Goal: Information Seeking & Learning: Compare options

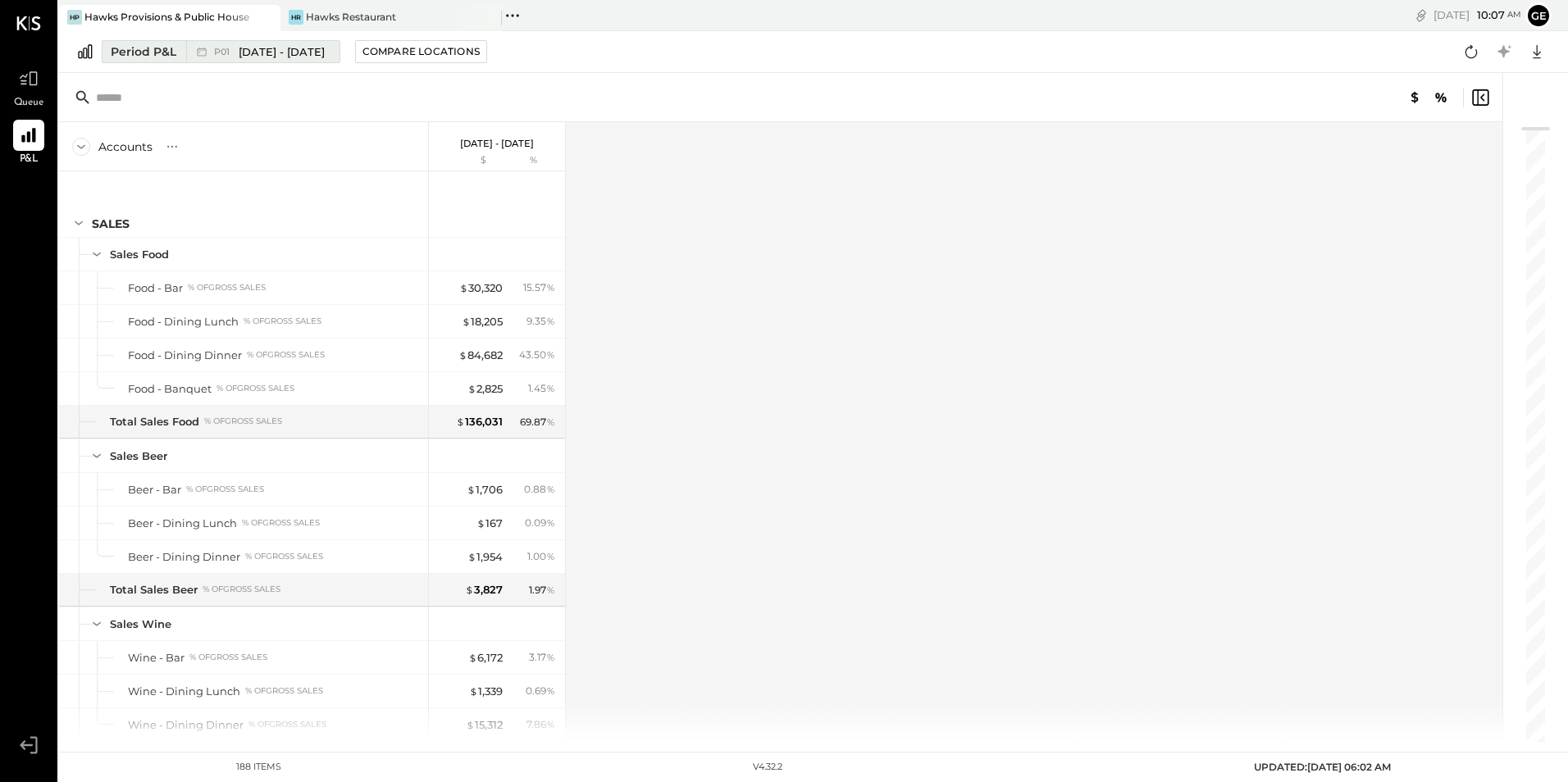
click at [230, 53] on span "P01" at bounding box center [224, 52] width 20 height 9
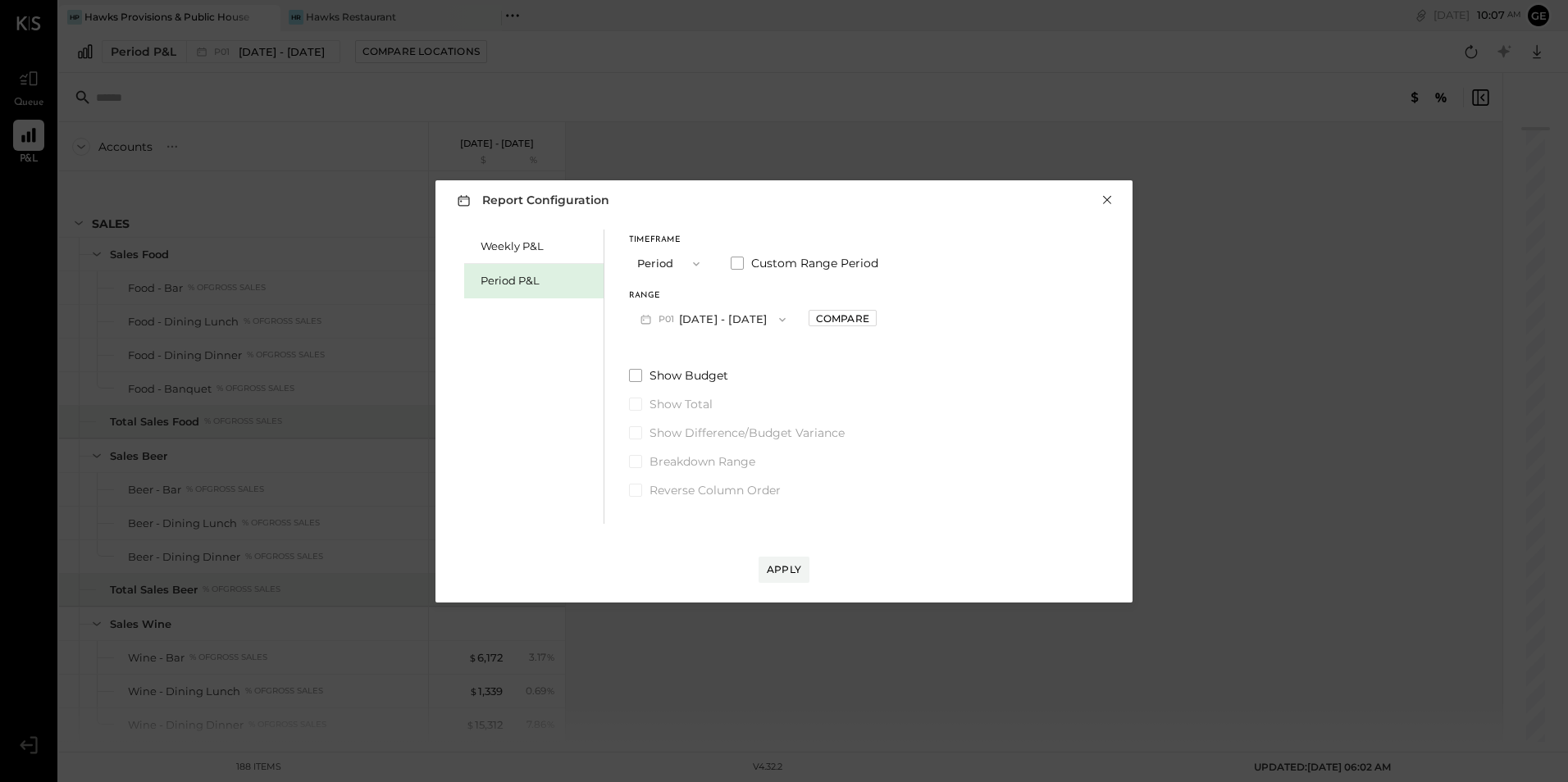
click at [1111, 200] on button "×" at bounding box center [1106, 200] width 14 height 16
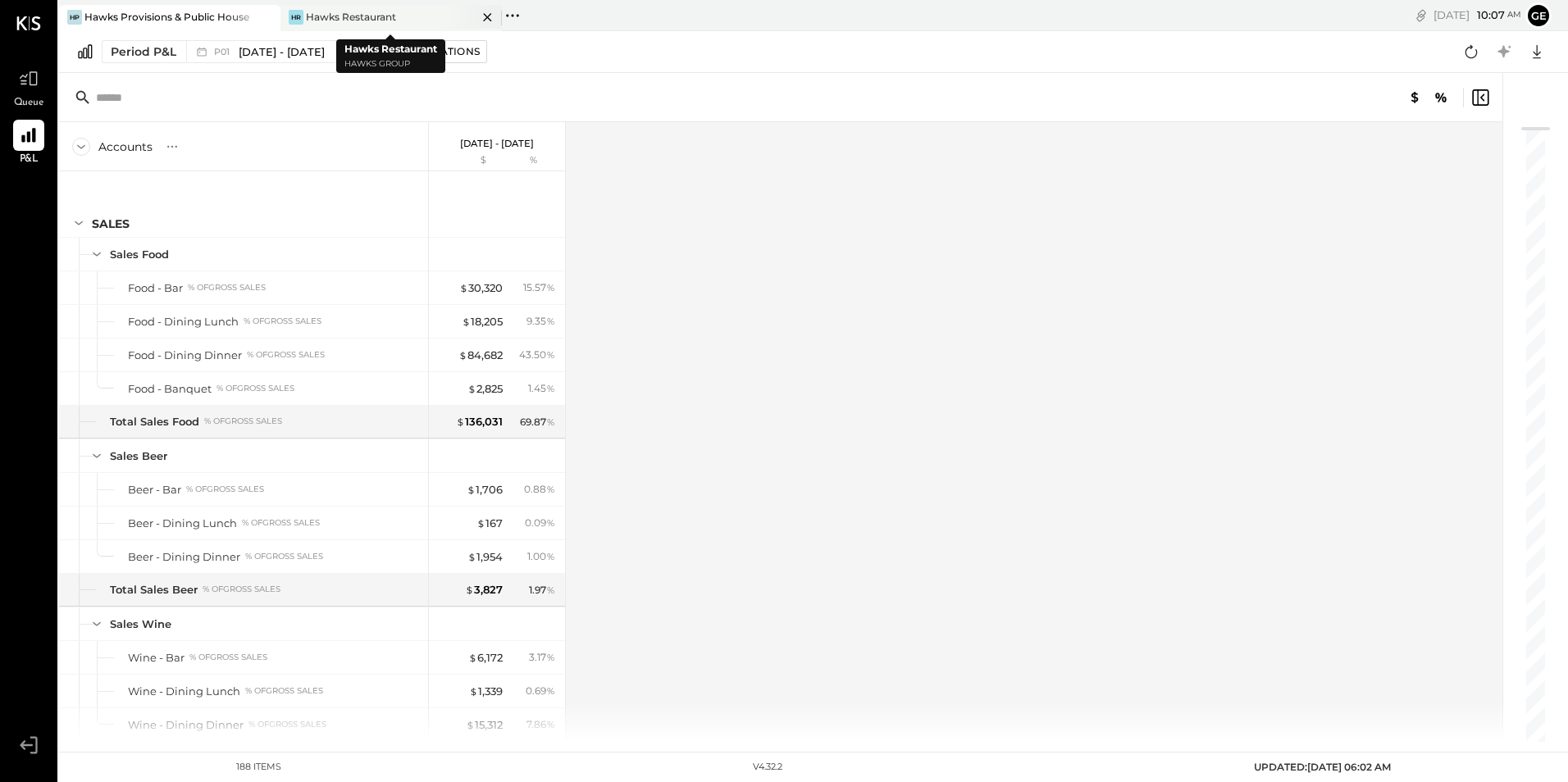
click at [355, 11] on div "Hawks Restaurant" at bounding box center [351, 17] width 90 height 14
click at [463, 18] on div at bounding box center [473, 17] width 57 height 24
click at [228, 17] on div at bounding box center [251, 17] width 57 height 24
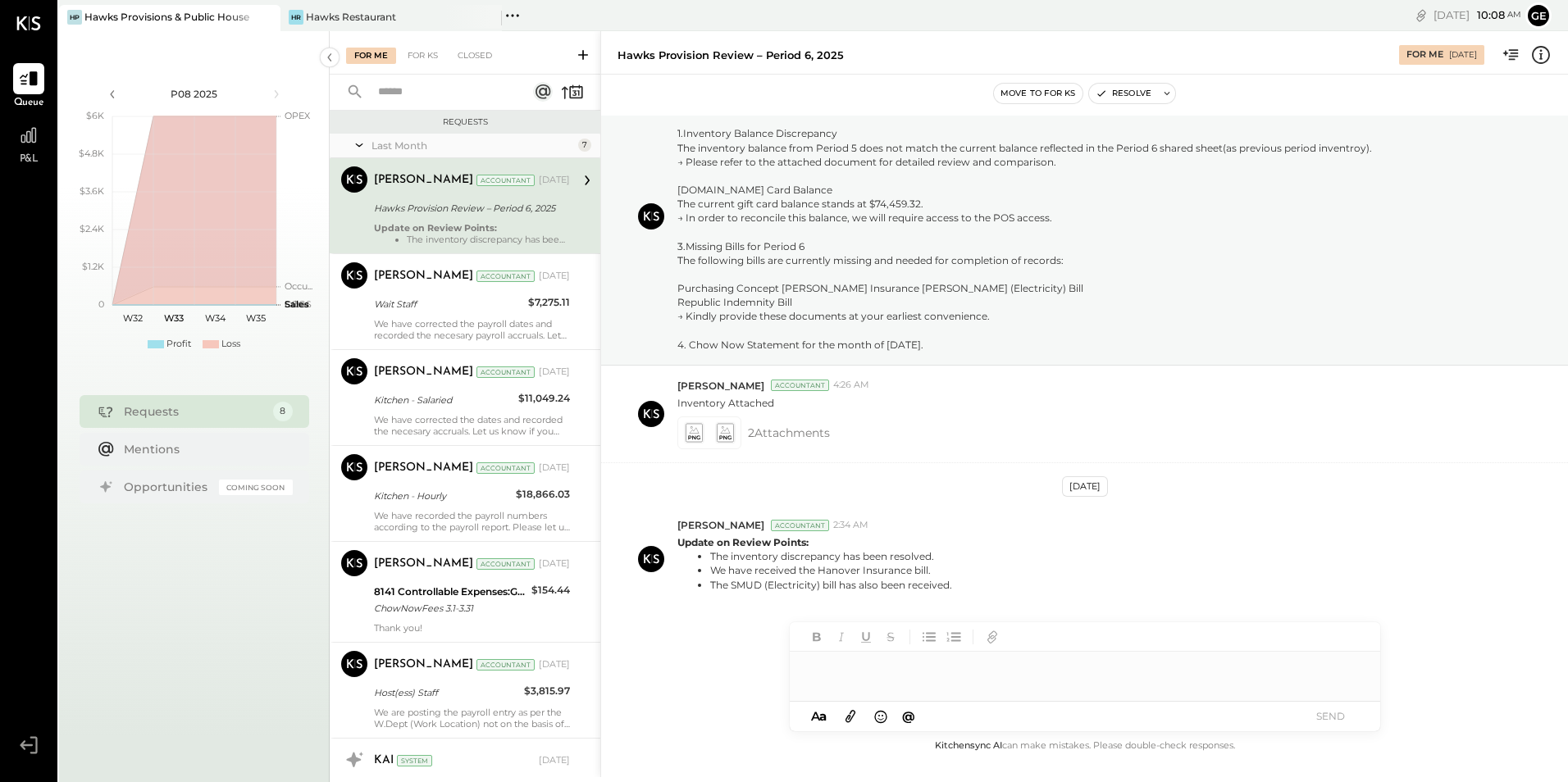
click at [434, 204] on div "Hawks Provision Review – Period 6, 2025" at bounding box center [469, 207] width 191 height 16
click at [342, 6] on div "[PERSON_NAME] Restaurant" at bounding box center [391, 18] width 221 height 26
click at [349, 14] on div "Hawks Restaurant" at bounding box center [351, 17] width 90 height 14
click at [378, 12] on div "Hawks Restaurant" at bounding box center [351, 17] width 90 height 14
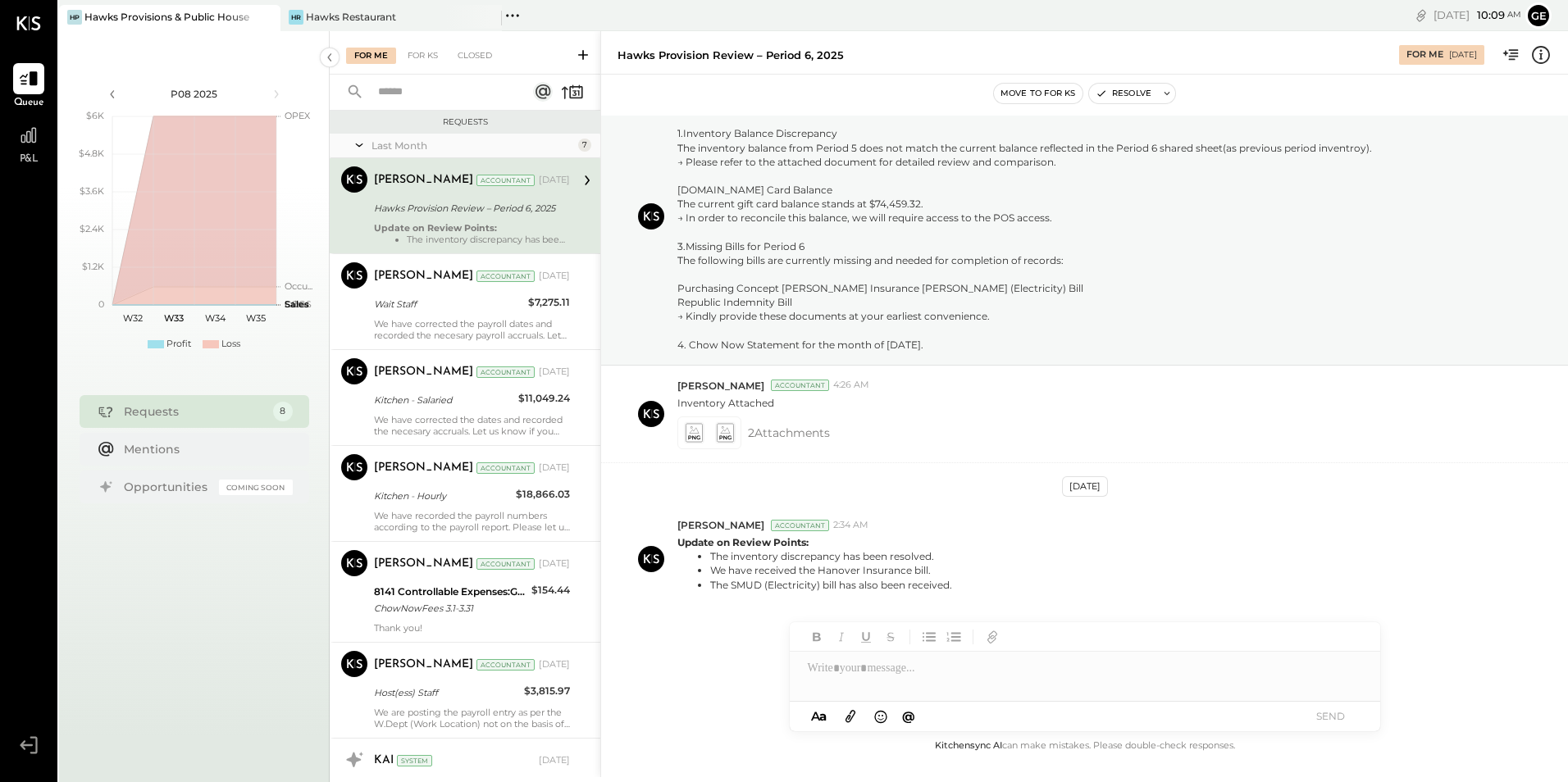
click at [110, 14] on div "Hawks Provisions & Public House" at bounding box center [167, 17] width 165 height 14
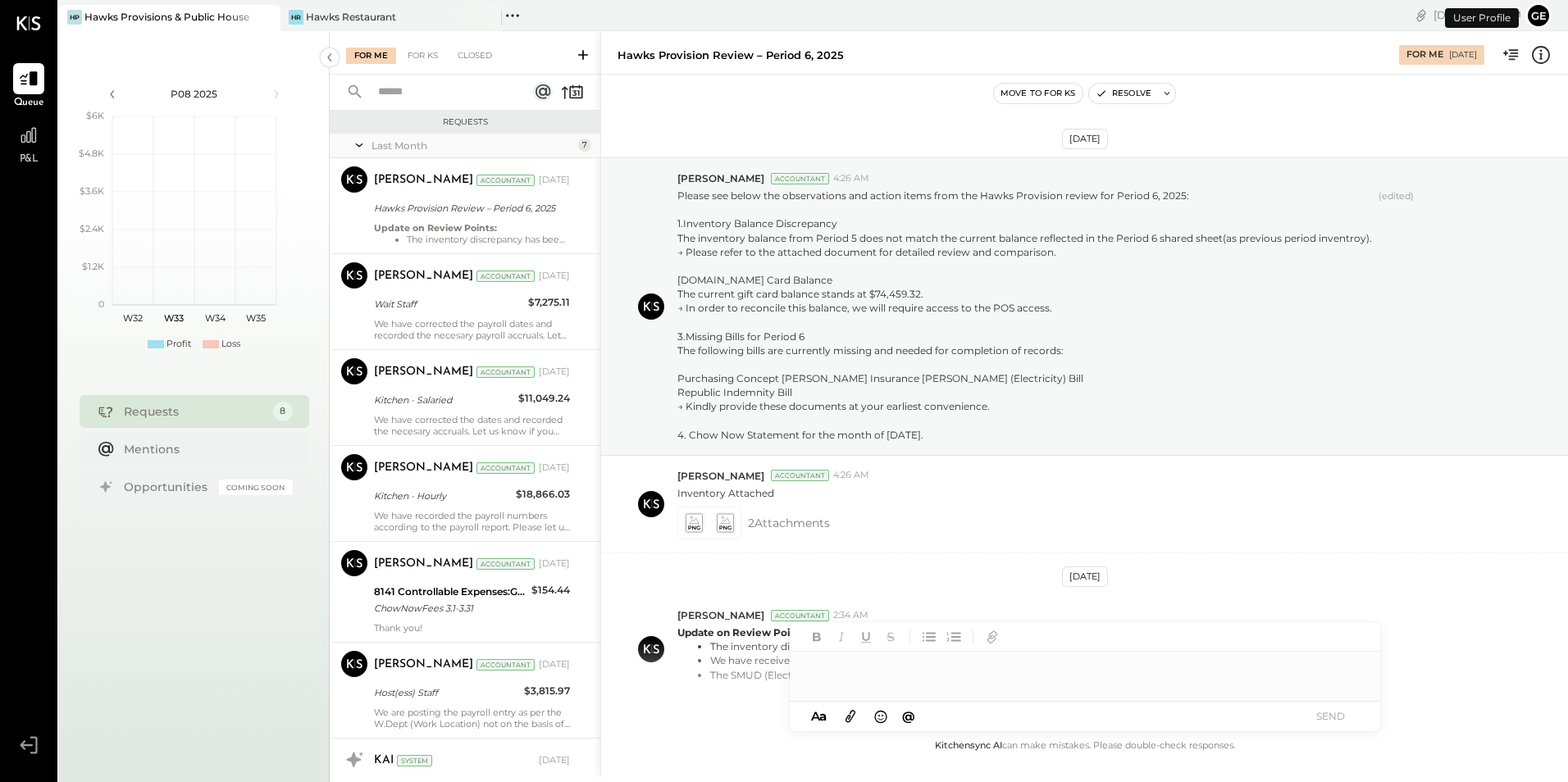
scroll to position [118, 0]
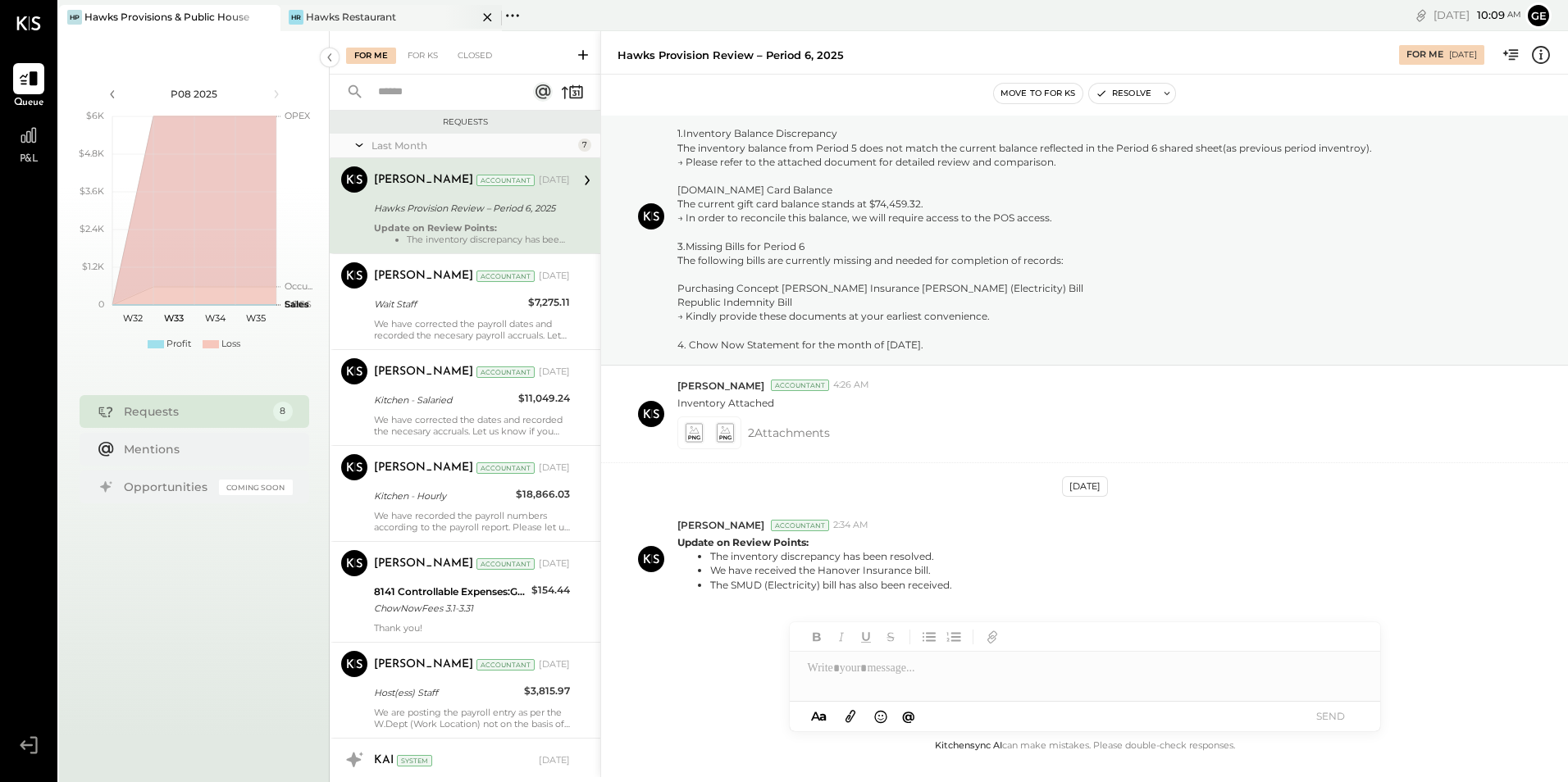
click at [358, 17] on div "Hawks Restaurant" at bounding box center [351, 17] width 90 height 14
click at [338, 14] on div "Hawks Restaurant" at bounding box center [351, 17] width 90 height 14
click at [1539, 18] on button "ge" at bounding box center [1537, 15] width 26 height 26
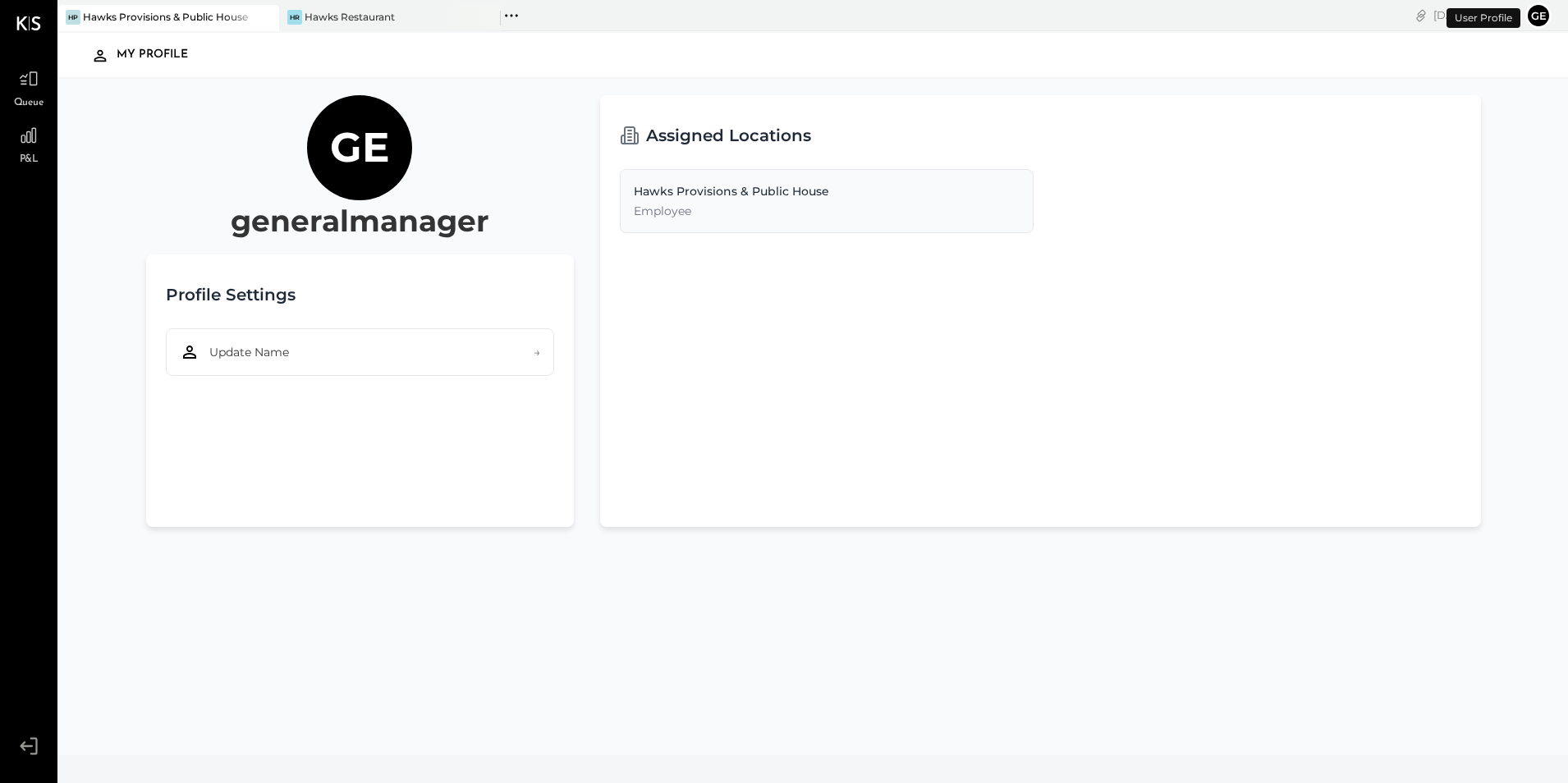
click at [1538, 14] on button "ge" at bounding box center [1538, 15] width 26 height 26
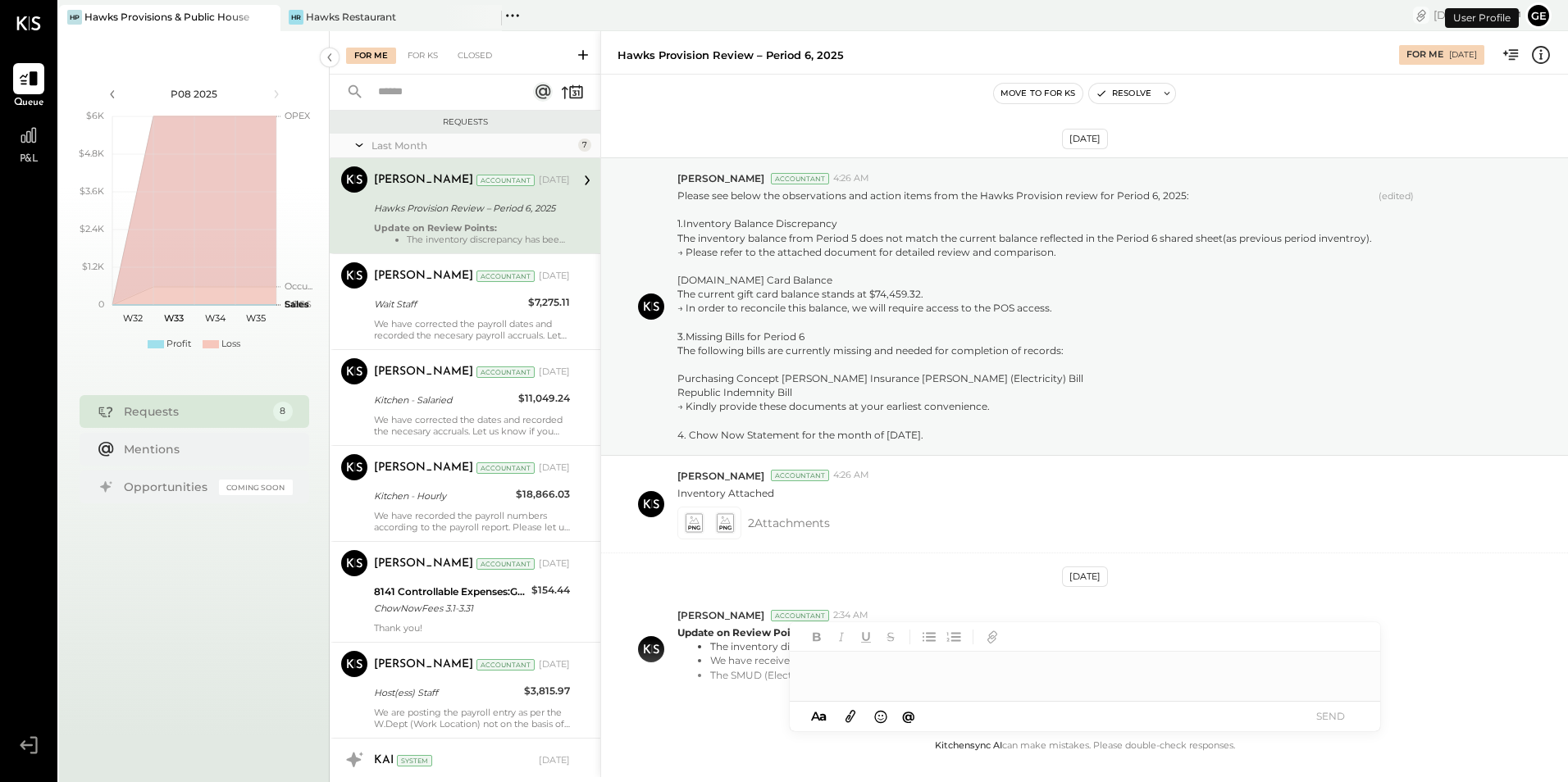
scroll to position [118, 0]
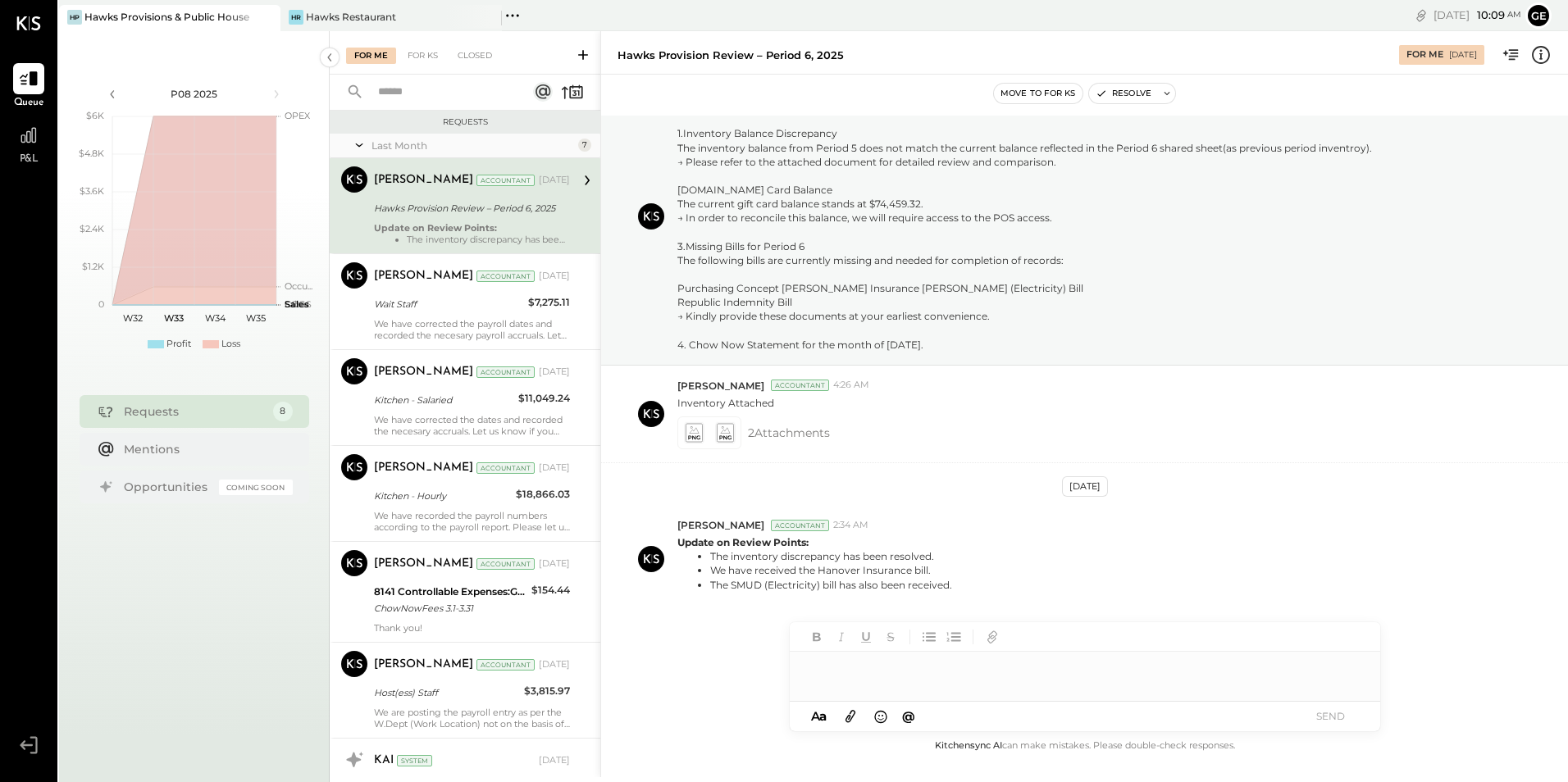
click at [28, 20] on icon at bounding box center [28, 23] width 25 height 14
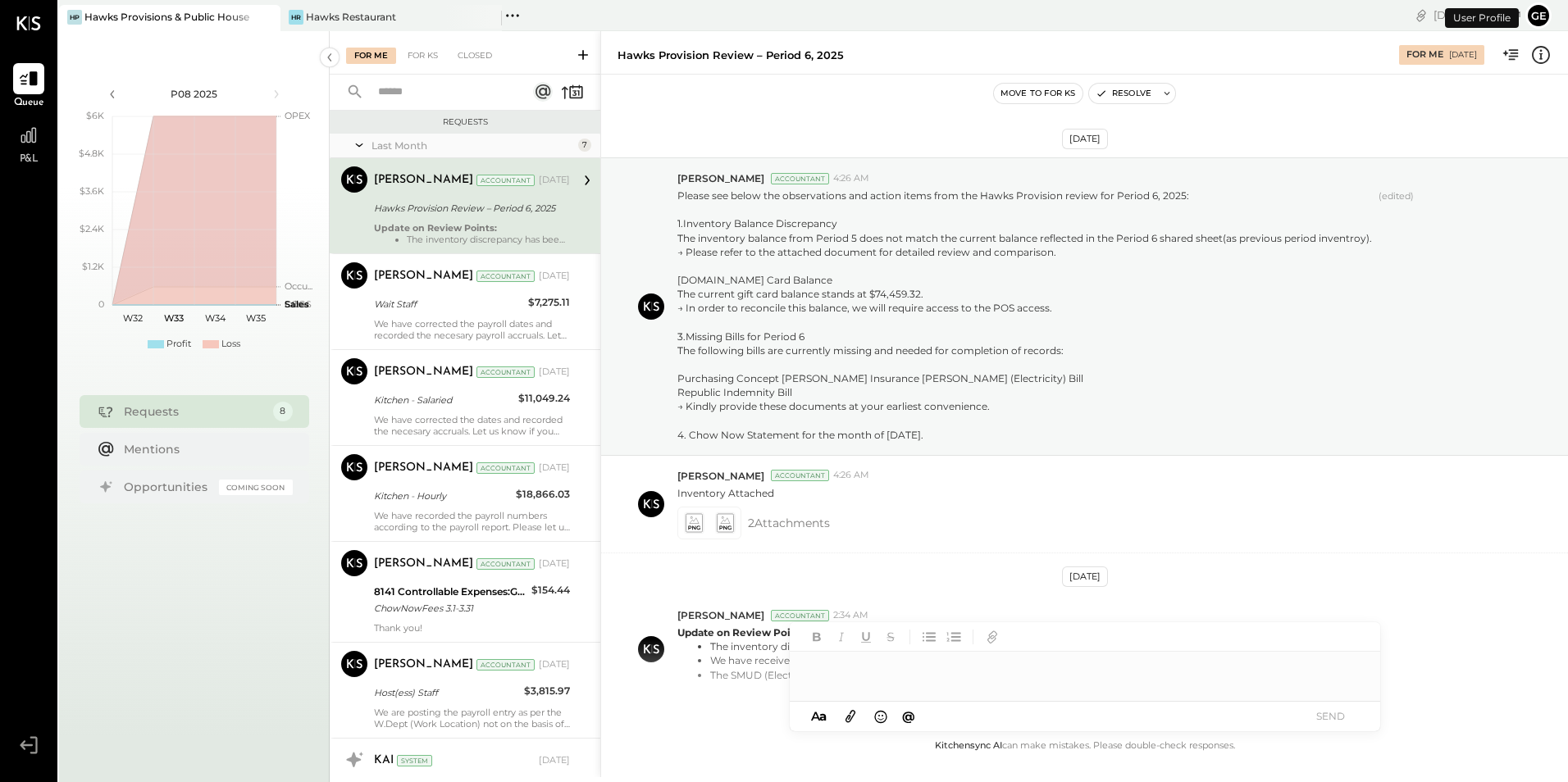
scroll to position [118, 0]
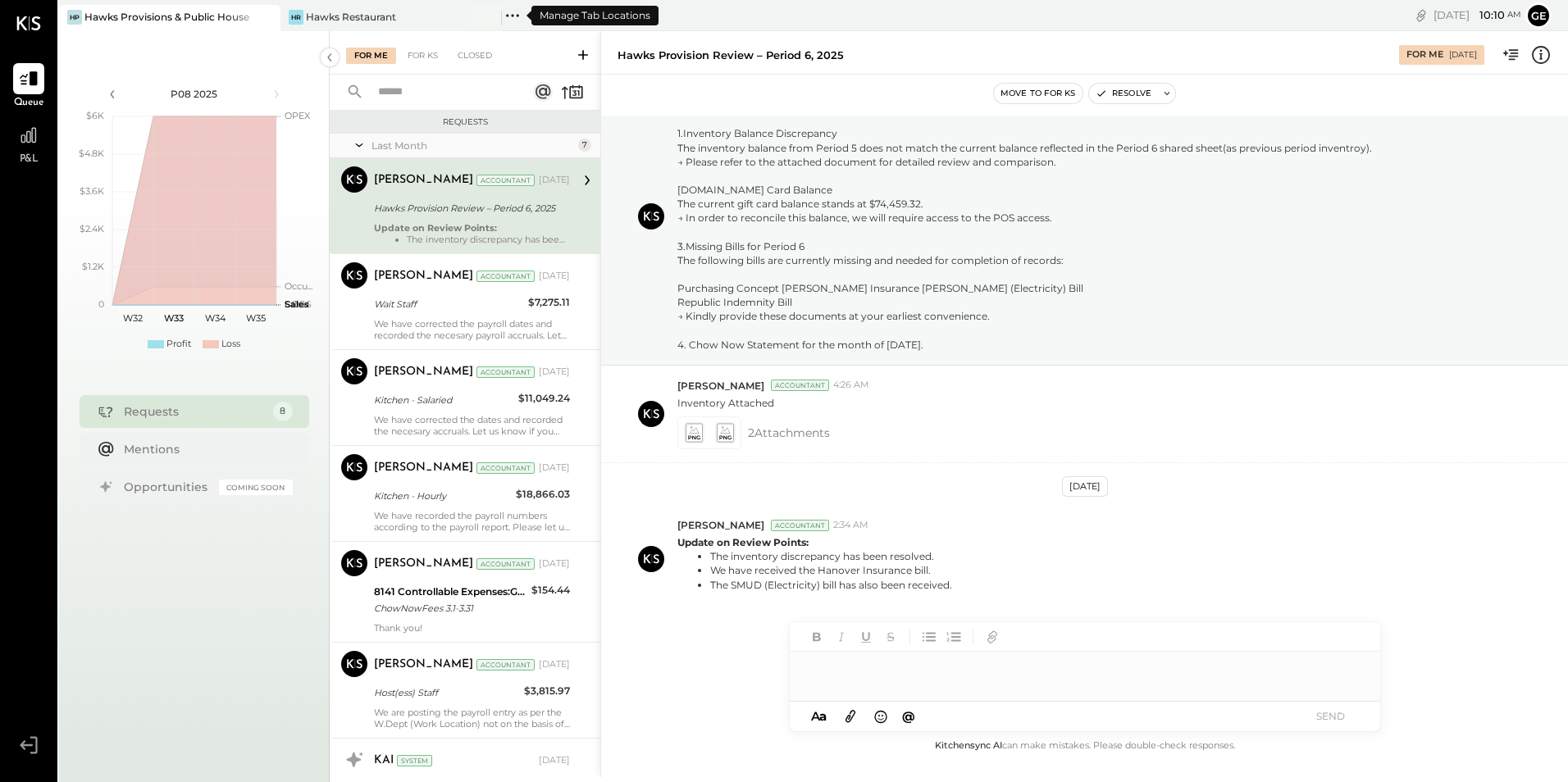
click at [513, 11] on icon at bounding box center [512, 15] width 21 height 21
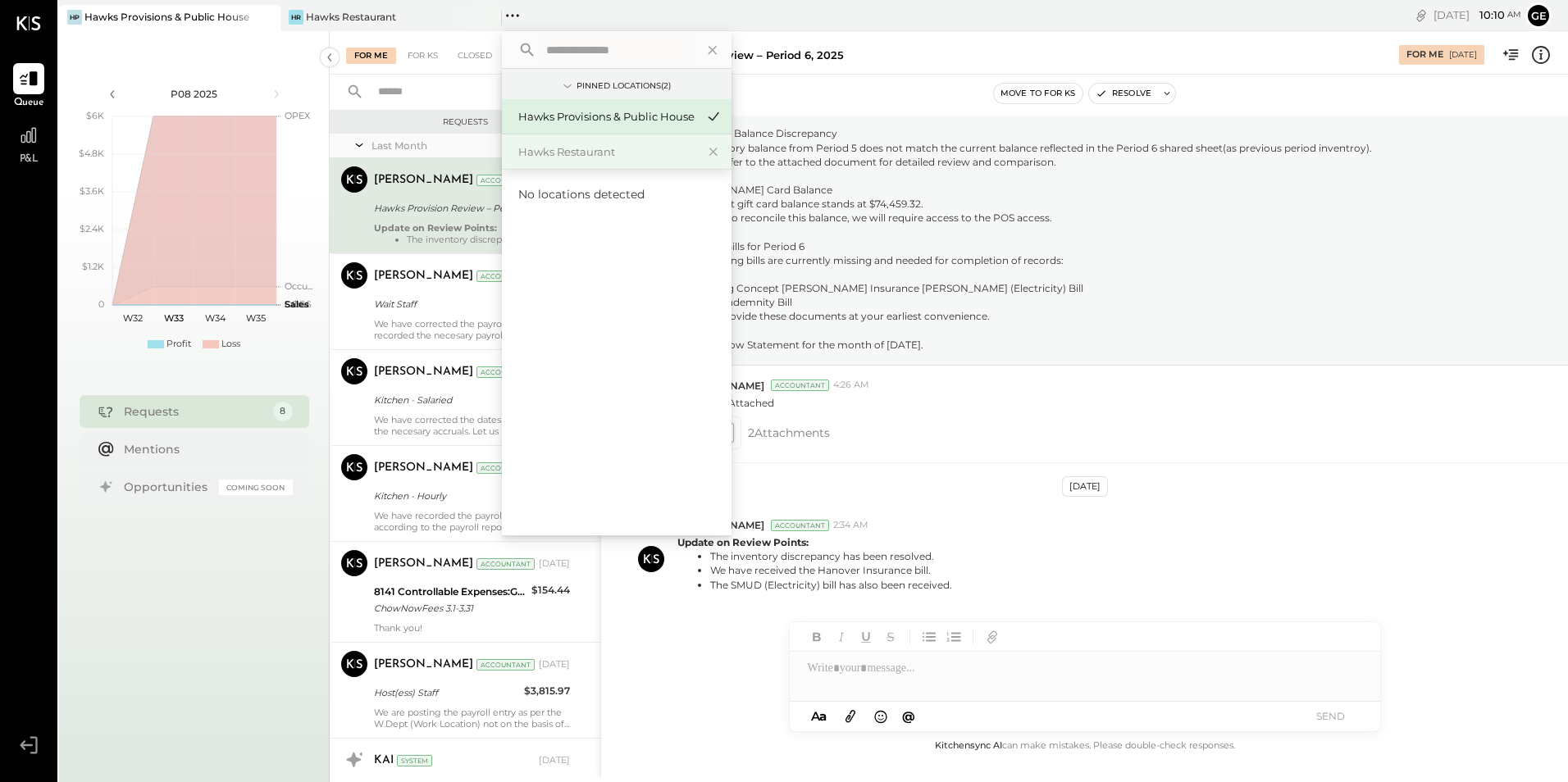
click at [702, 146] on div "Hawks Restaurant" at bounding box center [616, 151] width 230 height 34
click at [1214, 199] on p "Please see below the observations and action items from the Hawks Provision rev…" at bounding box center [1024, 225] width 695 height 253
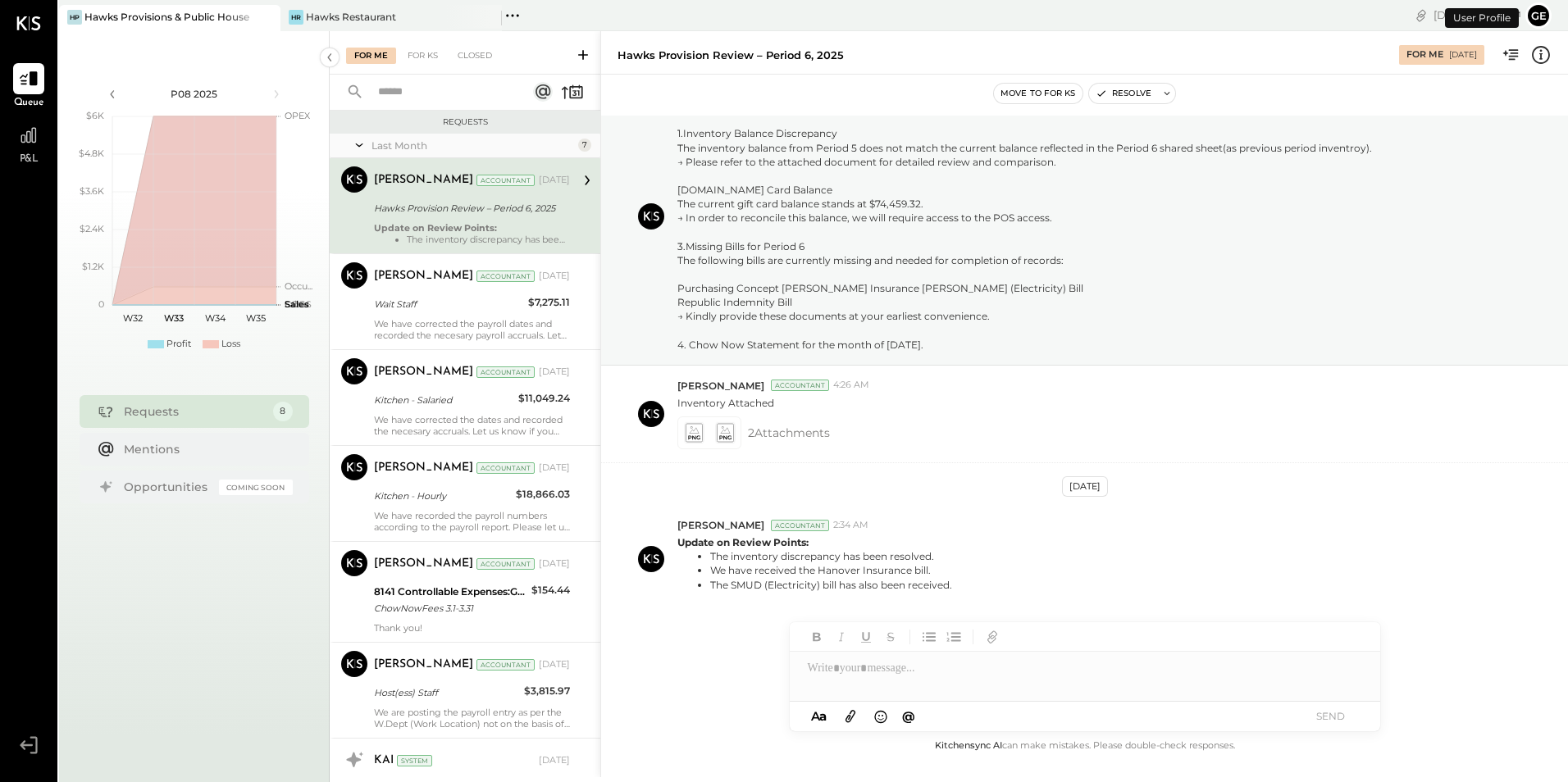
click at [1537, 6] on button "ge" at bounding box center [1537, 15] width 26 height 26
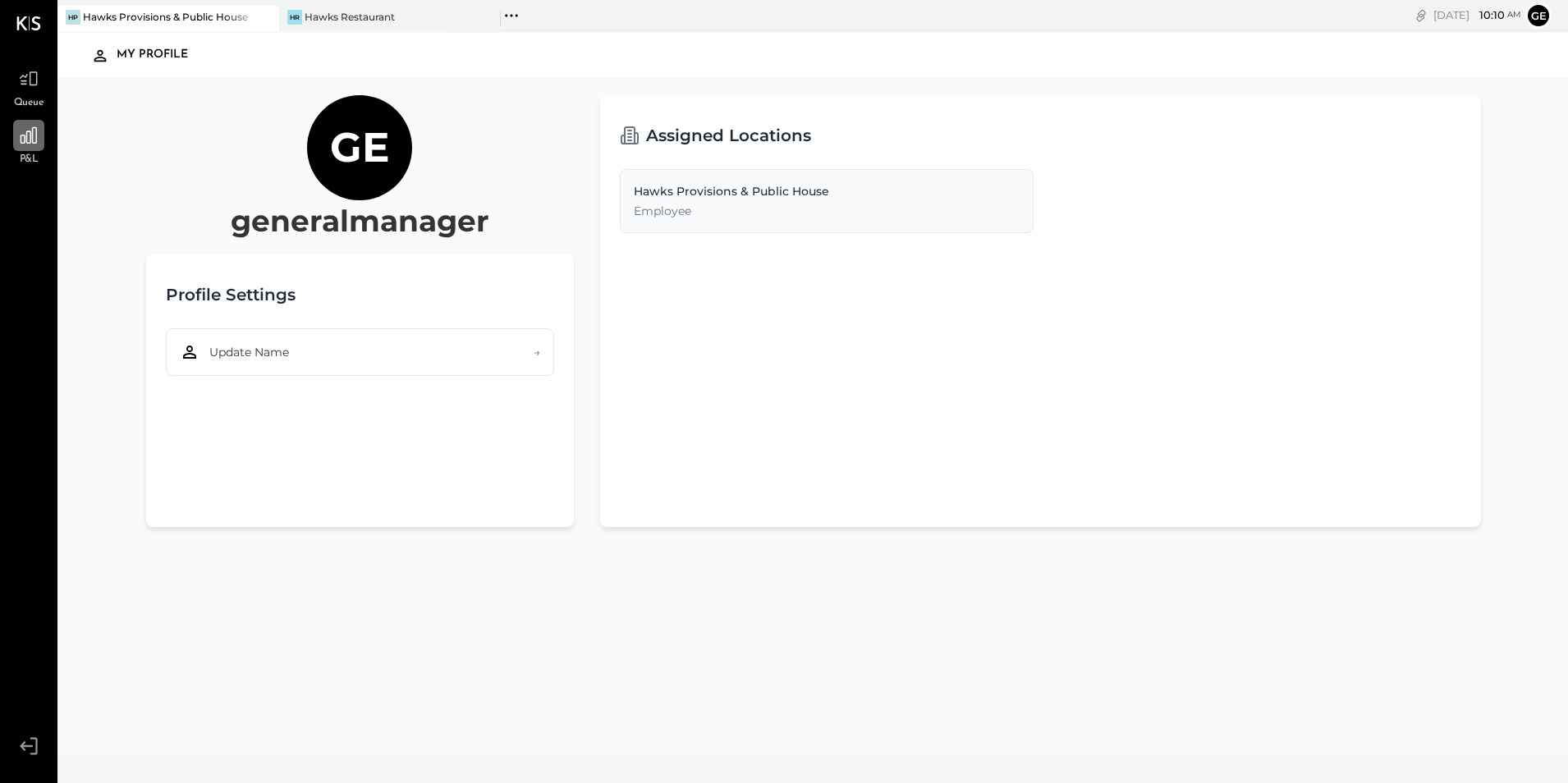
click at [25, 142] on icon at bounding box center [28, 134] width 16 height 16
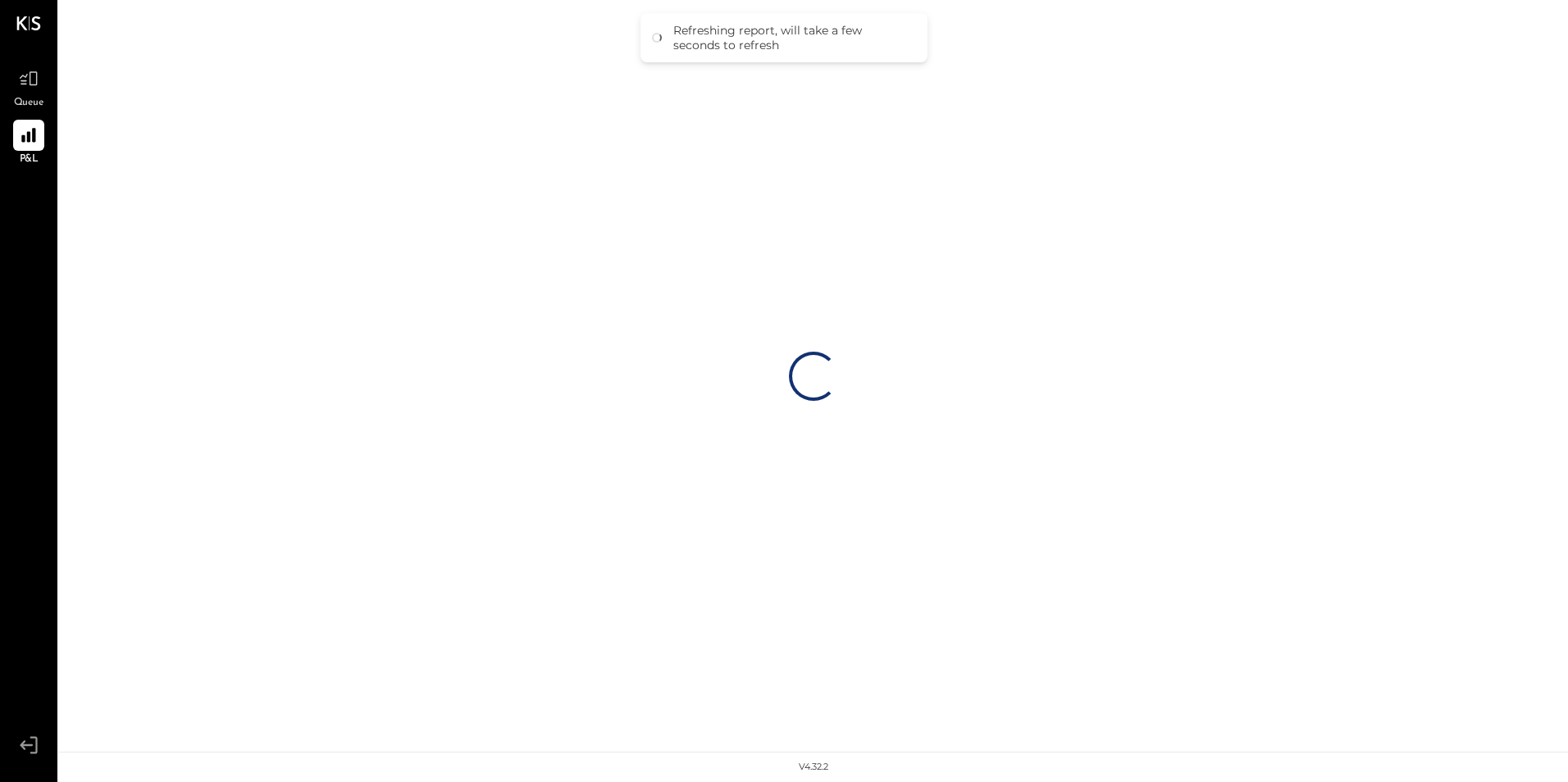
click at [38, 742] on icon at bounding box center [28, 745] width 30 height 25
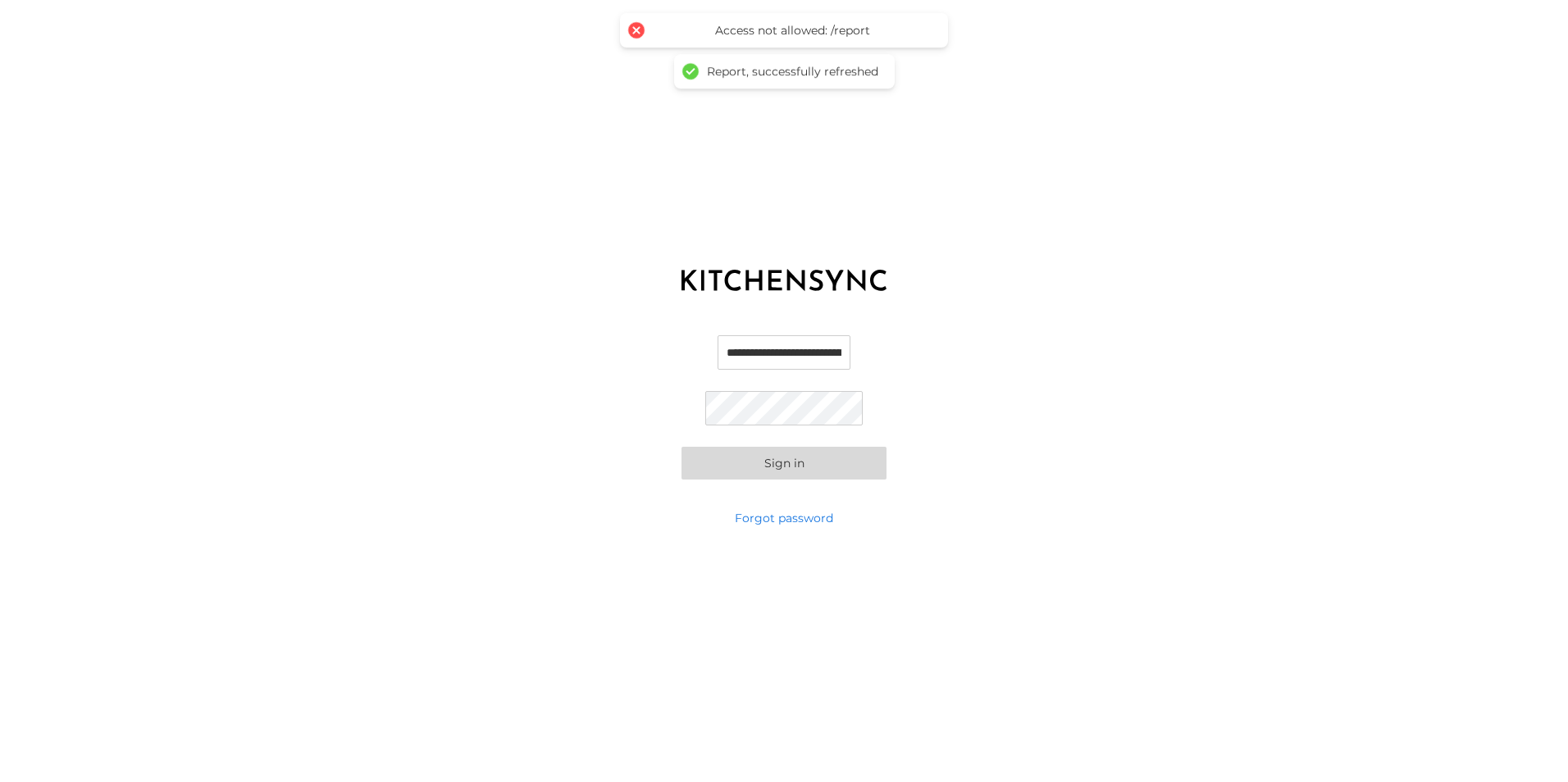
drag, startPoint x: 857, startPoint y: 355, endPoint x: 814, endPoint y: 360, distance: 43.3
click at [844, 359] on input "**********" at bounding box center [784, 352] width 133 height 34
type input "**********"
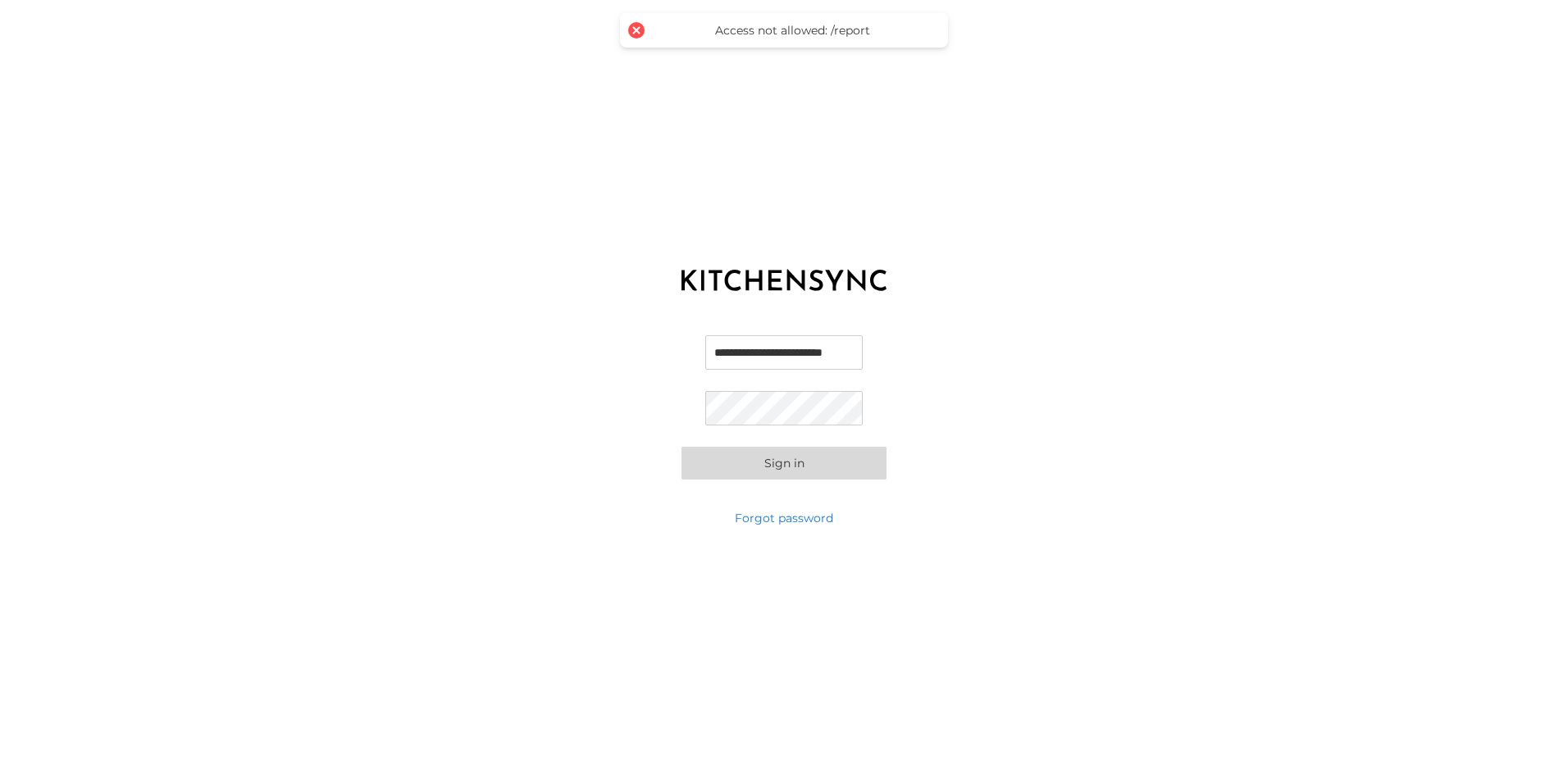
click at [753, 469] on button "Sign in" at bounding box center [783, 462] width 205 height 33
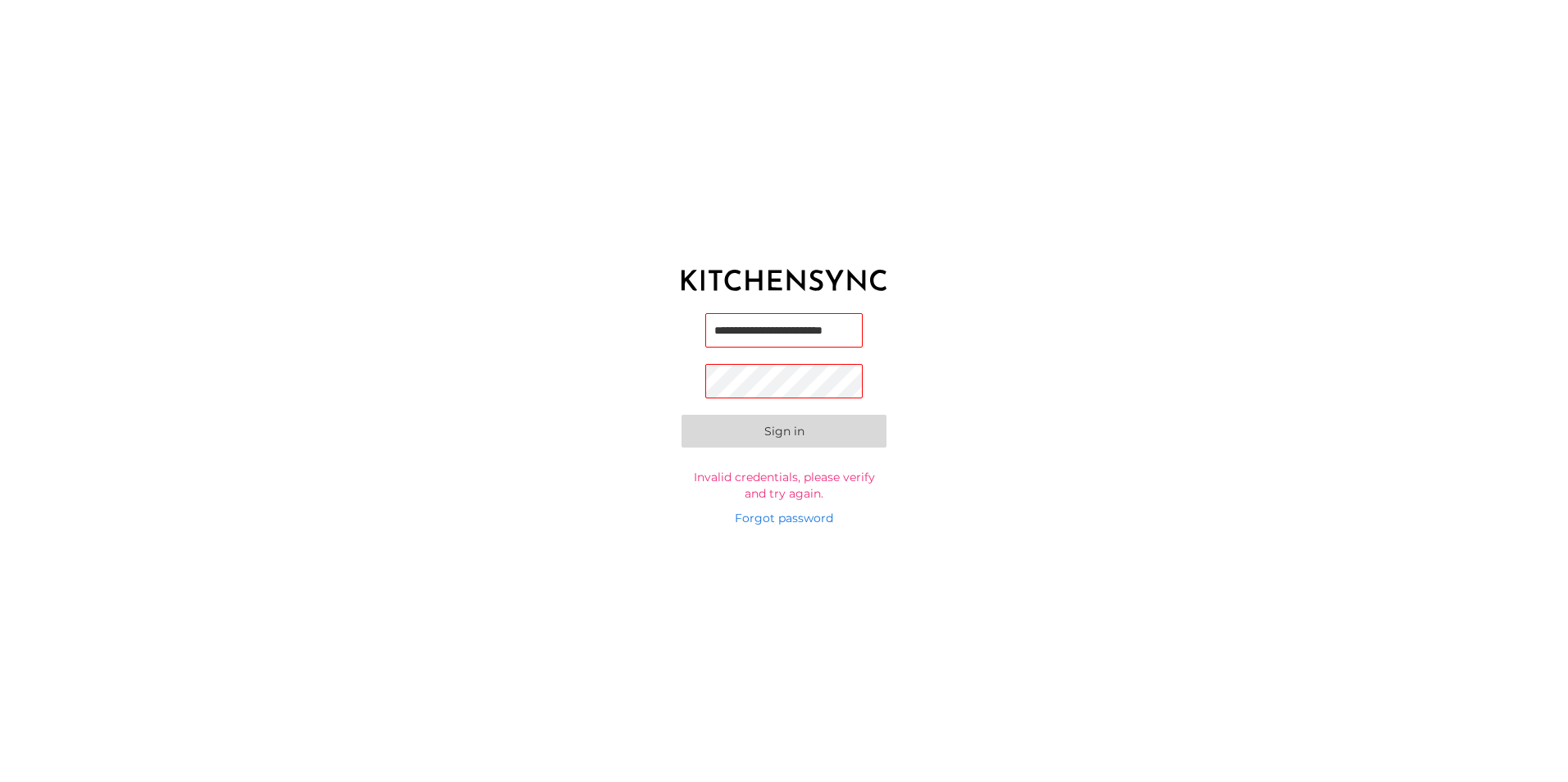
click at [827, 332] on input "**********" at bounding box center [783, 330] width 157 height 34
click at [640, 565] on div "**********" at bounding box center [784, 391] width 1568 height 782
click at [780, 428] on button "Sign in" at bounding box center [783, 434] width 205 height 33
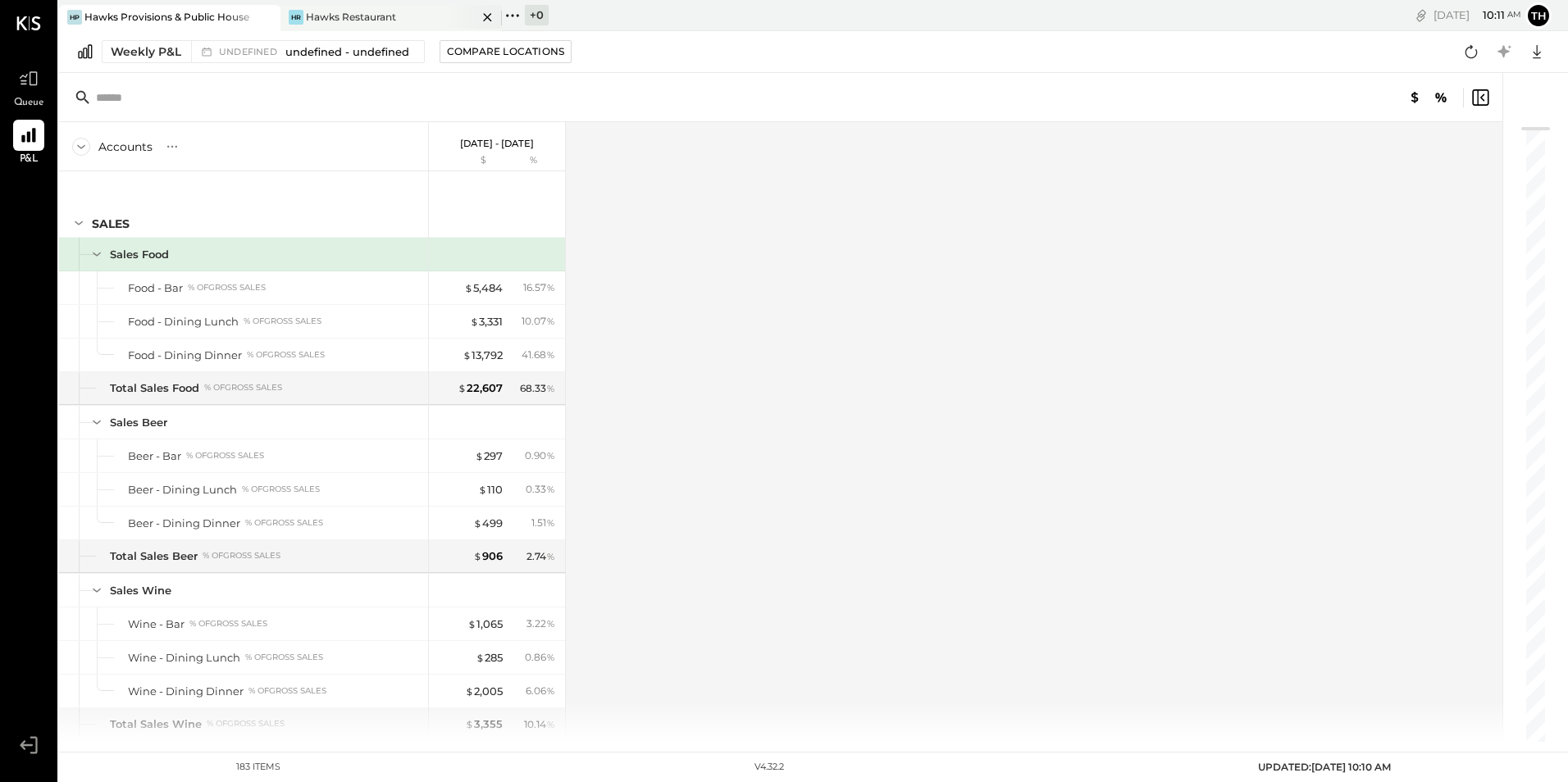
click at [319, 13] on div "Hawks Restaurant" at bounding box center [351, 17] width 90 height 14
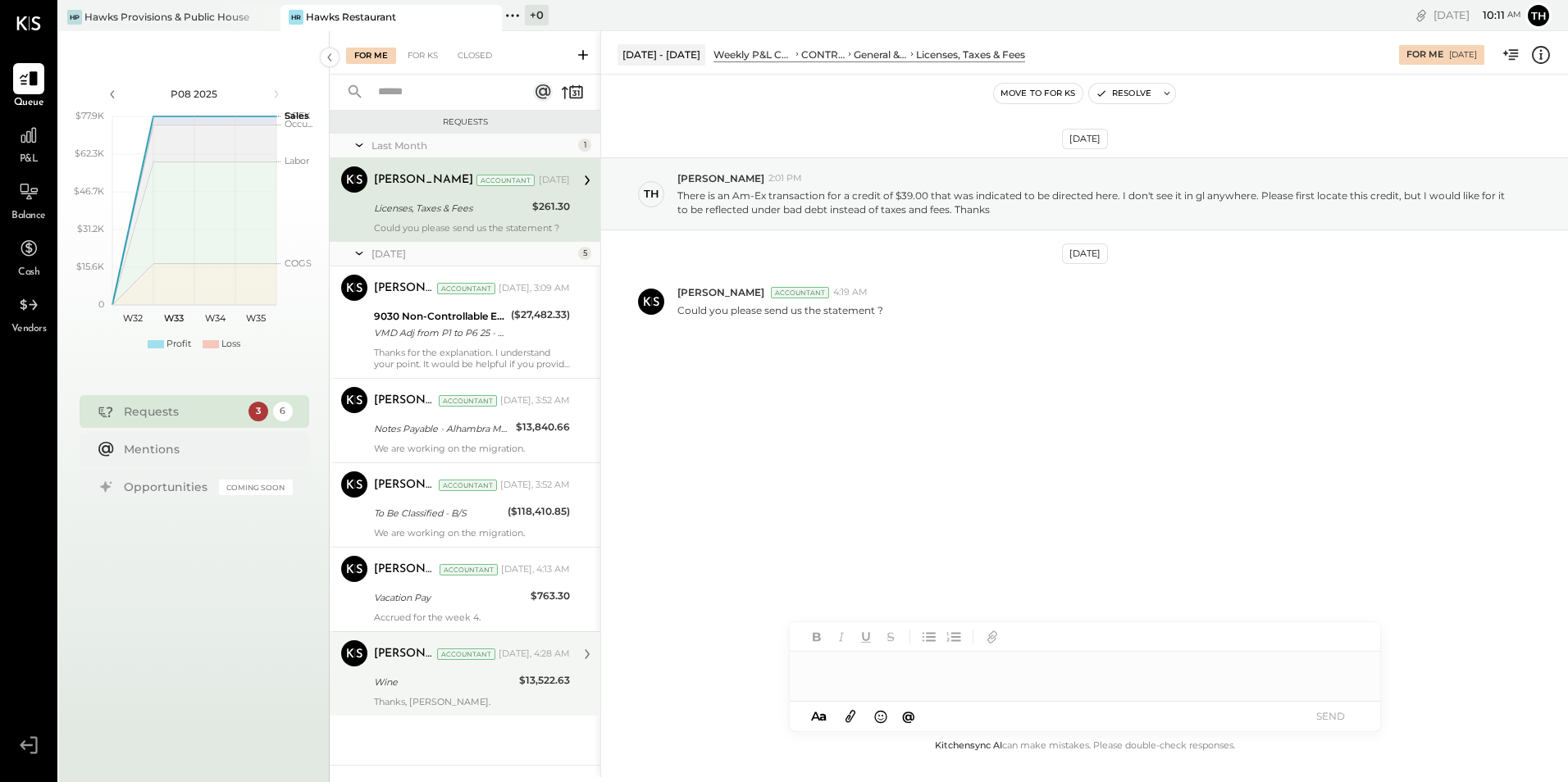
click at [423, 683] on div "Wine" at bounding box center [444, 682] width 140 height 16
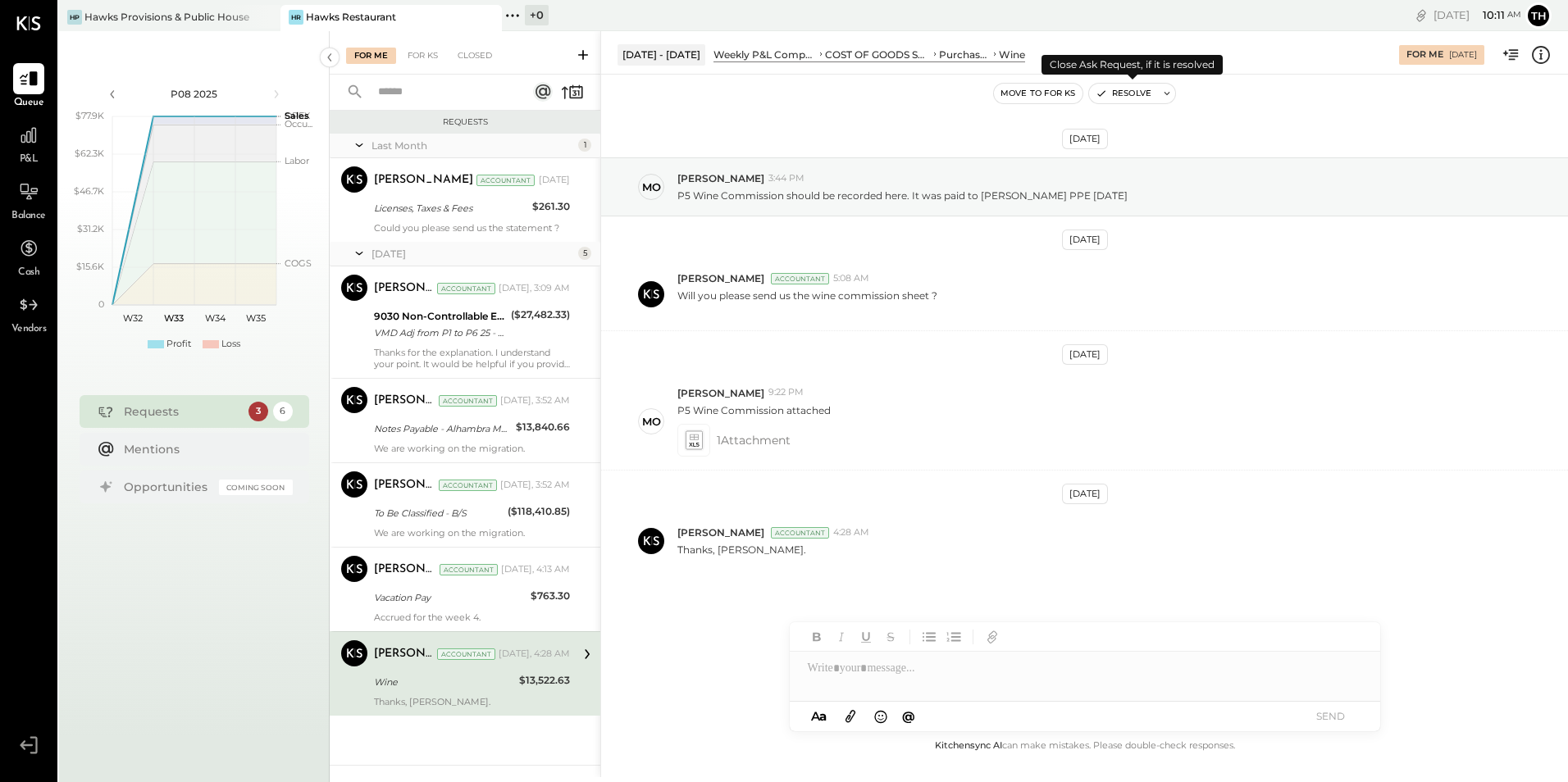
click at [1122, 99] on button "Resolve" at bounding box center [1122, 93] width 69 height 20
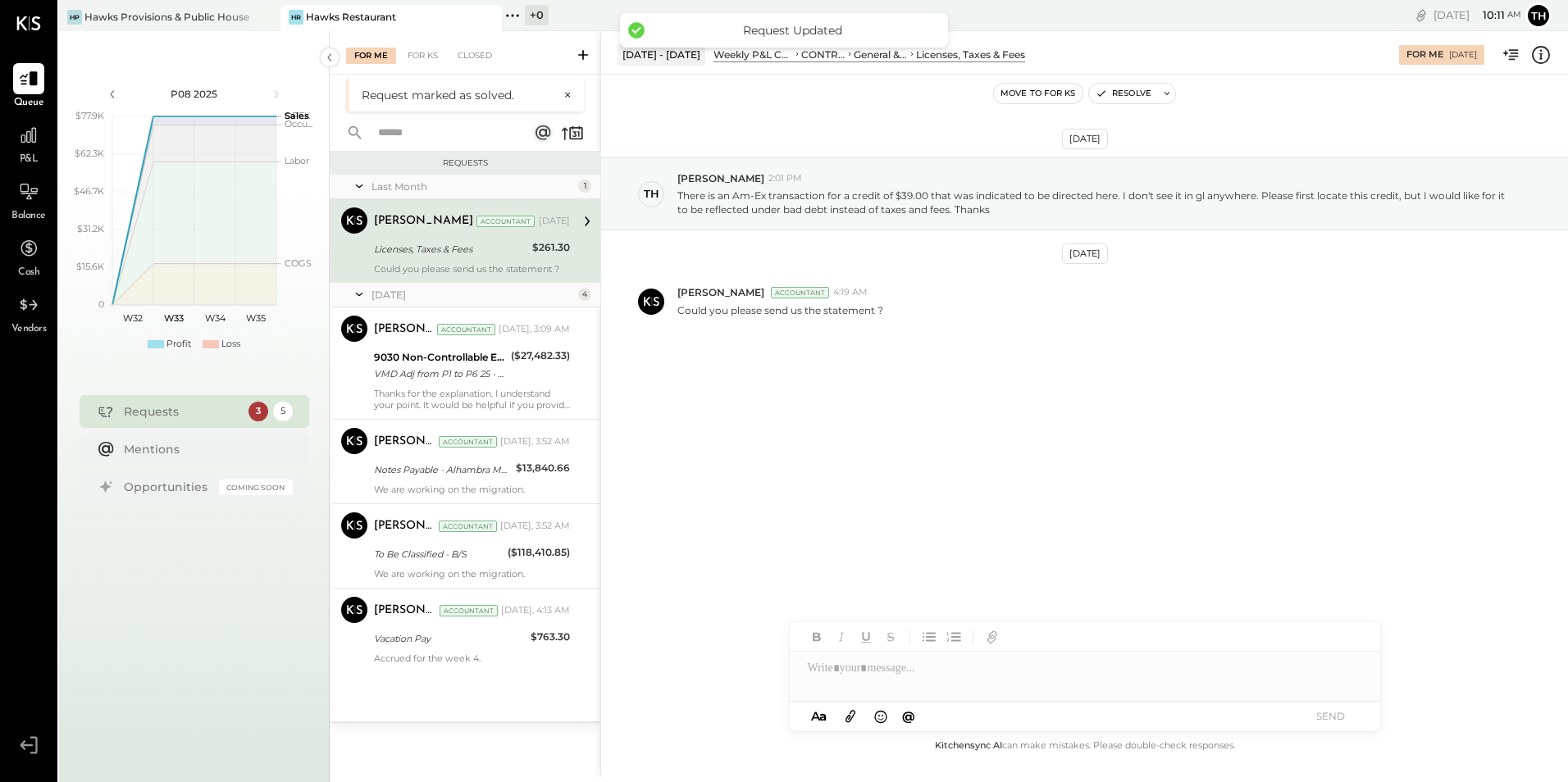
click at [469, 260] on div "[PERSON_NAME] Accountant [DATE] Licenses, Taxes & Fees $261.30 Could you please…" at bounding box center [472, 241] width 196 height 67
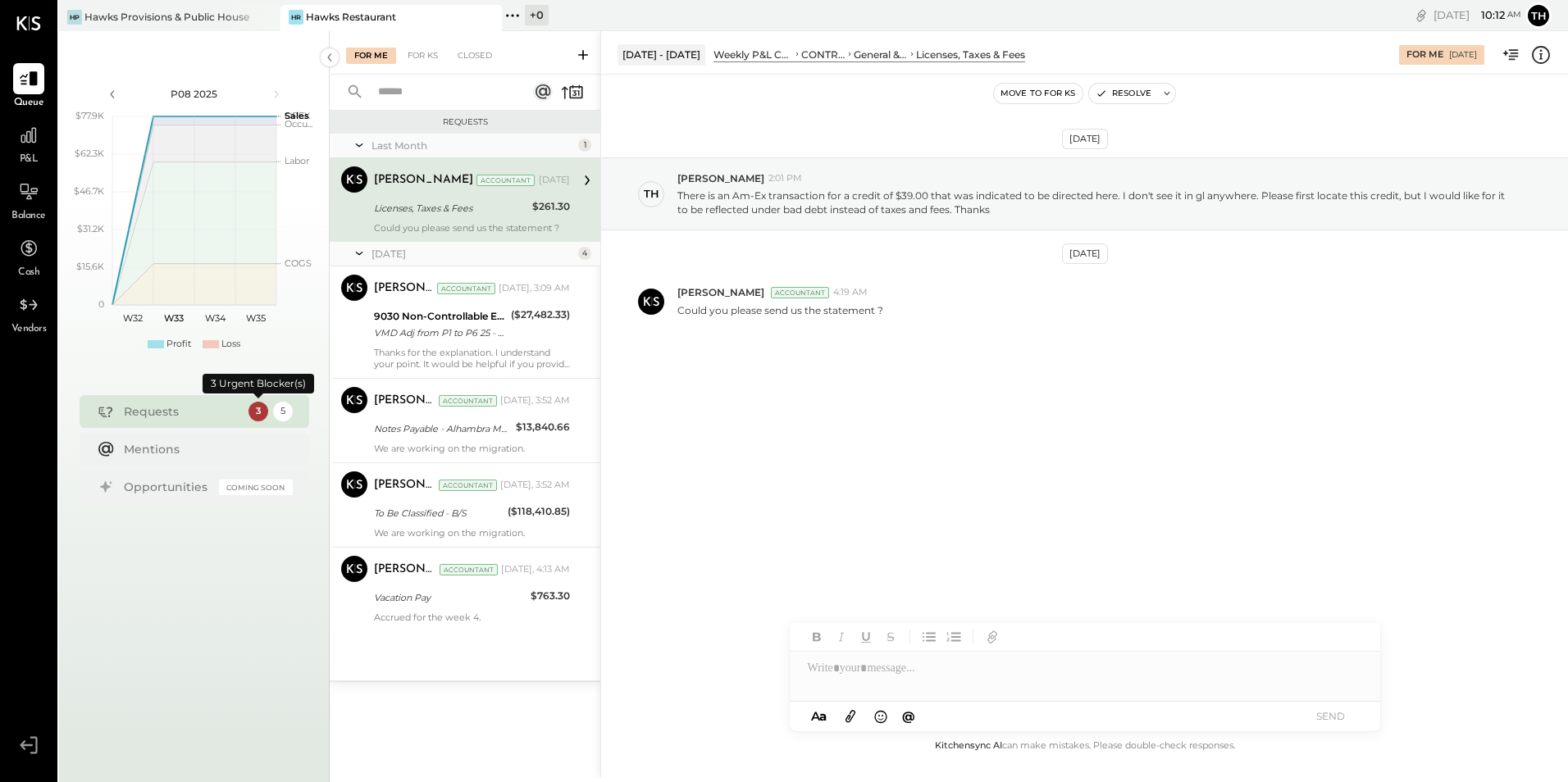
click at [264, 410] on div "3" at bounding box center [258, 411] width 20 height 20
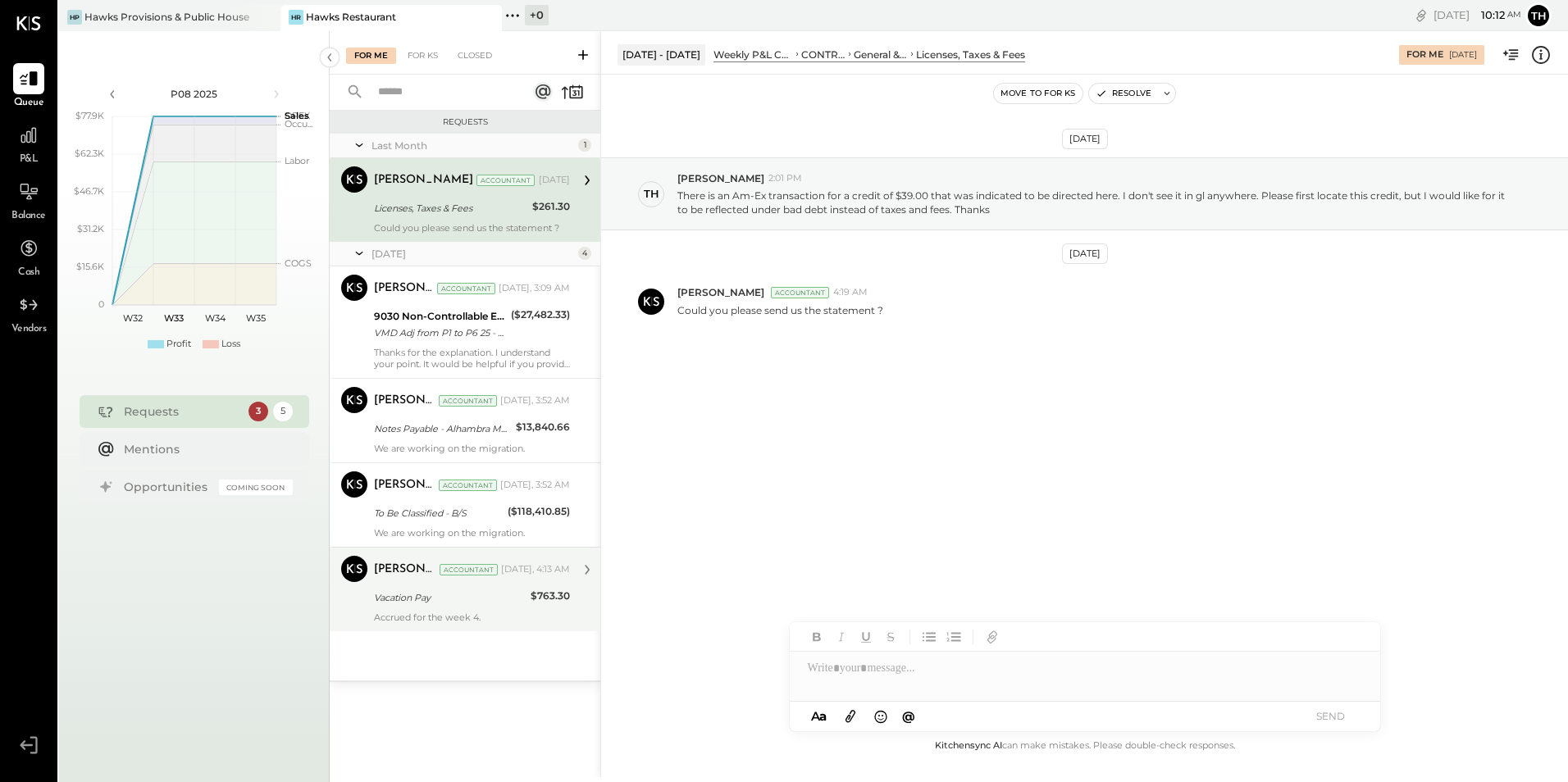
click at [484, 589] on div "Vacation Pay" at bounding box center [450, 597] width 151 height 16
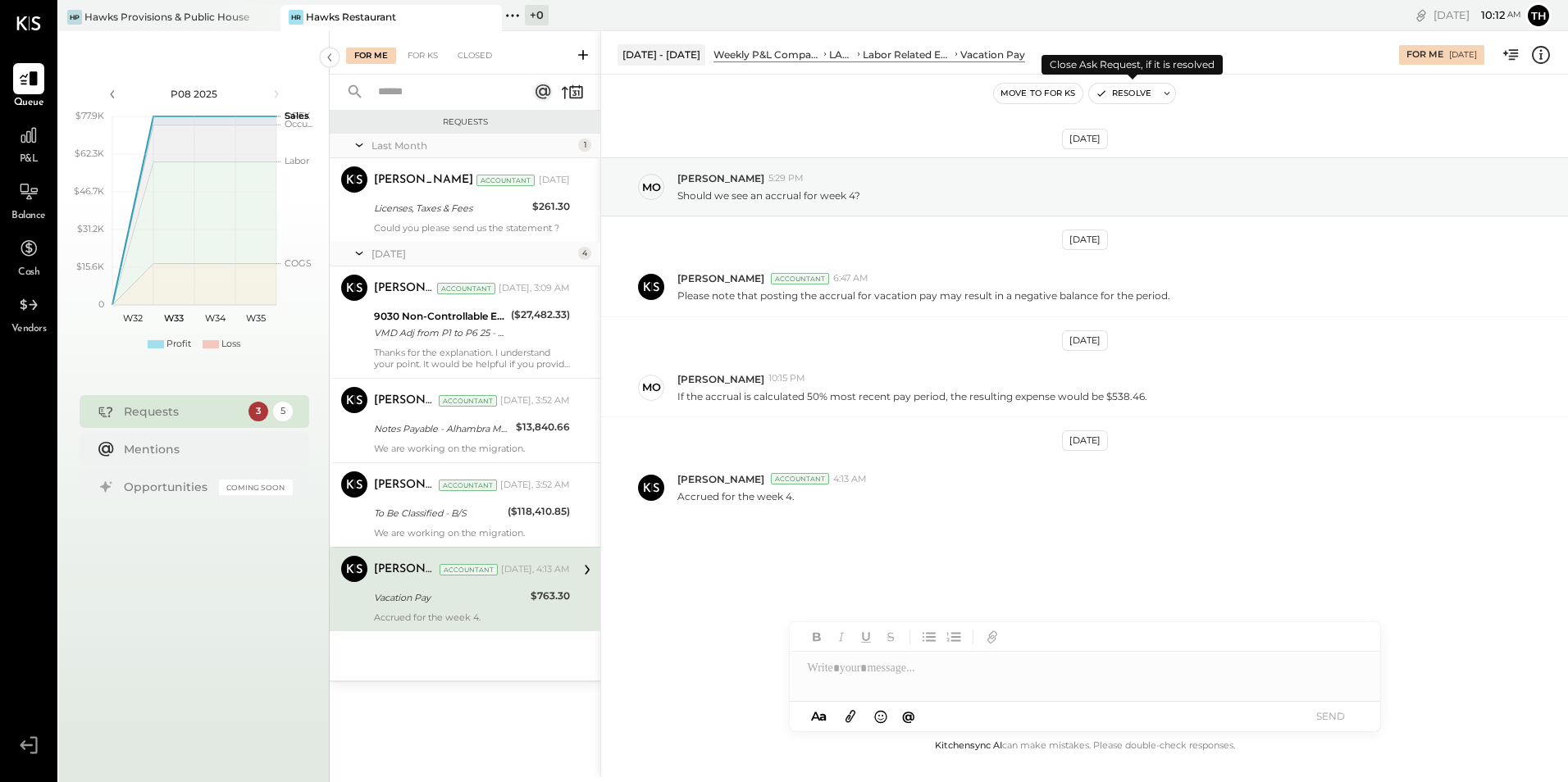
click at [1140, 96] on button "Resolve" at bounding box center [1122, 93] width 69 height 20
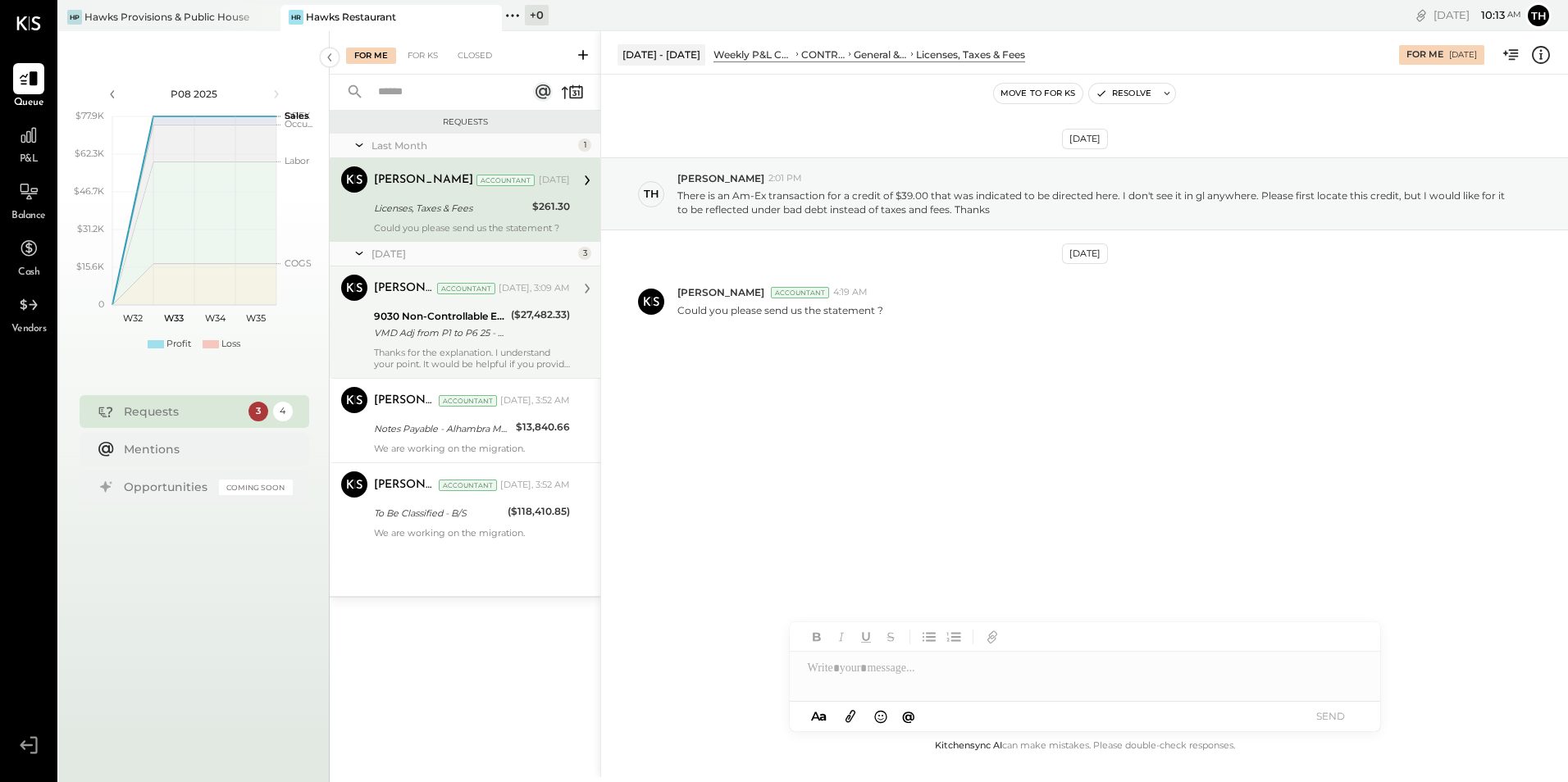
click at [437, 357] on div "Thanks for the explanation. I understand your point. It would be helpful if you…" at bounding box center [472, 358] width 196 height 23
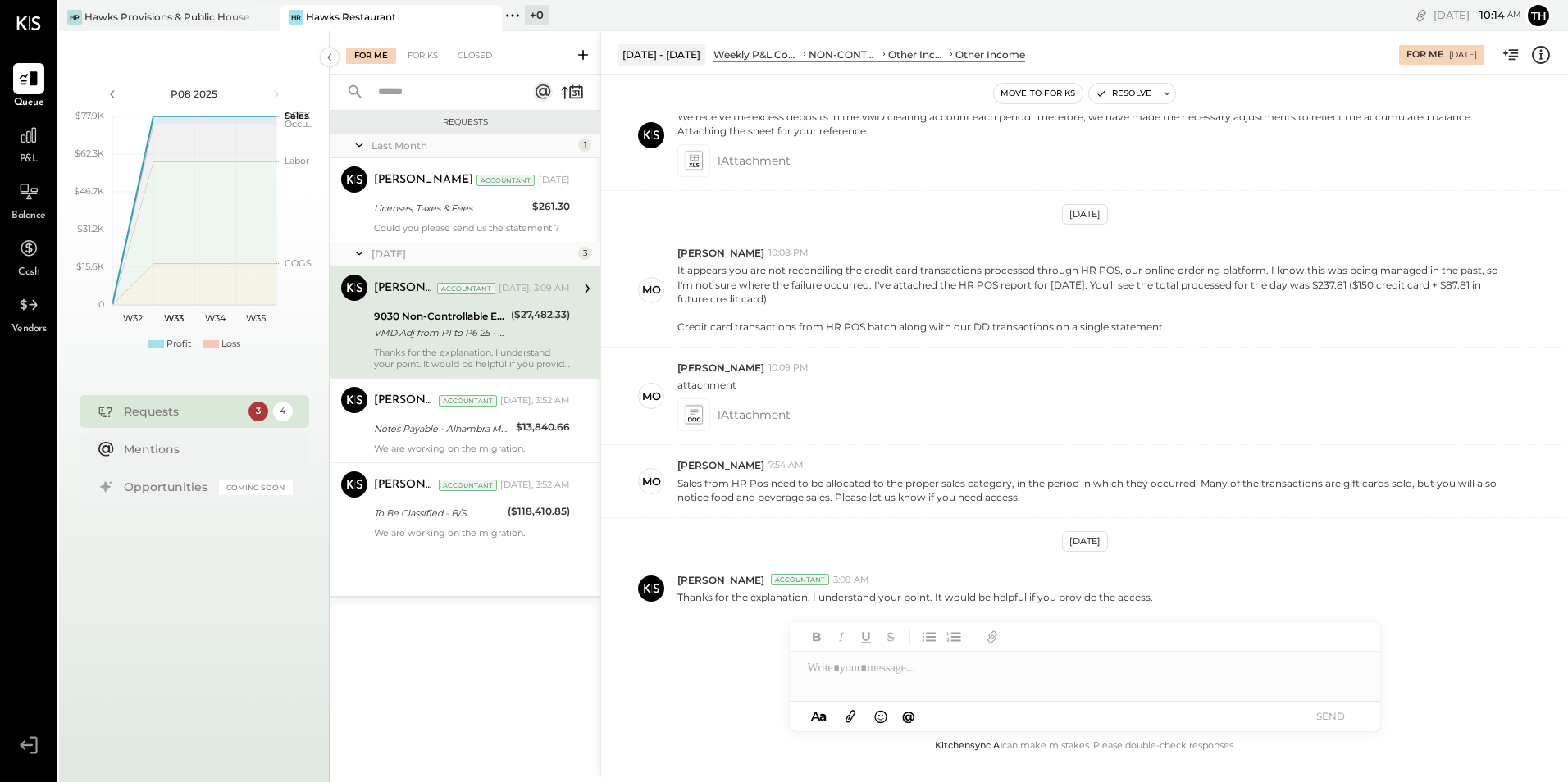
scroll to position [269, 0]
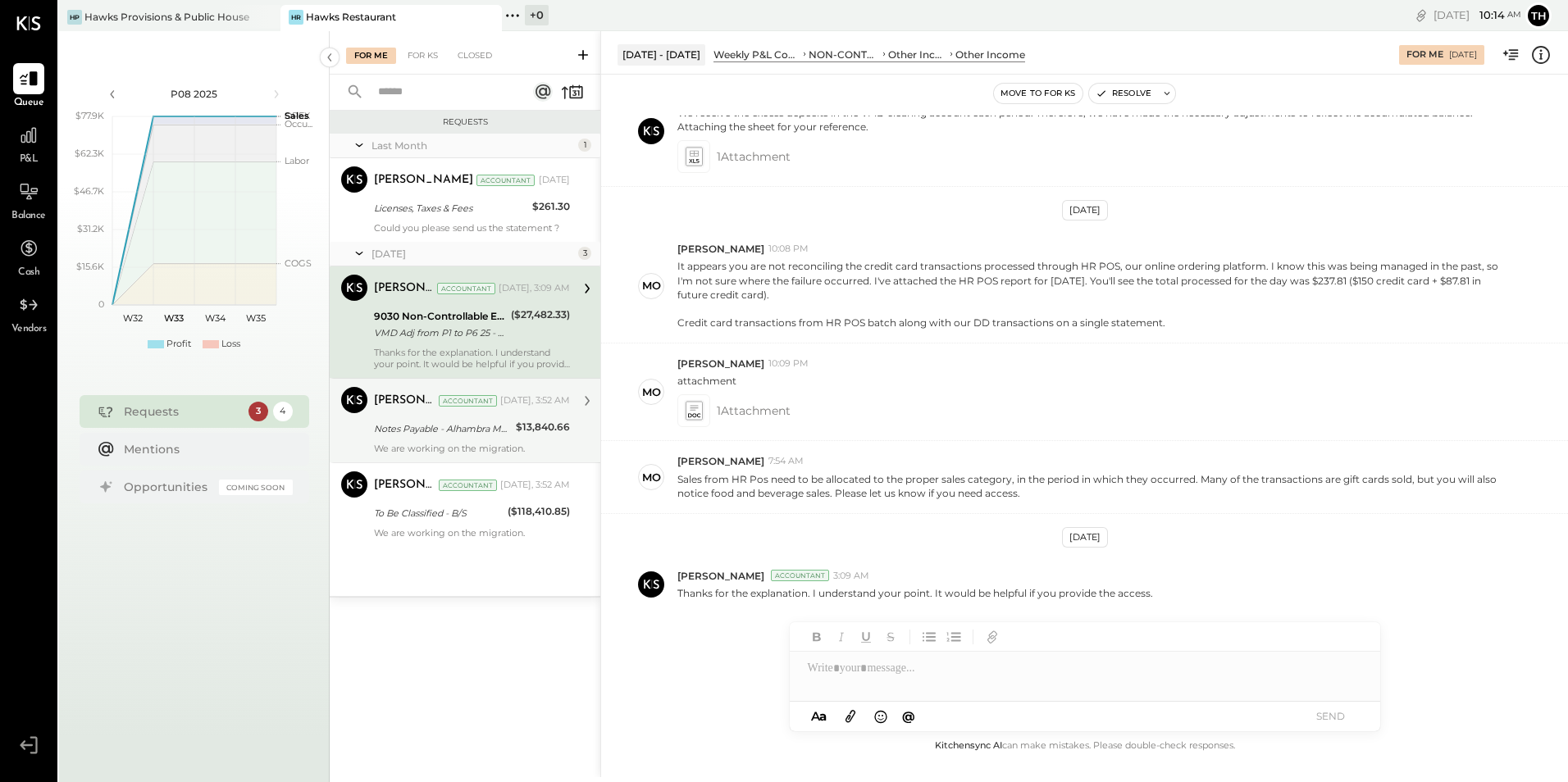
click at [398, 423] on div "Notes Payable - Alhambra MOB" at bounding box center [442, 428] width 137 height 16
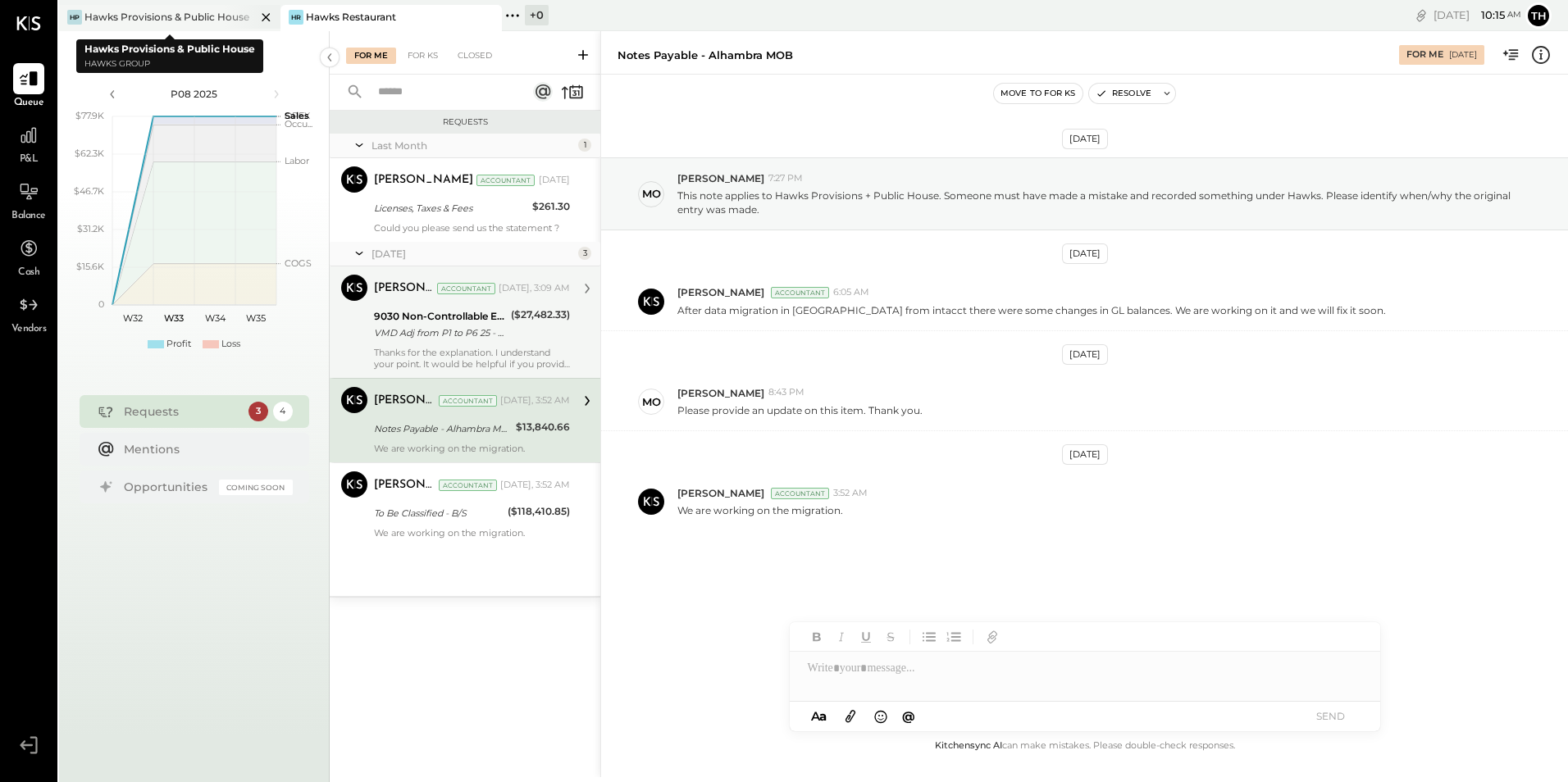
click at [181, 16] on div "Hawks Provisions & Public House" at bounding box center [167, 17] width 165 height 14
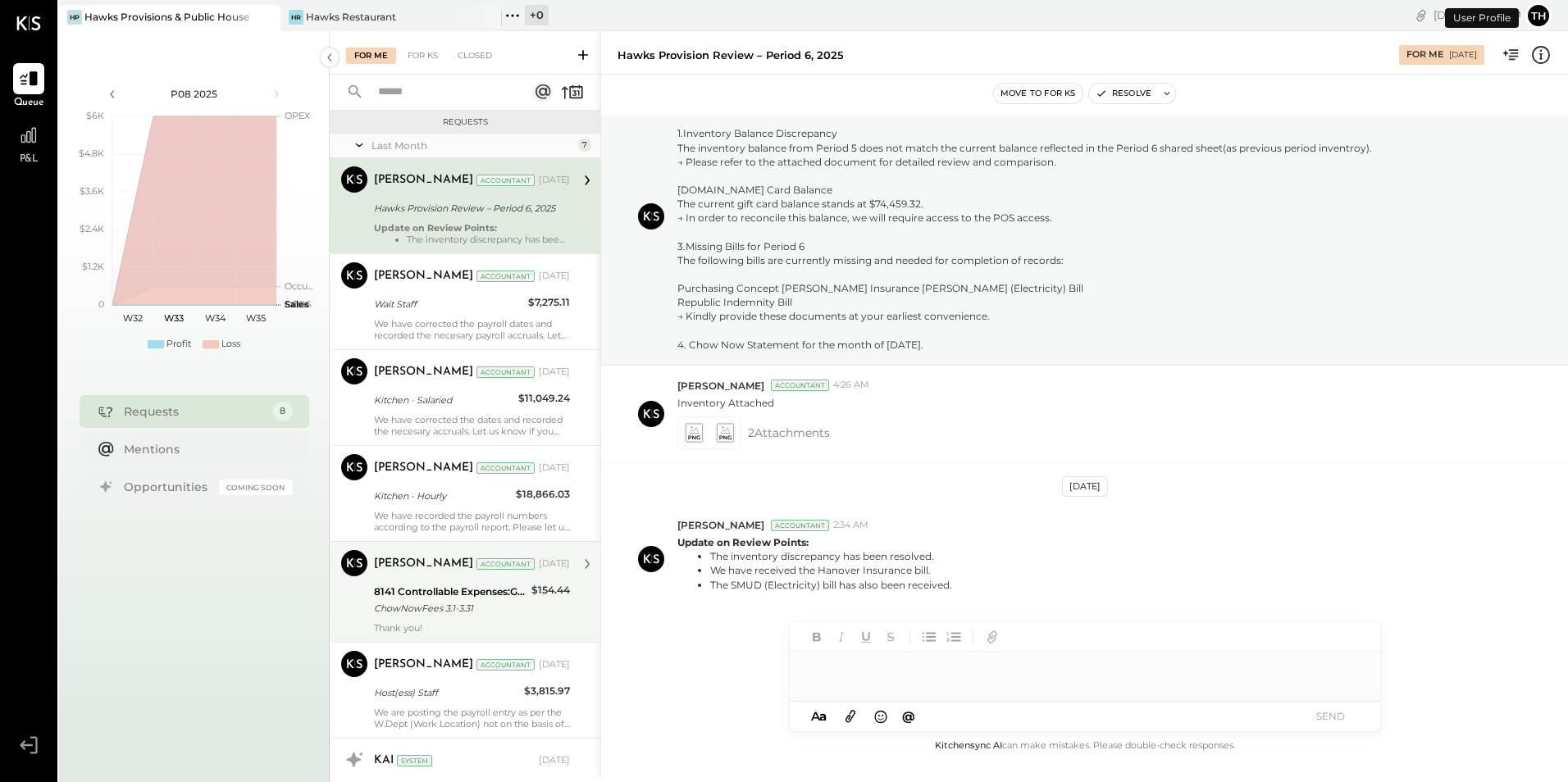
scroll to position [229, 0]
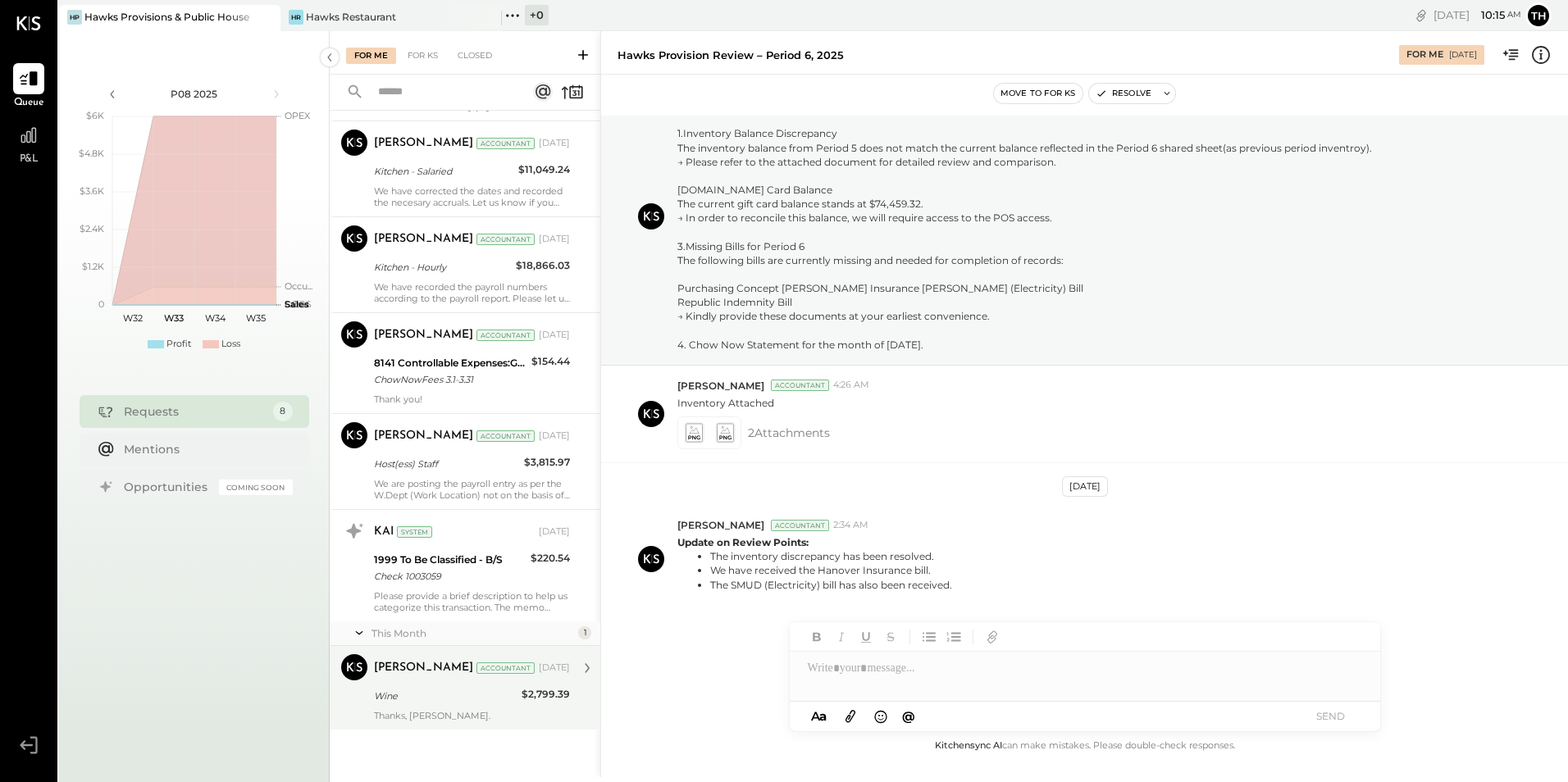
click at [473, 695] on div "Wine" at bounding box center [446, 695] width 143 height 16
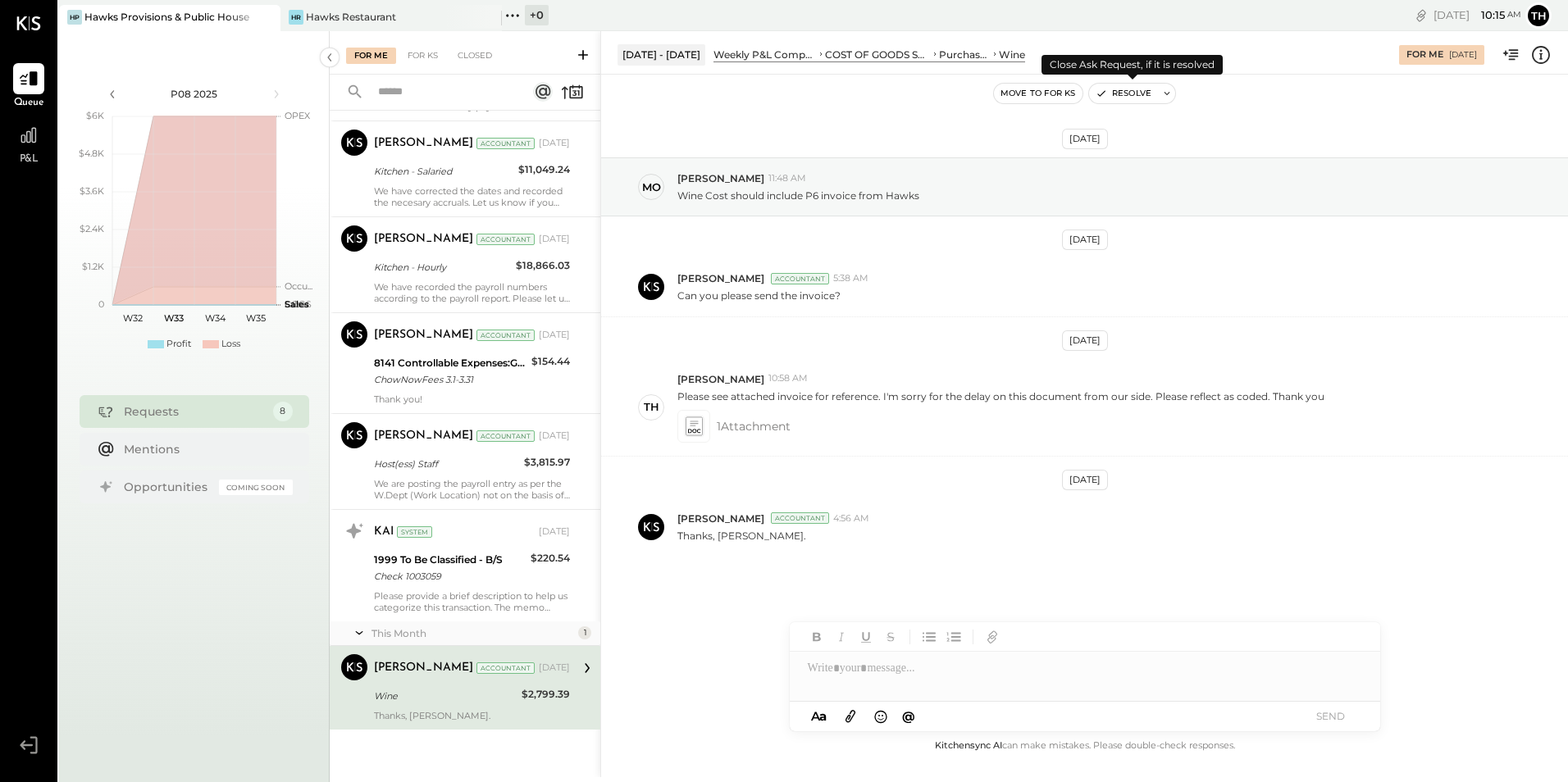
click at [1150, 94] on button "Resolve" at bounding box center [1122, 93] width 69 height 20
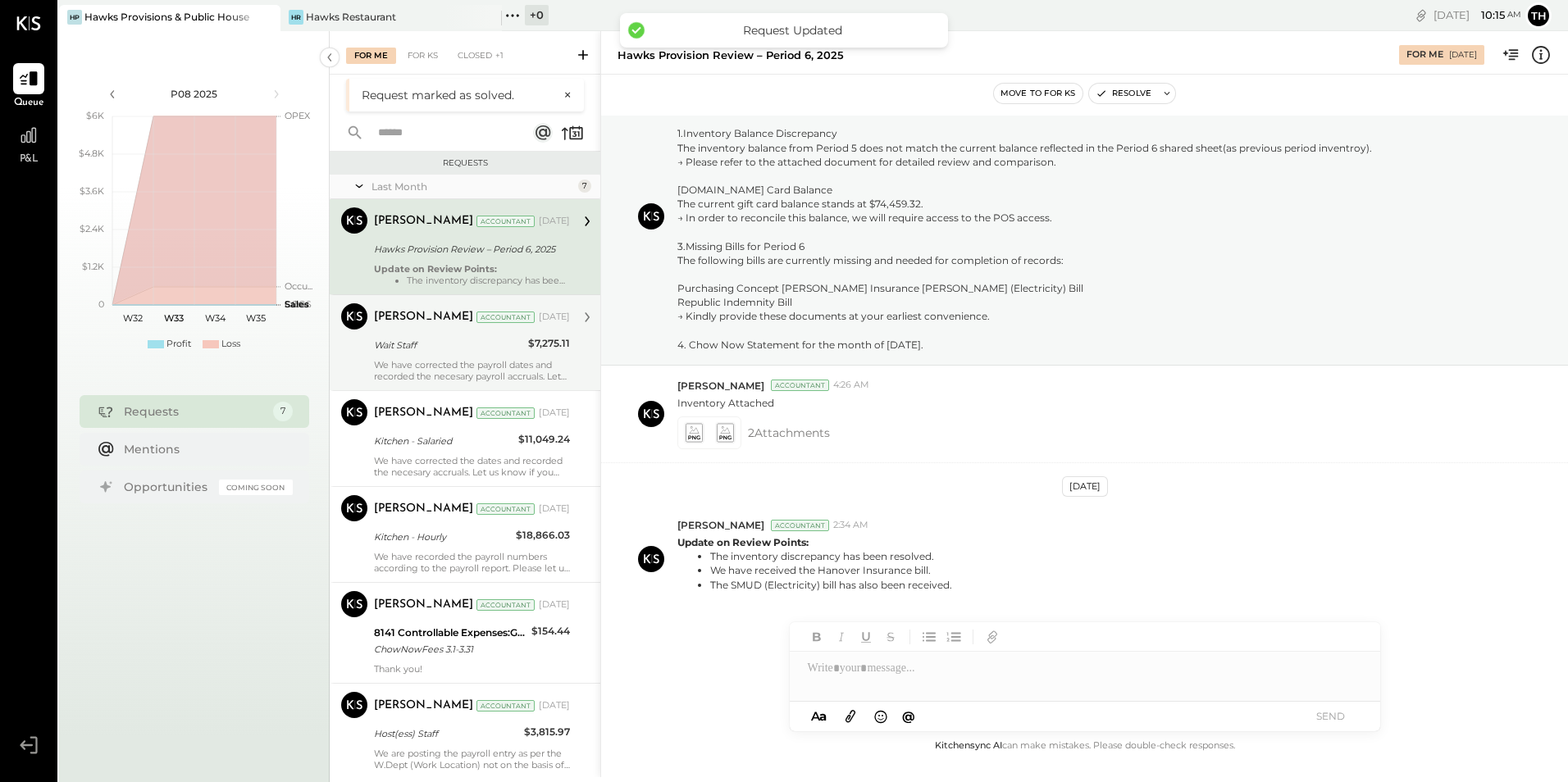
click at [418, 354] on div "Wait Staff" at bounding box center [448, 344] width 149 height 20
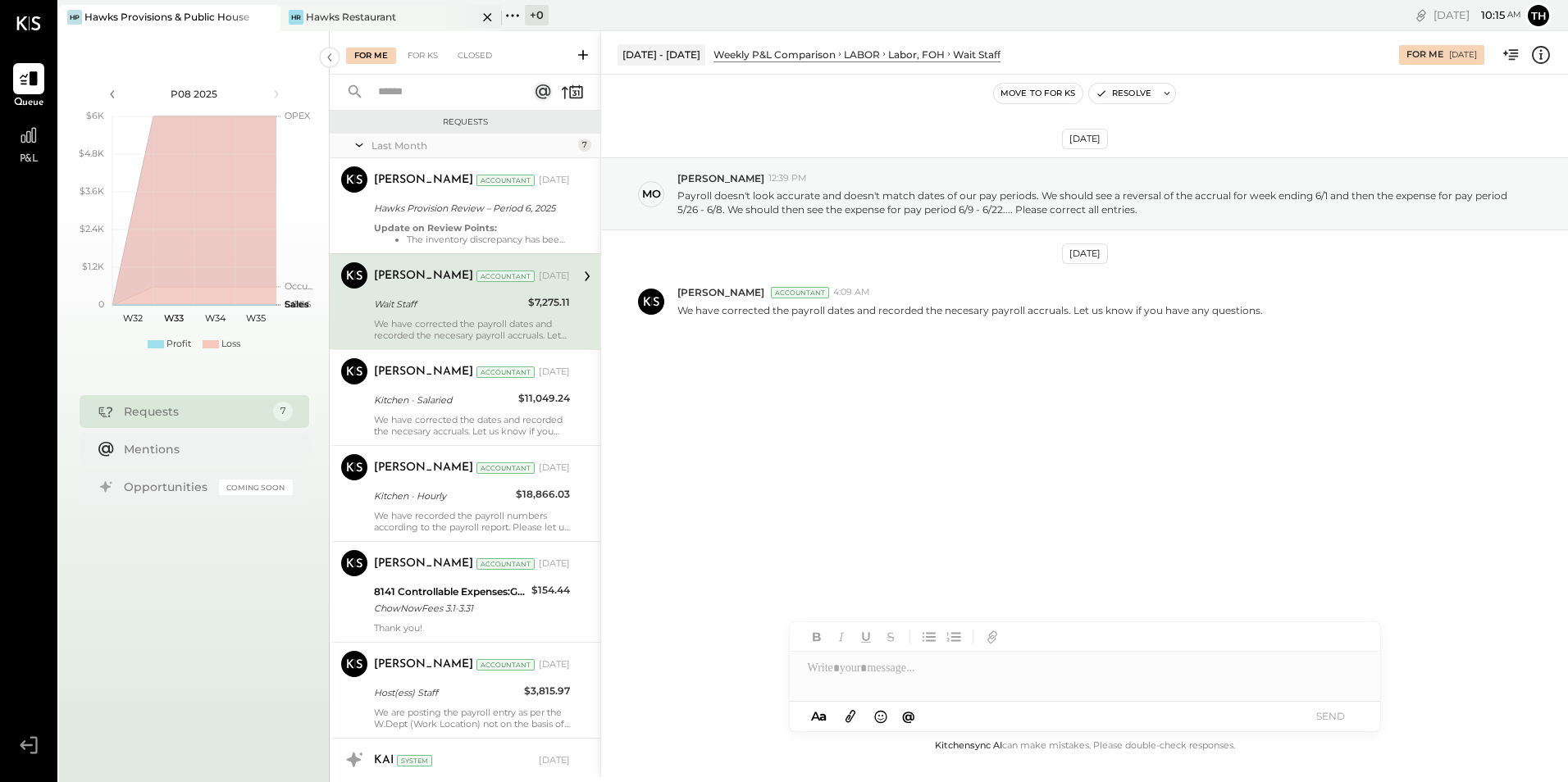
click at [378, 13] on div "Hawks Restaurant" at bounding box center [351, 17] width 90 height 14
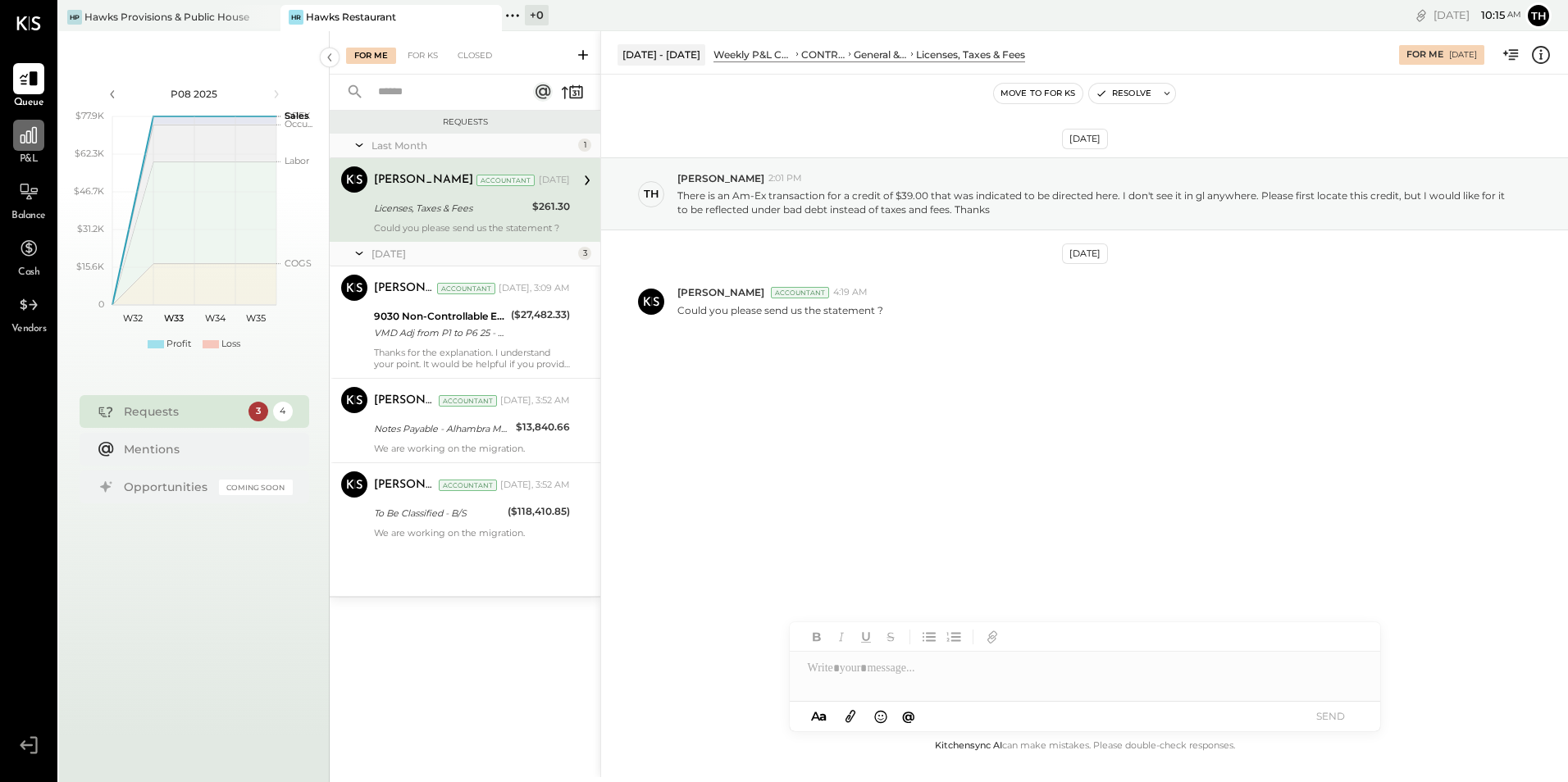
click at [18, 138] on icon at bounding box center [28, 135] width 21 height 21
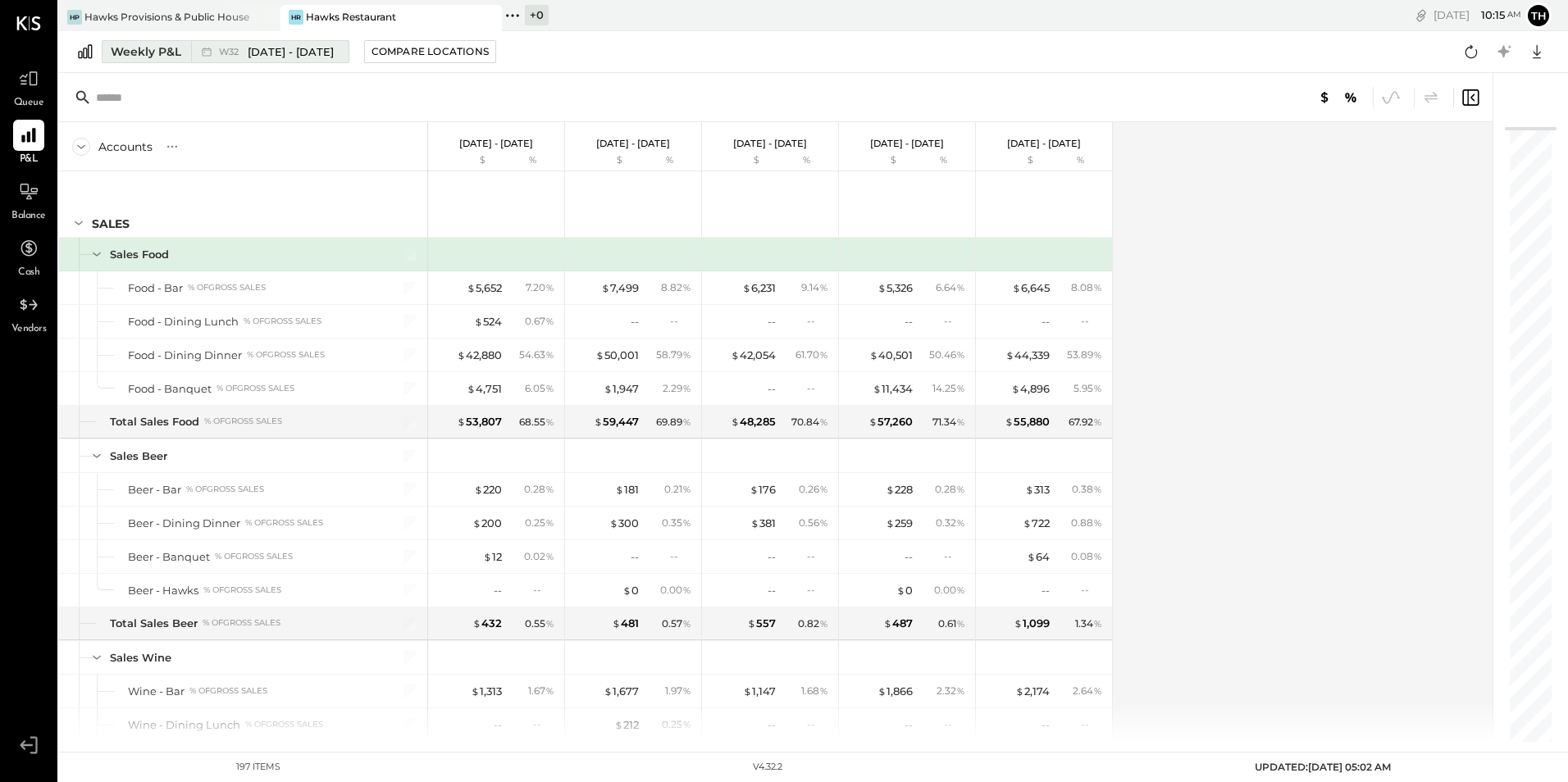
click at [249, 56] on span "[DATE] - [DATE]" at bounding box center [290, 52] width 86 height 15
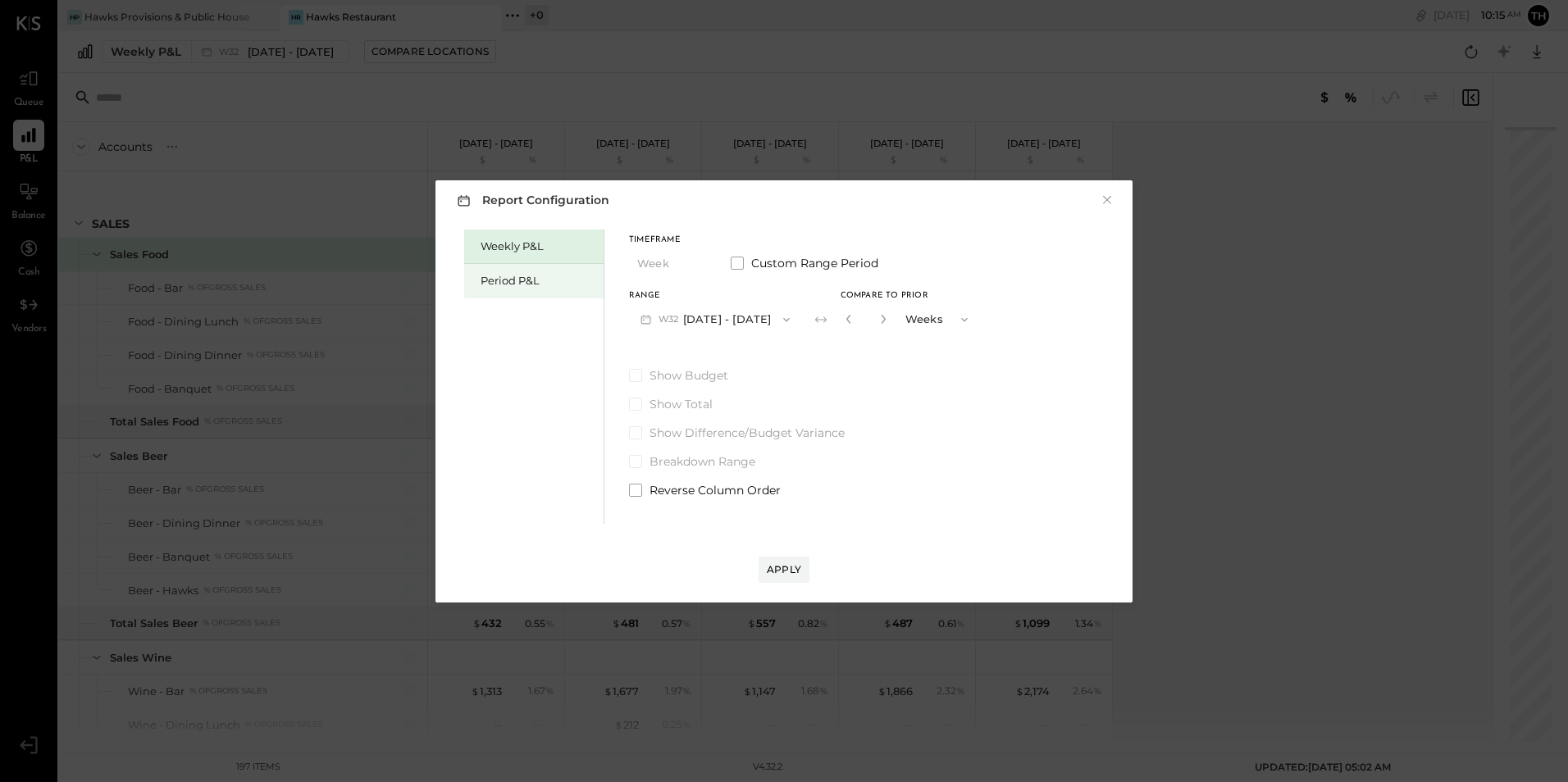
click at [482, 280] on div "Period P&L" at bounding box center [537, 280] width 115 height 15
click at [702, 314] on button "P08 [DATE] - [DATE]" at bounding box center [714, 320] width 171 height 31
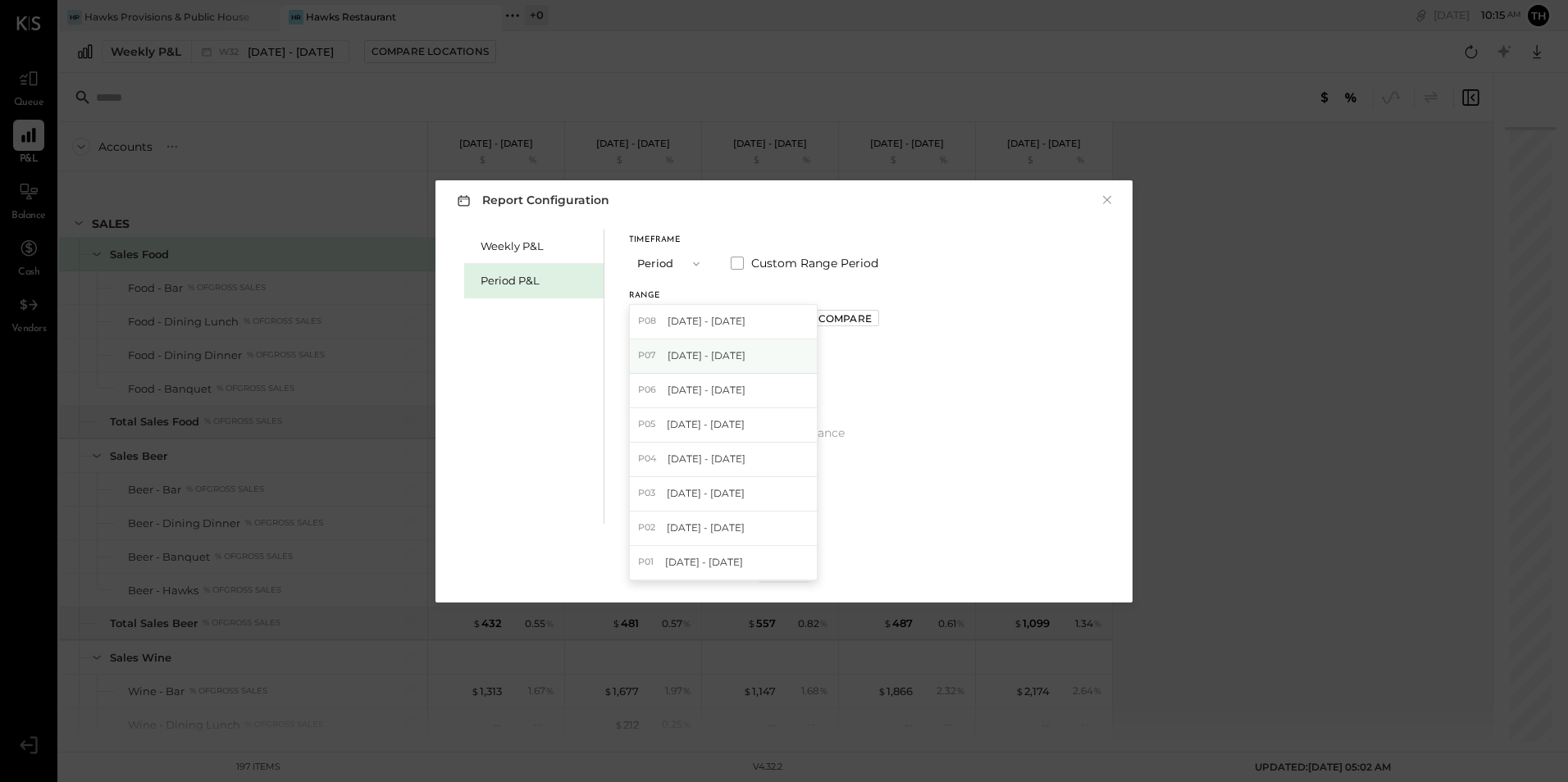
click at [700, 354] on span "[DATE] - [DATE]" at bounding box center [707, 355] width 78 height 14
click at [864, 312] on div "Compare" at bounding box center [844, 318] width 54 height 14
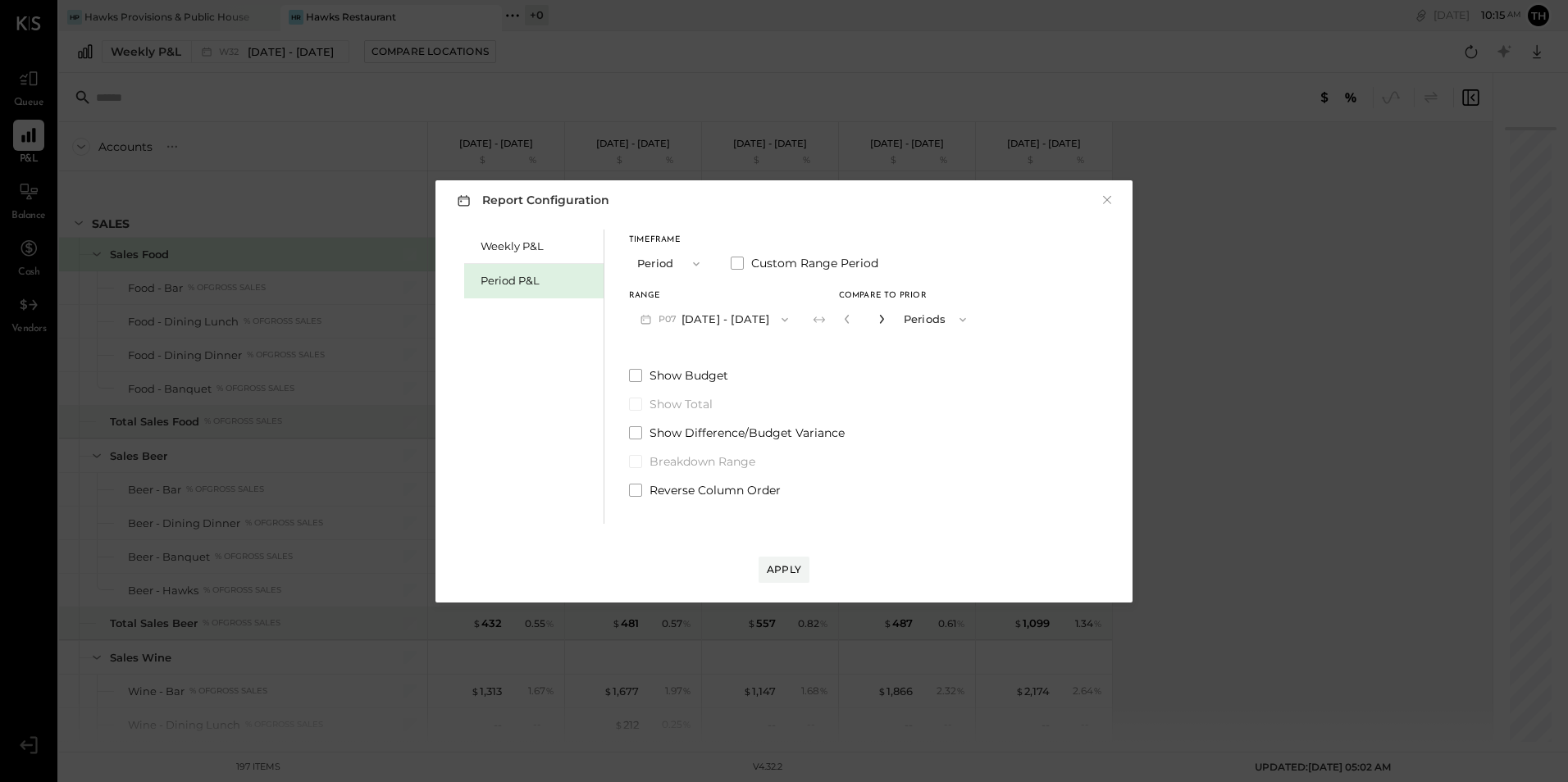
click at [886, 315] on icon "button" at bounding box center [882, 319] width 10 height 10
type input "*"
click at [637, 377] on span at bounding box center [635, 375] width 13 height 13
click at [777, 570] on div "Apply" at bounding box center [784, 569] width 34 height 14
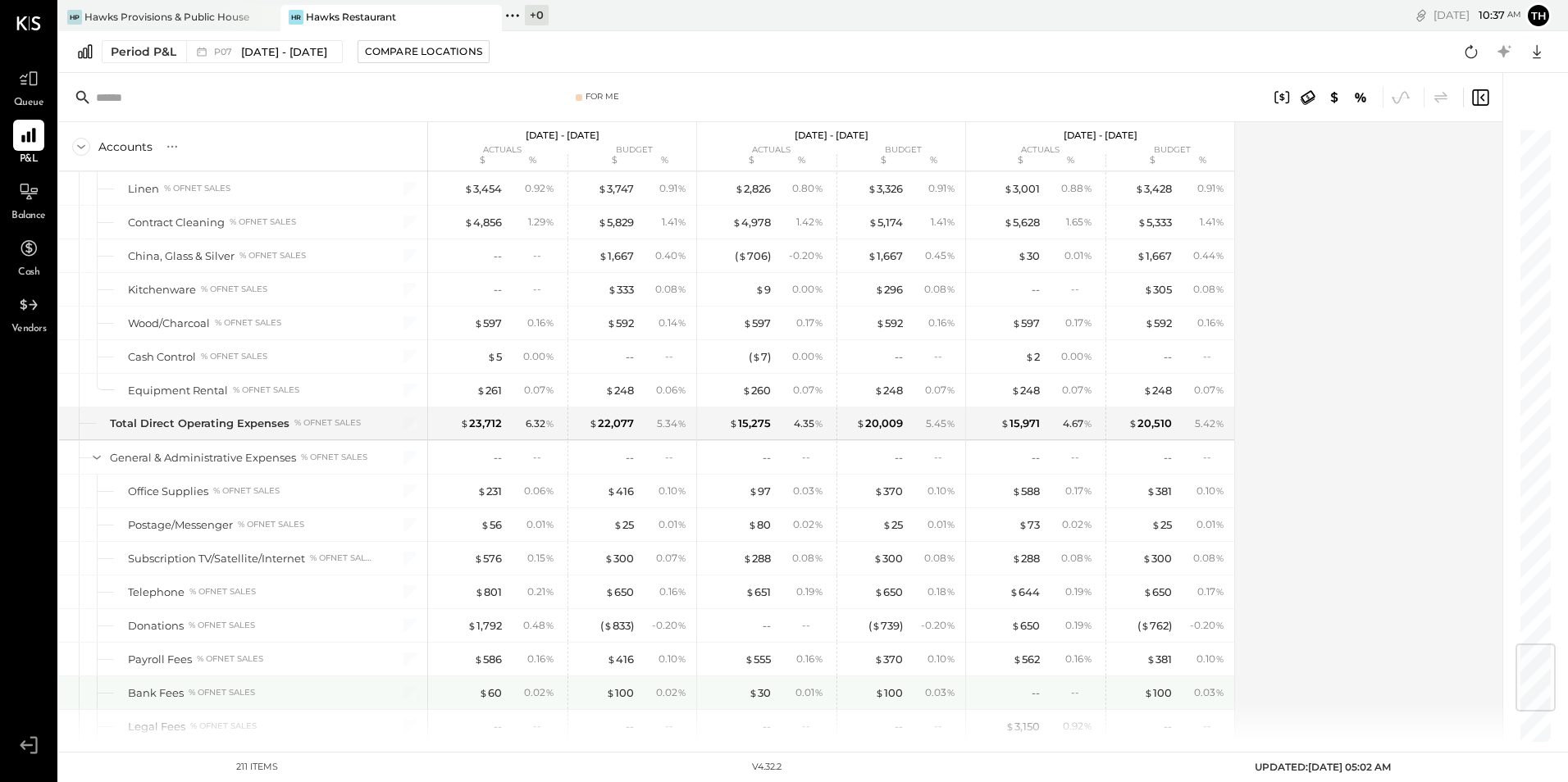
scroll to position [4426, 0]
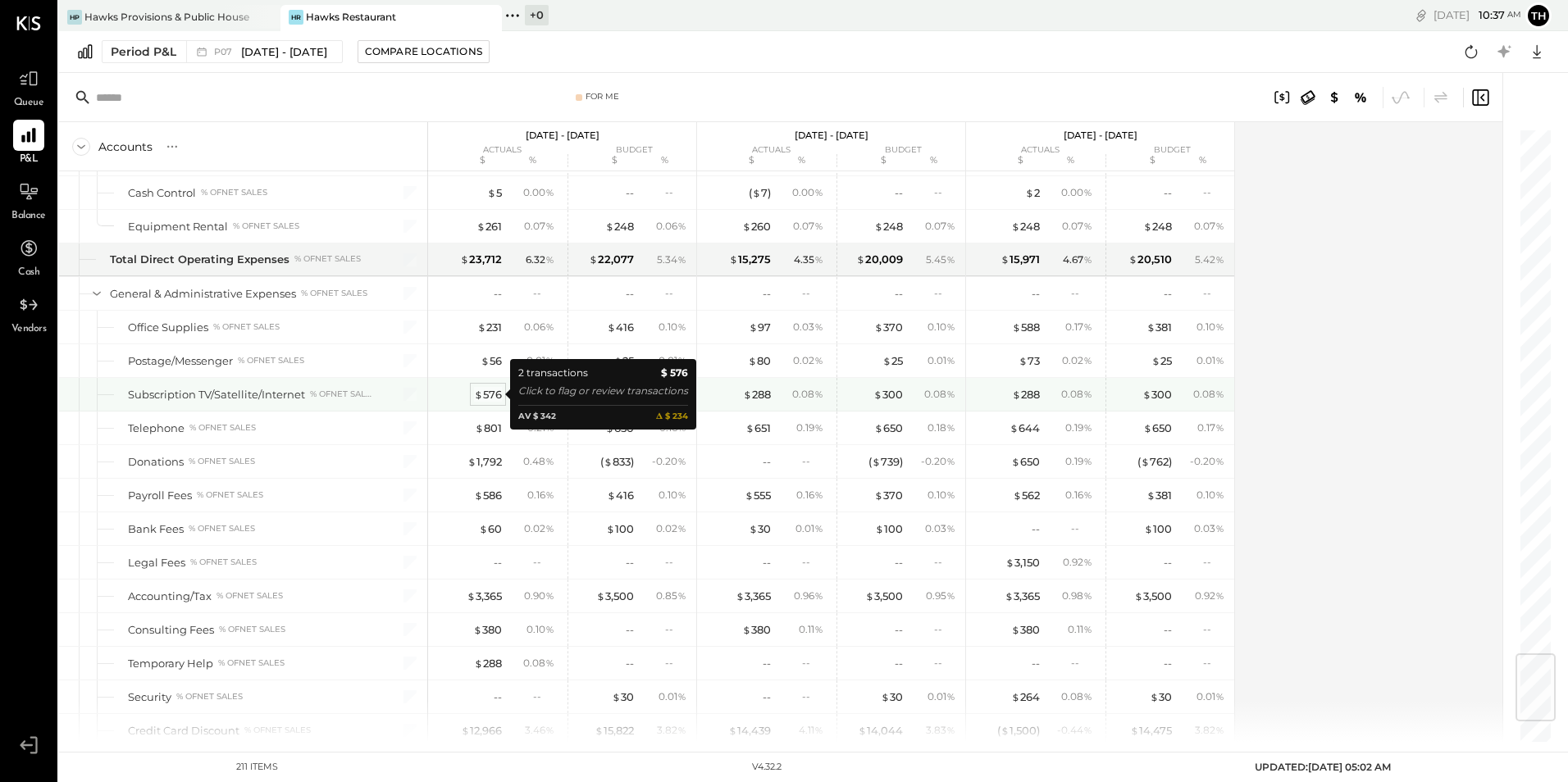
click at [495, 394] on div "$ 576" at bounding box center [487, 394] width 28 height 15
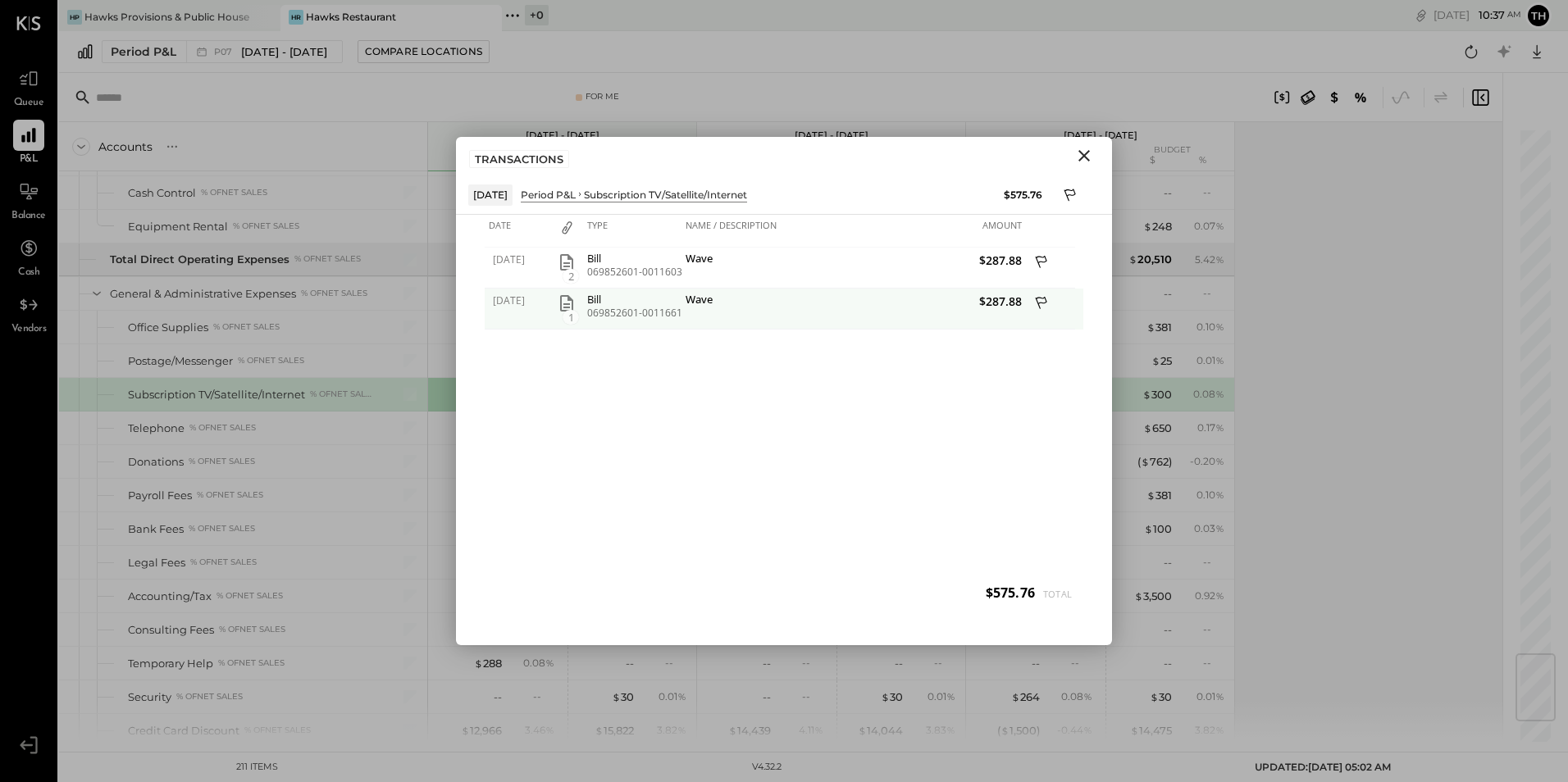
click at [1039, 302] on icon at bounding box center [1042, 304] width 14 height 20
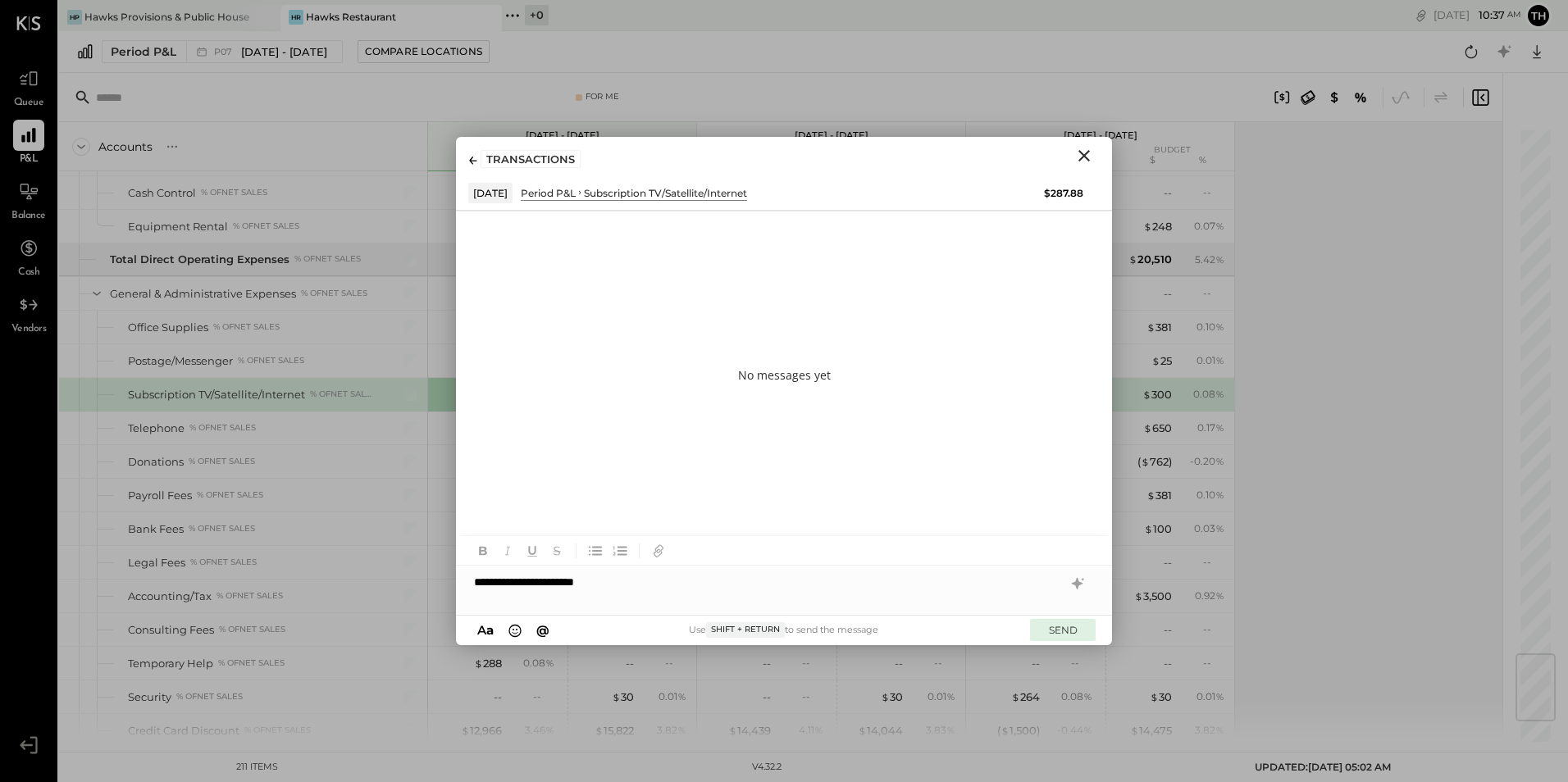
click at [1065, 629] on button "SEND" at bounding box center [1062, 630] width 65 height 22
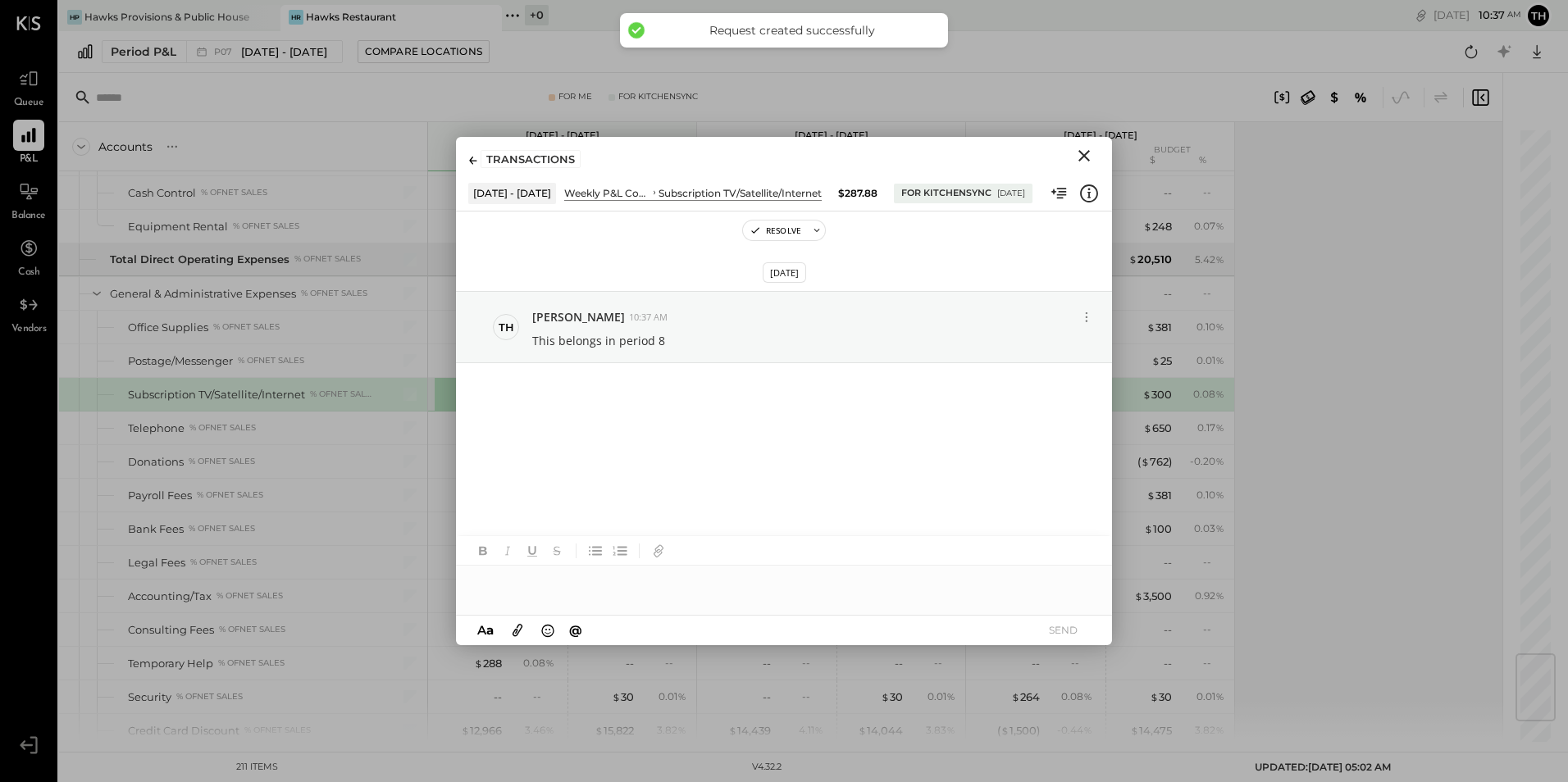
click at [1101, 154] on div "TRANSACTIONS" at bounding box center [783, 156] width 656 height 37
click at [1087, 151] on icon "Close" at bounding box center [1083, 156] width 20 height 20
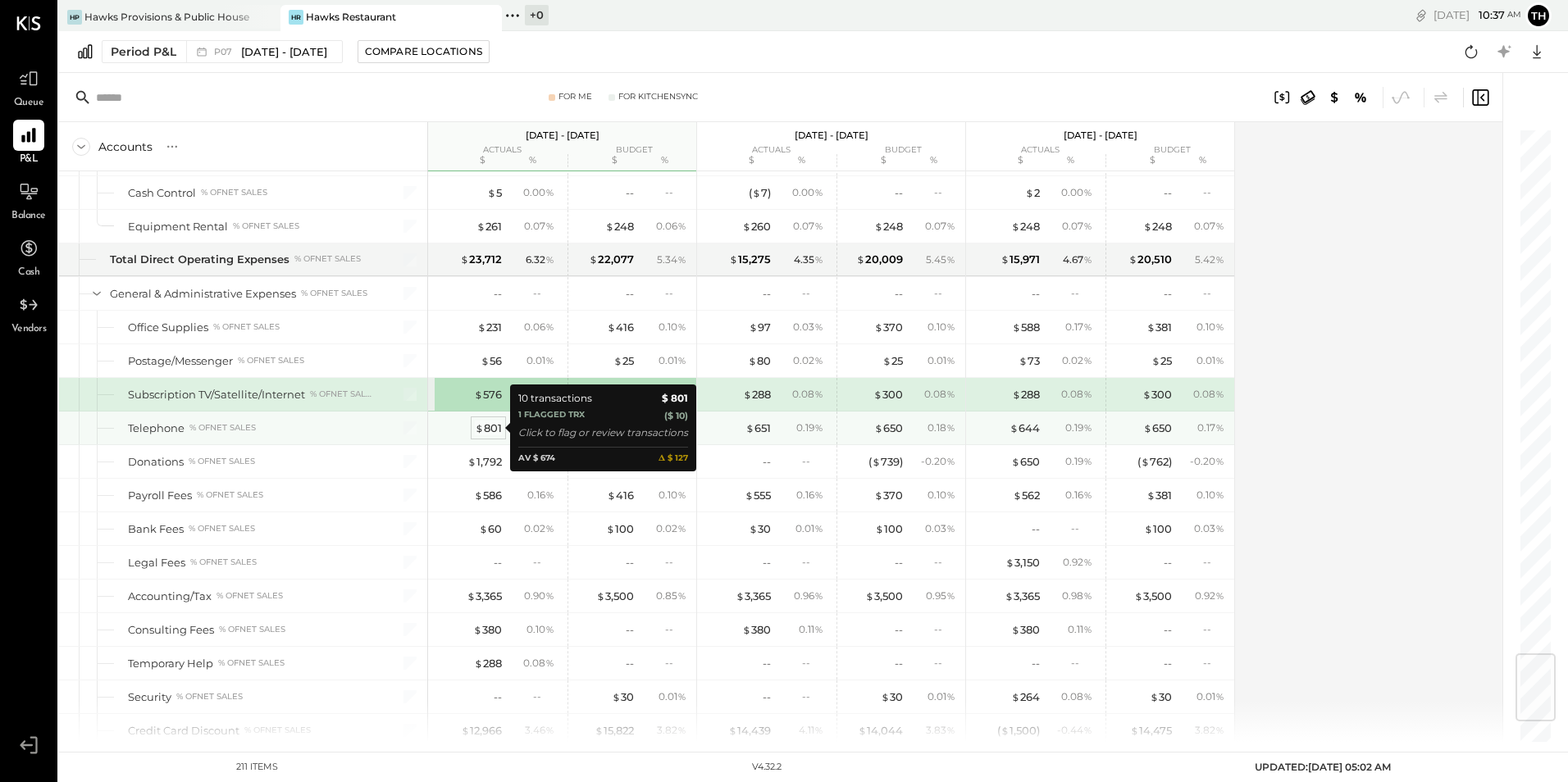
click at [492, 427] on div "$ 801" at bounding box center [488, 428] width 27 height 15
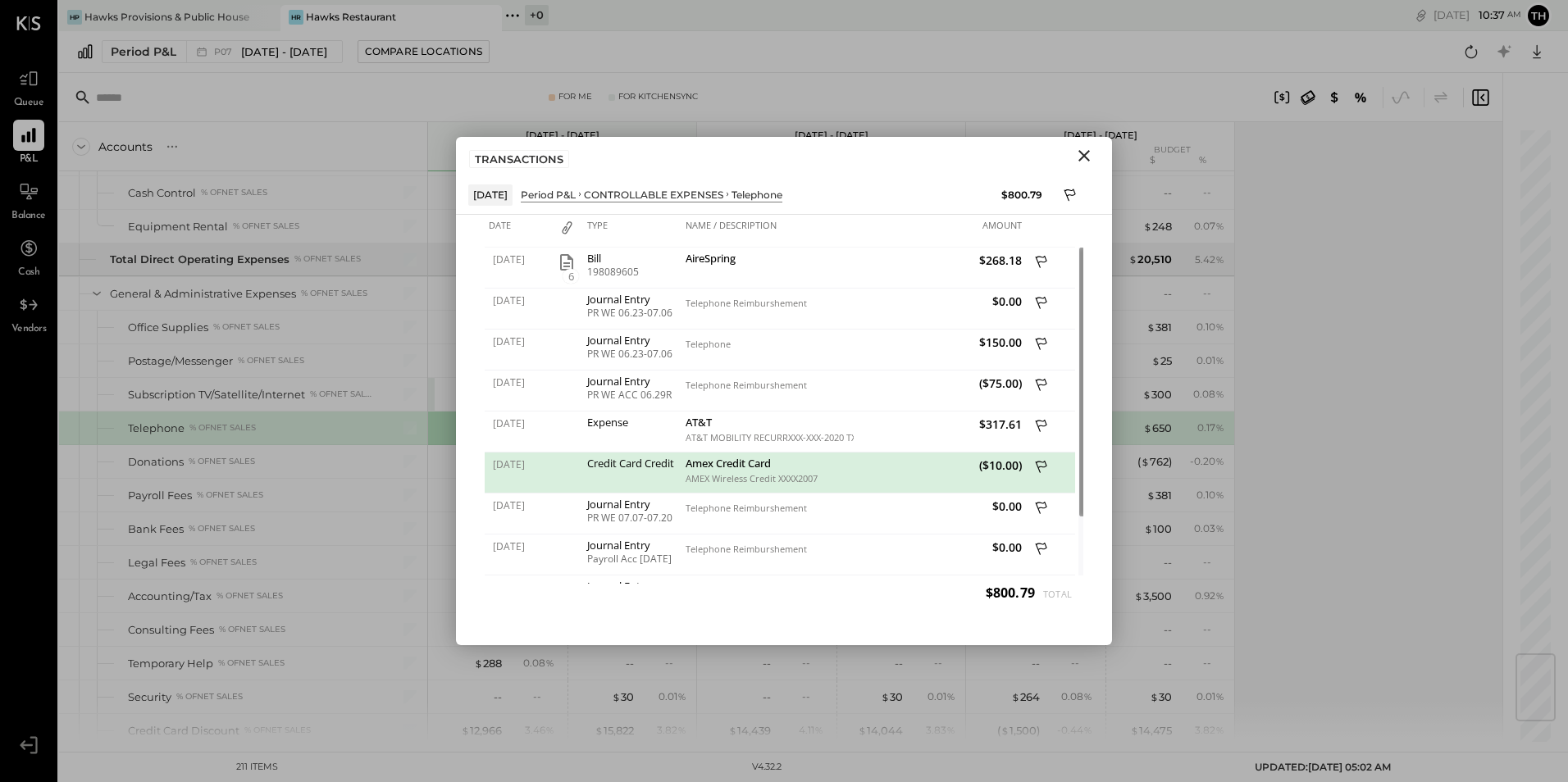
click at [1088, 149] on icon "Close" at bounding box center [1083, 156] width 20 height 20
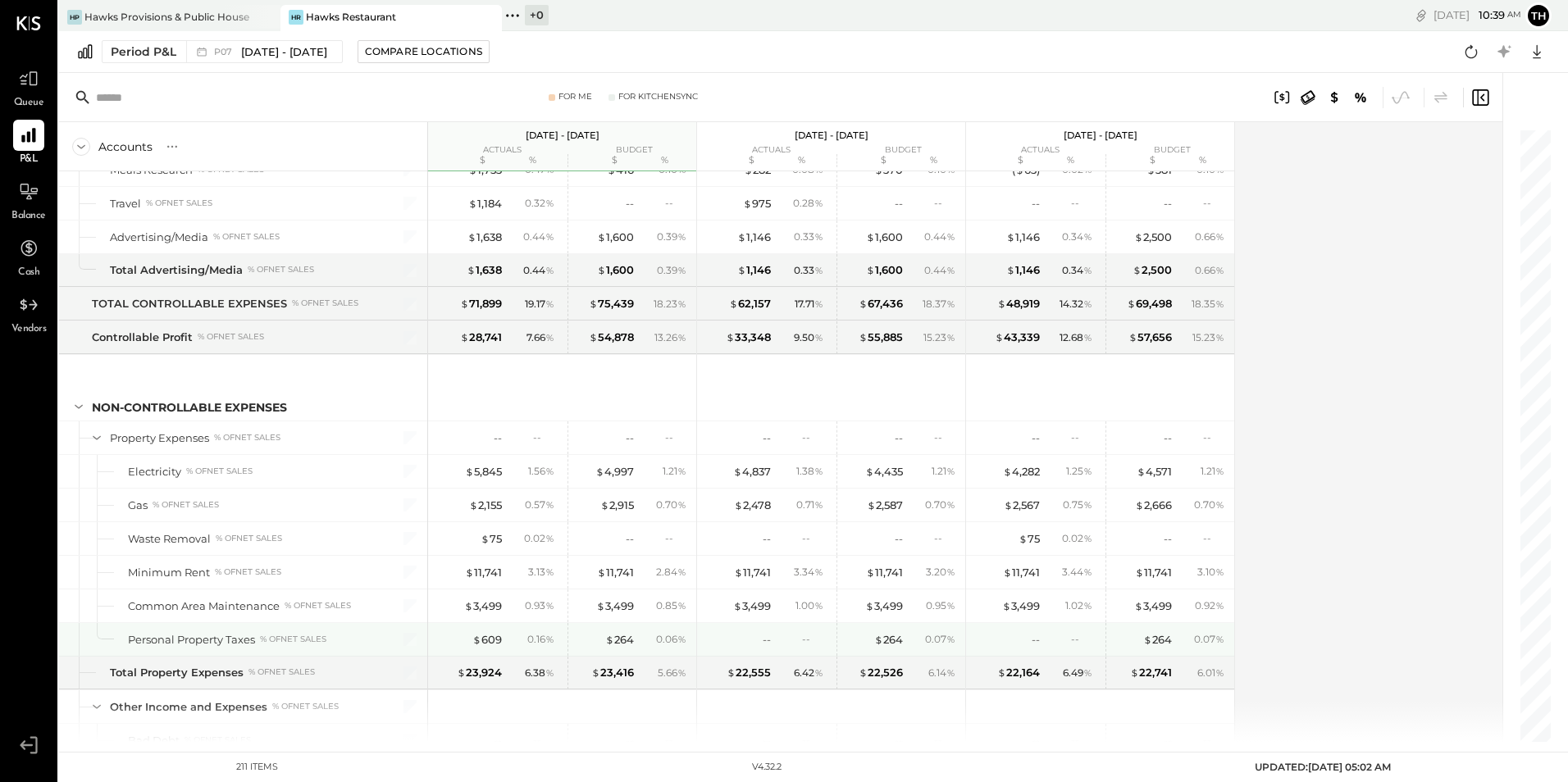
scroll to position [5587, 0]
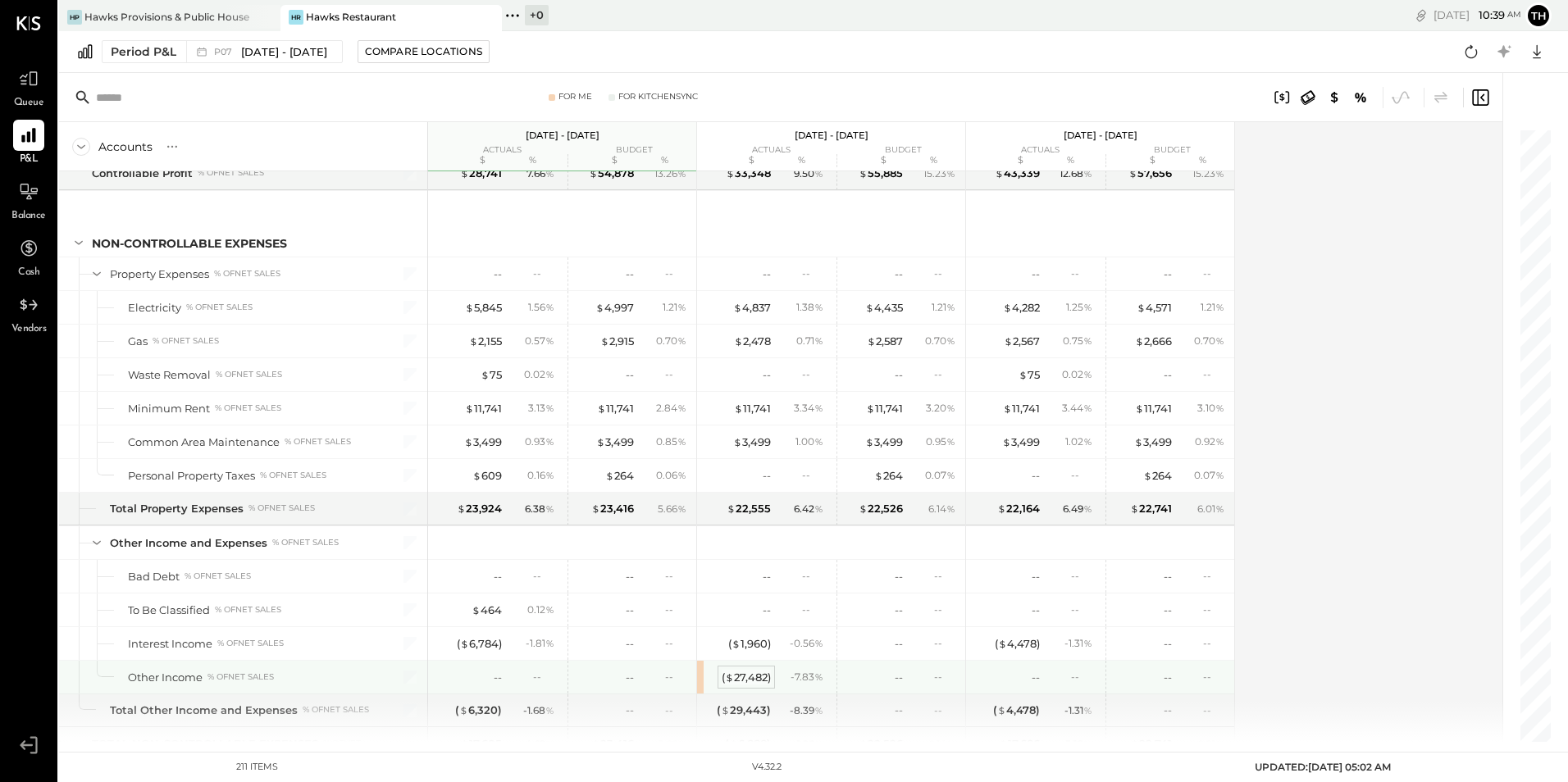
click at [745, 675] on div "( $ 27,482 )" at bounding box center [747, 677] width 49 height 15
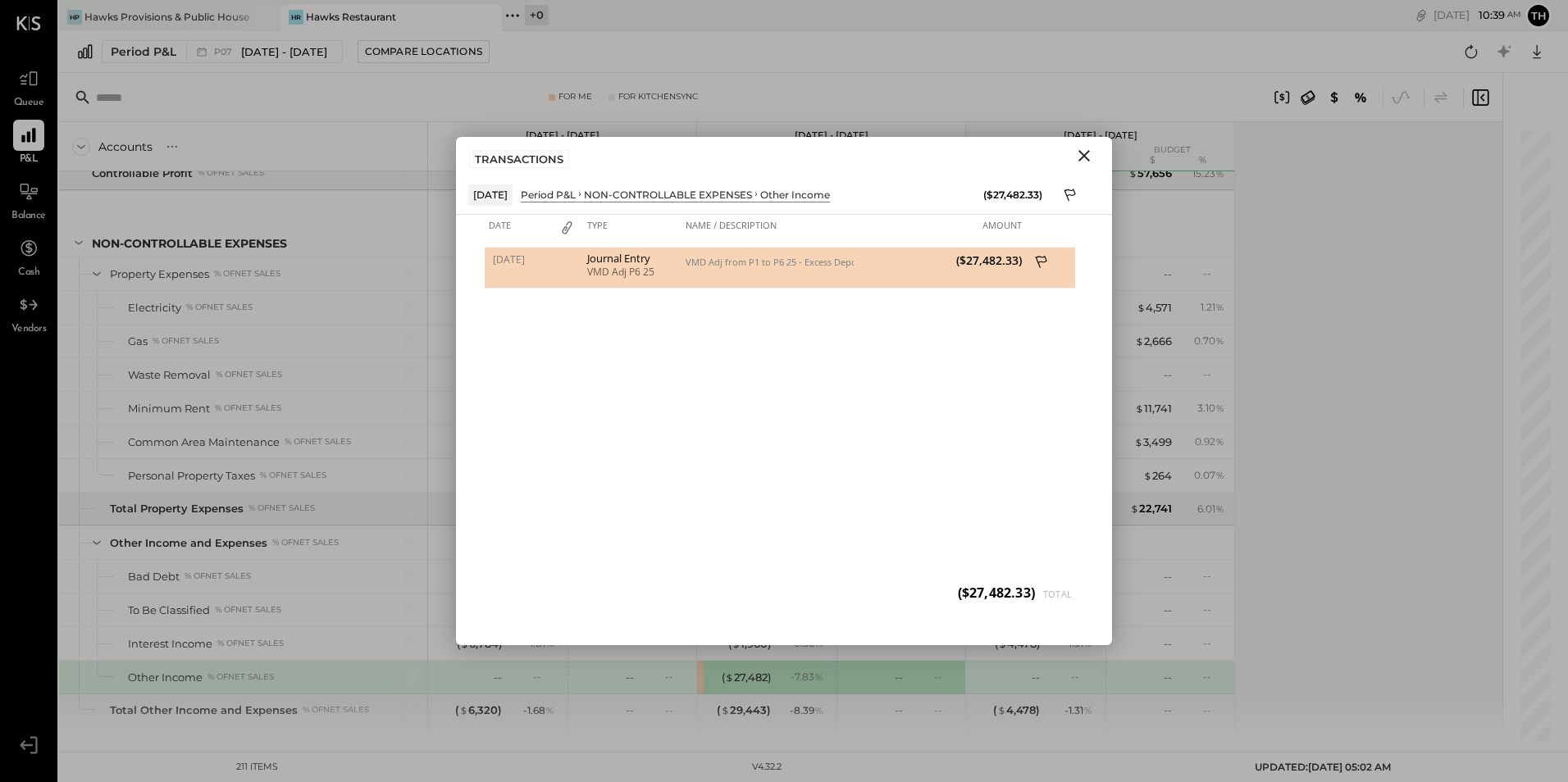
click at [1087, 157] on icon "Close" at bounding box center [1083, 155] width 11 height 11
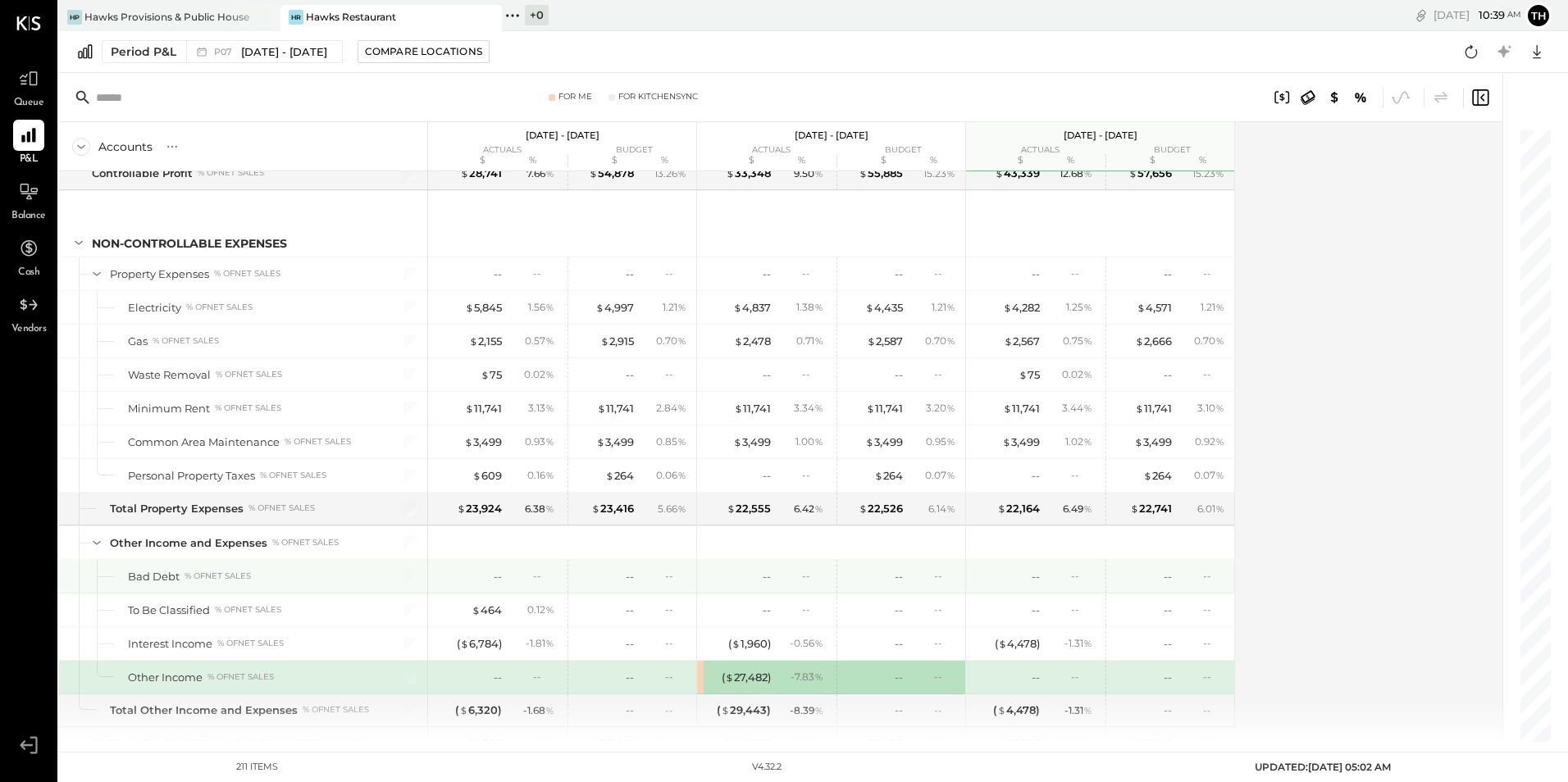
click at [1198, 560] on div "-- --" at bounding box center [1167, 576] width 124 height 33
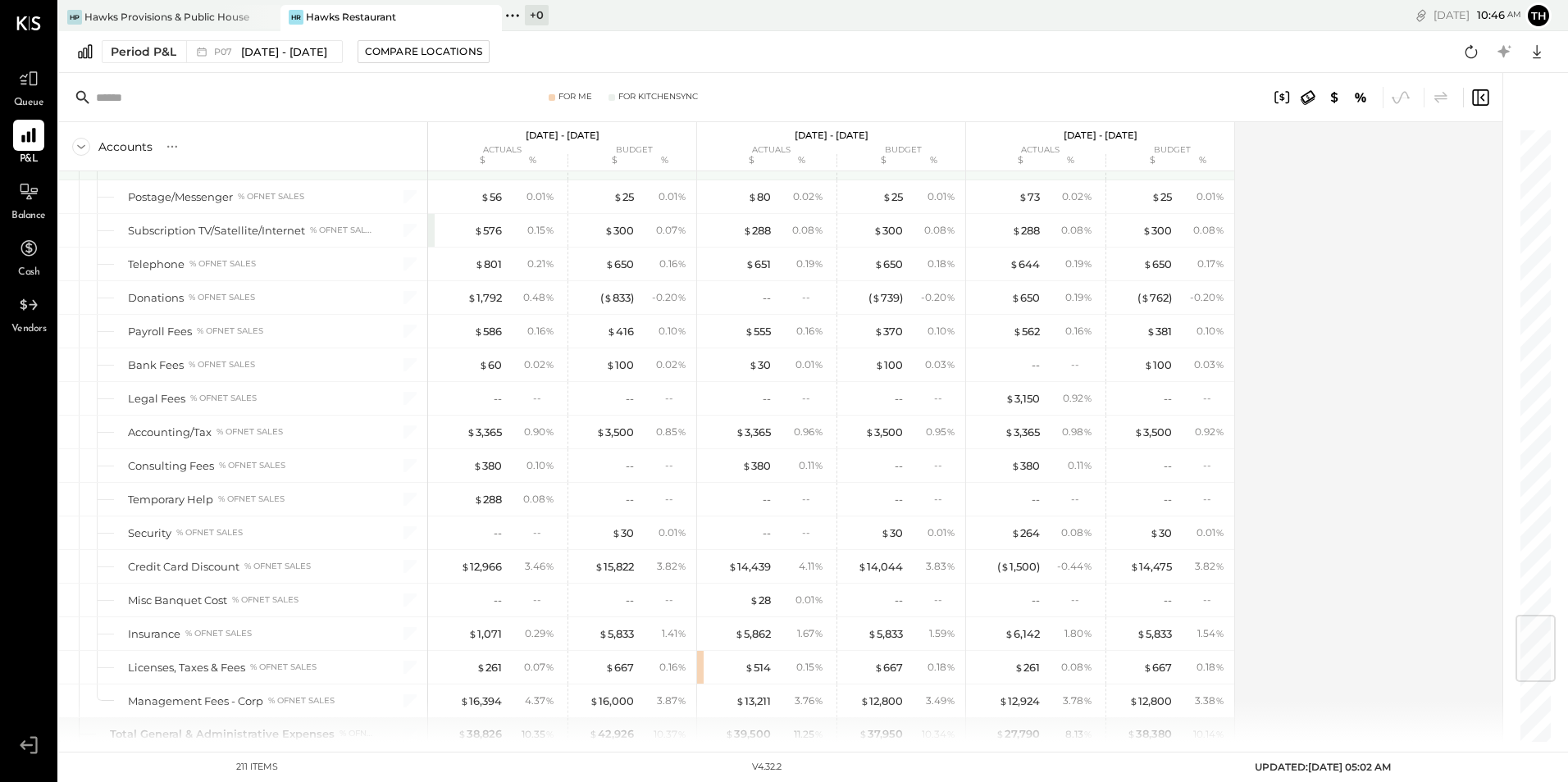
scroll to position [4098, 0]
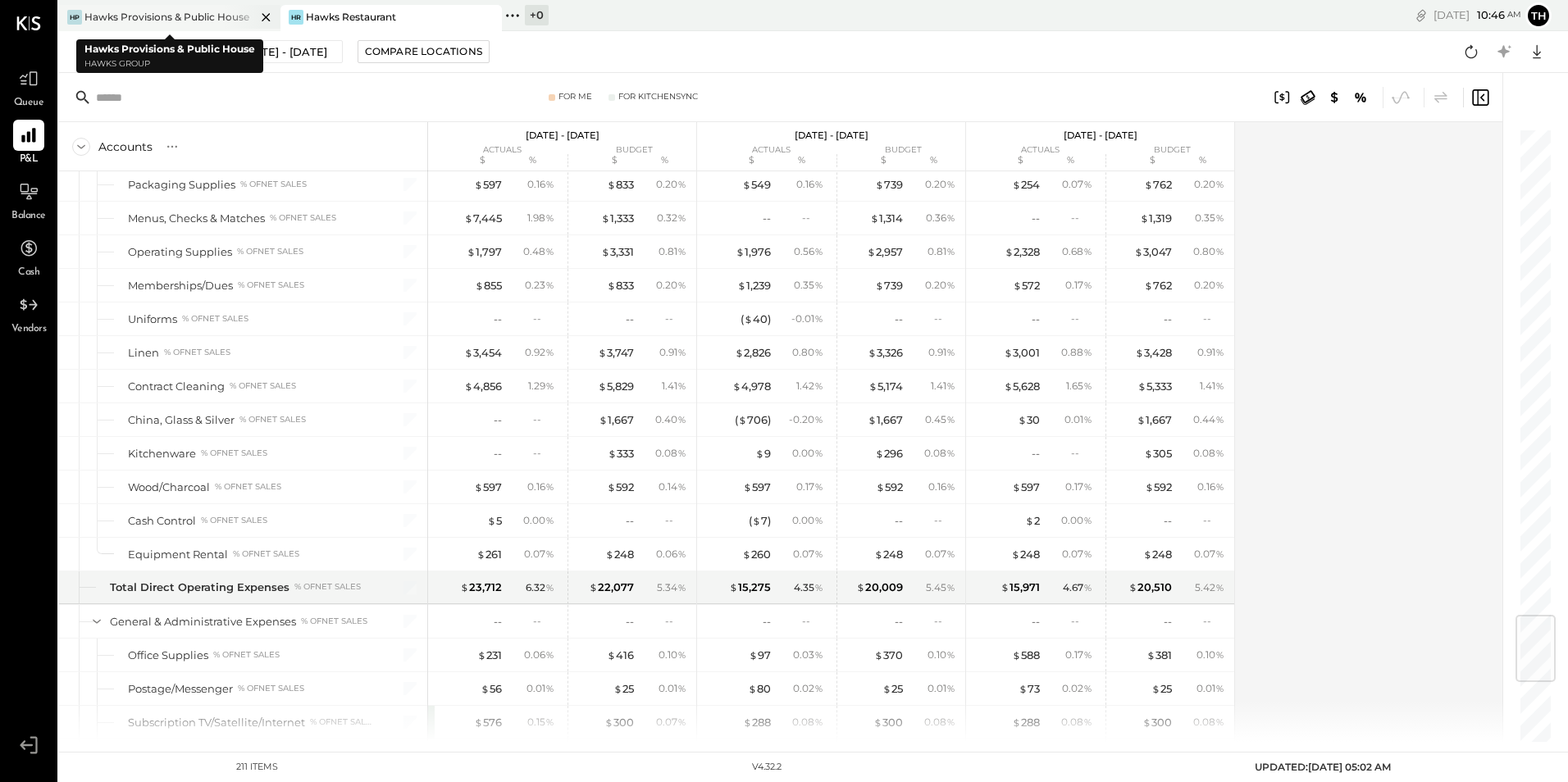
click at [204, 12] on div "Hawks Provisions & Public House" at bounding box center [167, 17] width 165 height 14
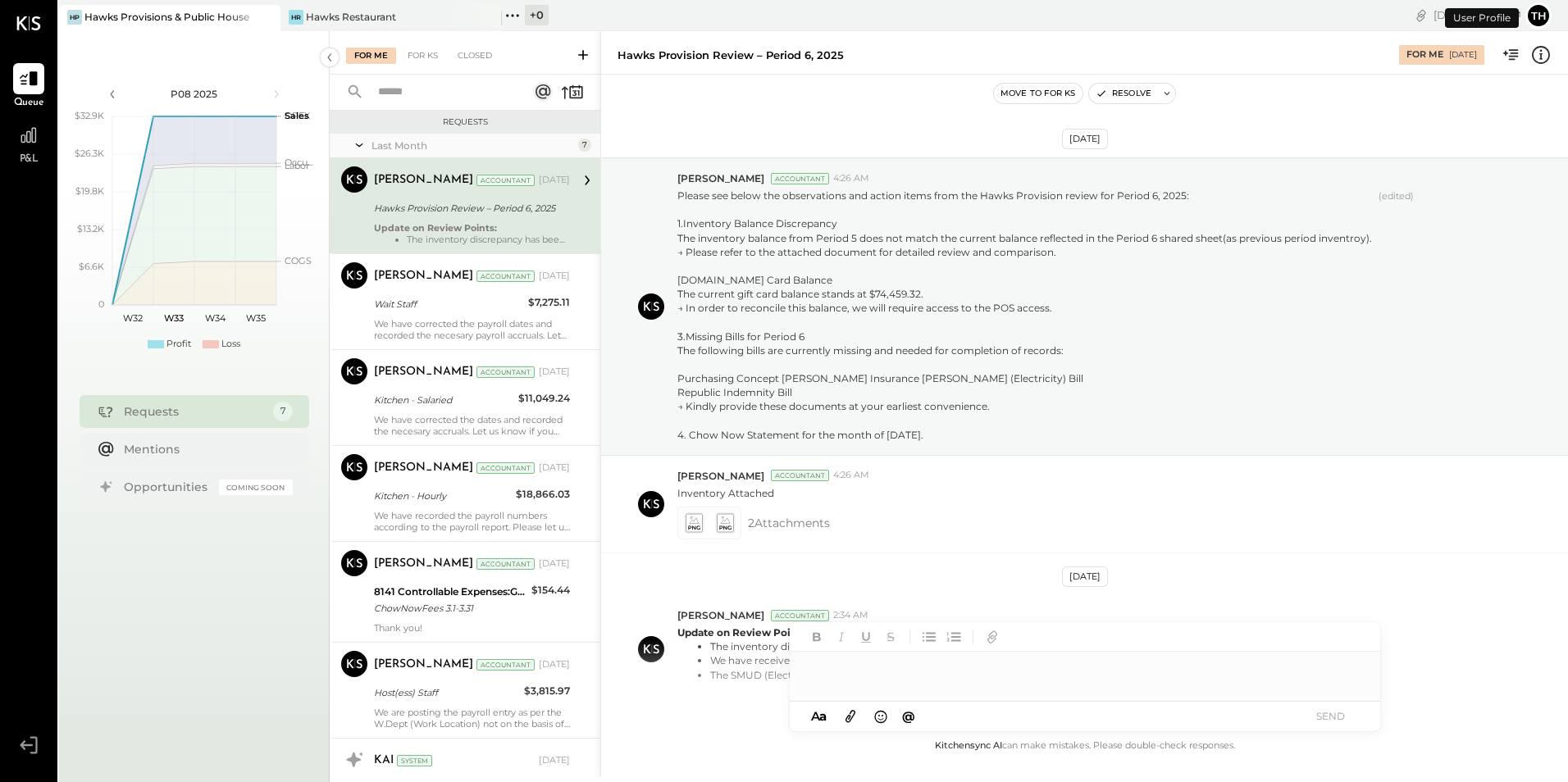
scroll to position [118, 0]
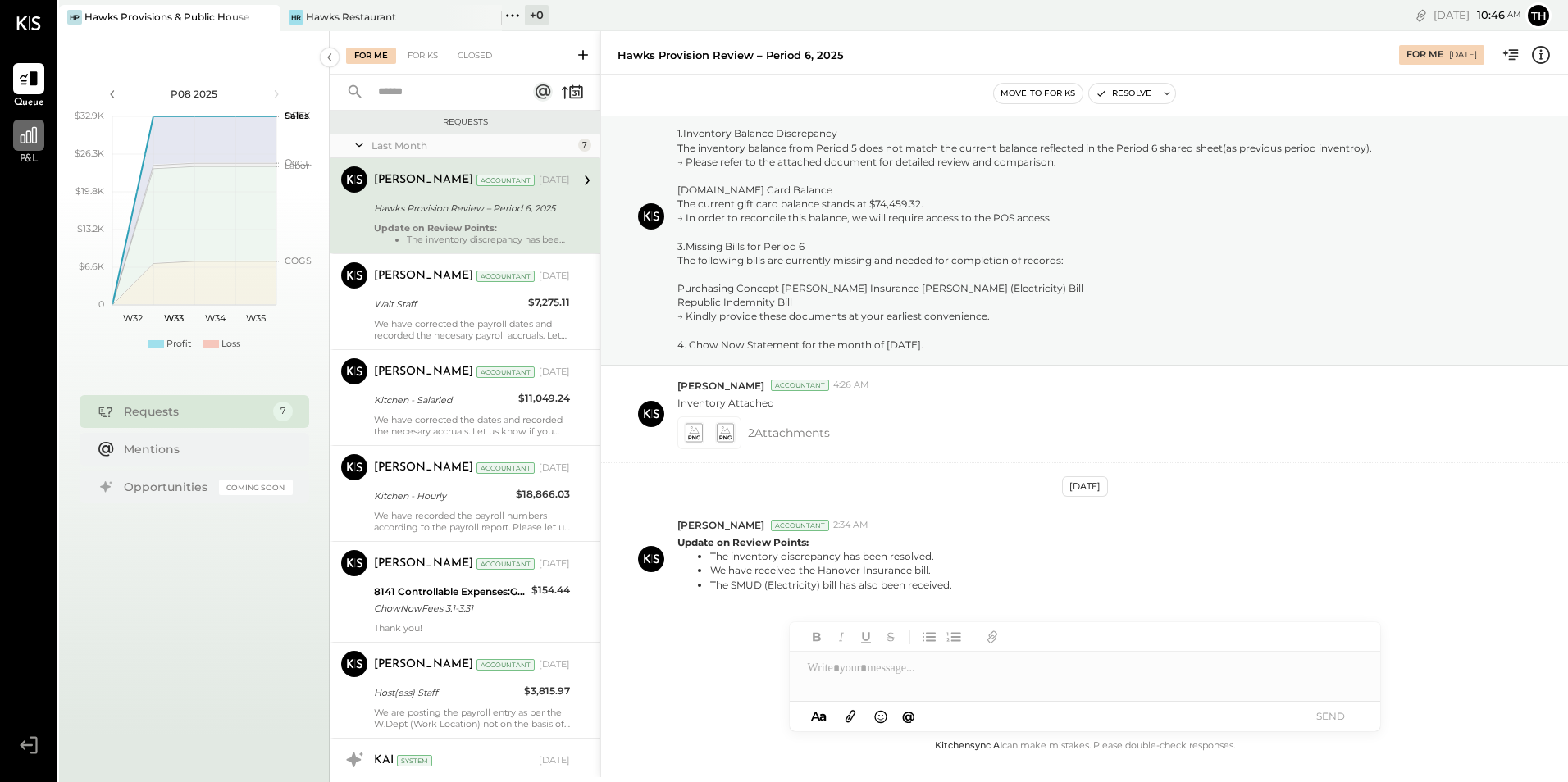
click at [19, 143] on icon at bounding box center [28, 135] width 21 height 21
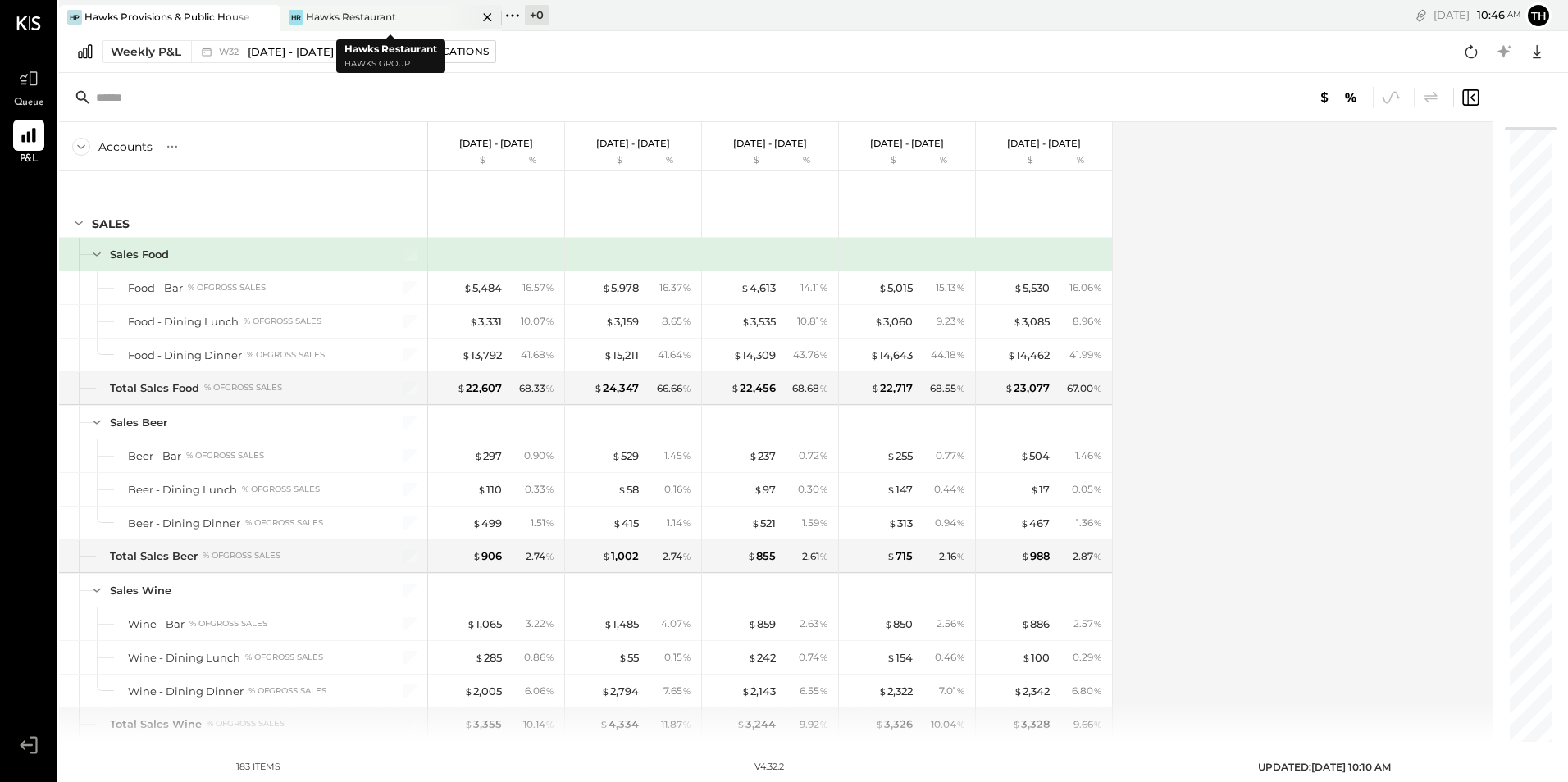
click at [373, 13] on div "Hawks Restaurant" at bounding box center [351, 17] width 90 height 14
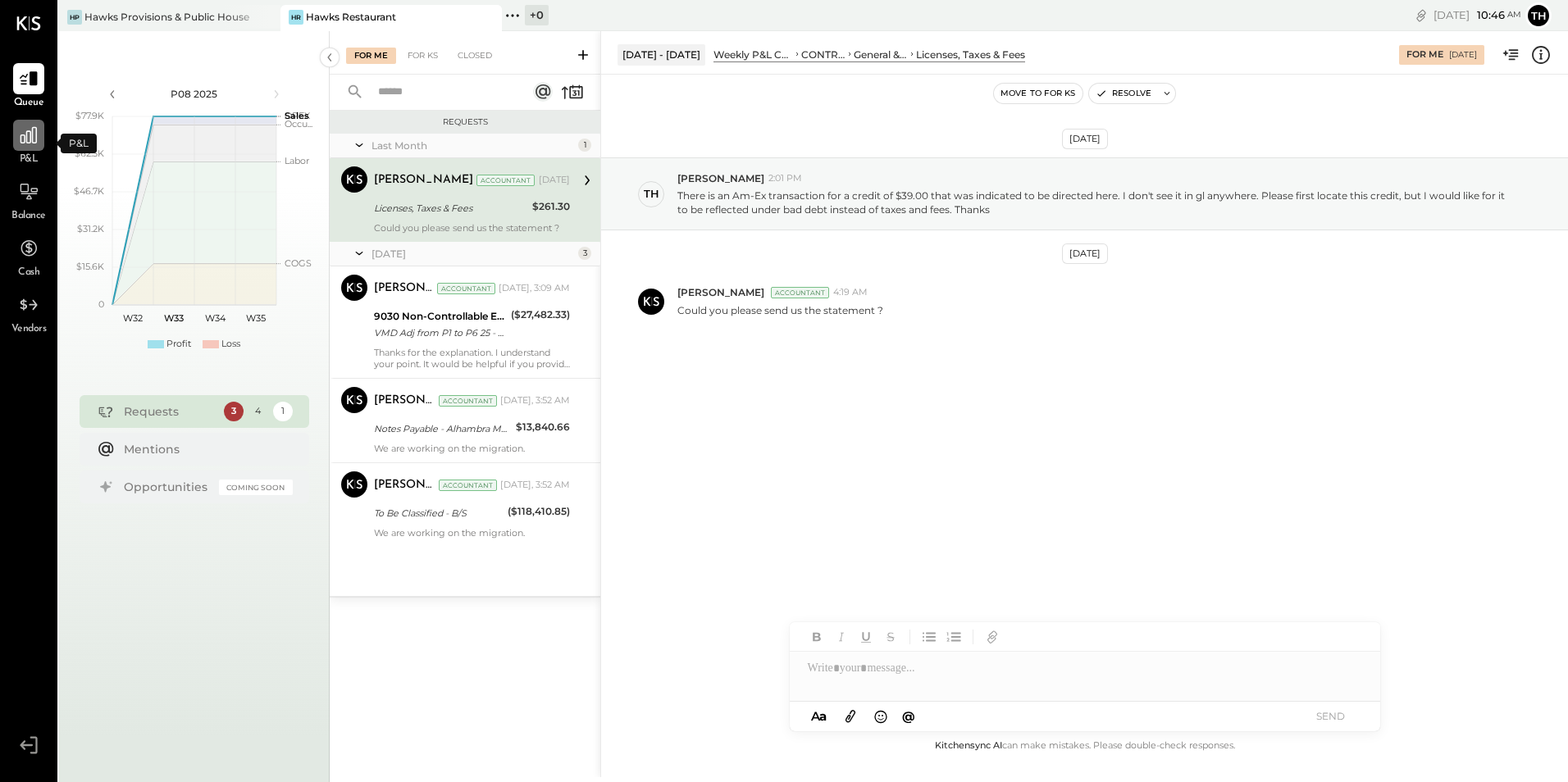
click at [26, 137] on icon at bounding box center [28, 135] width 21 height 21
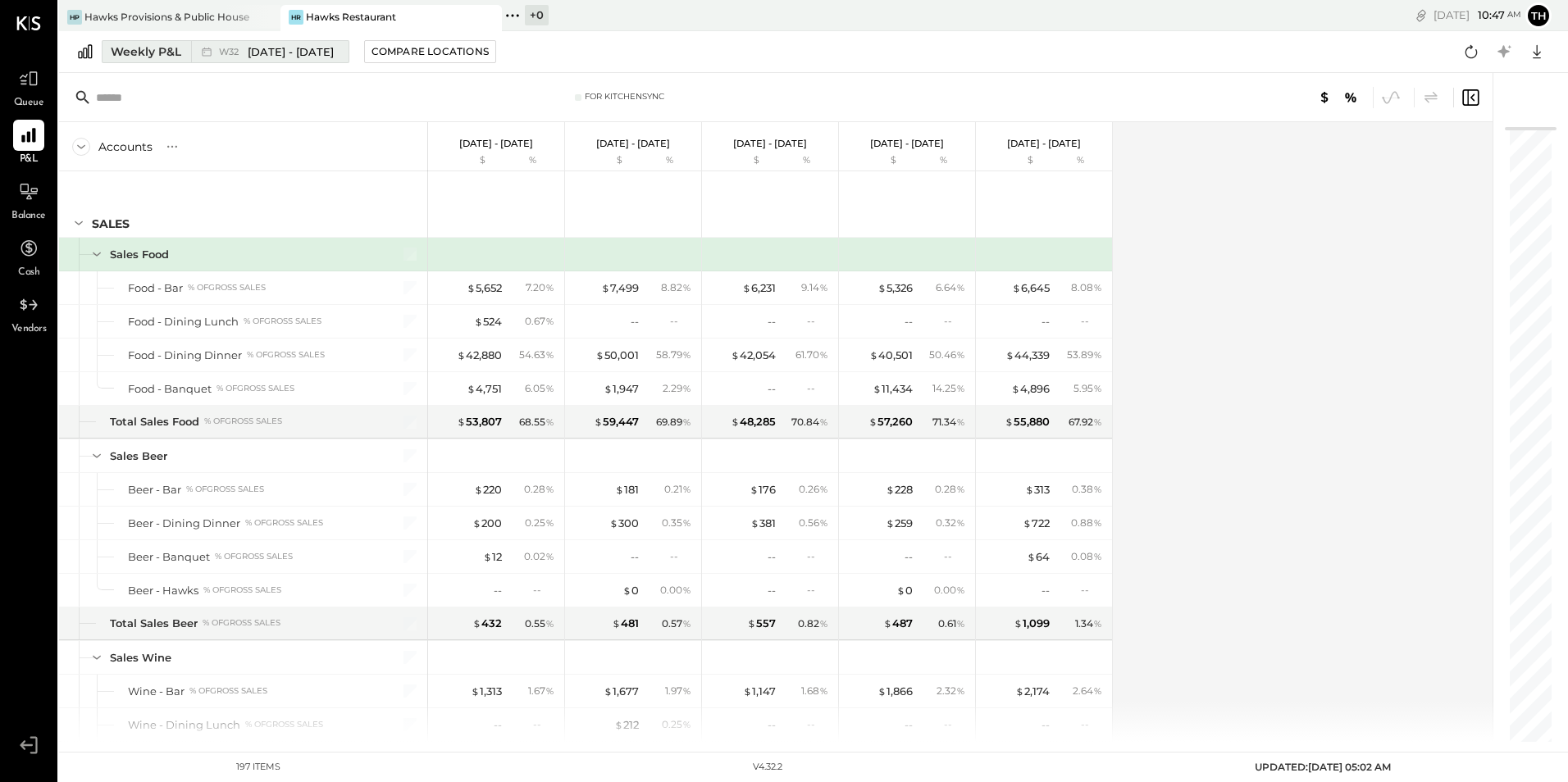
click at [182, 49] on button "Weekly P&L W32 [DATE] - [DATE]" at bounding box center [225, 51] width 247 height 23
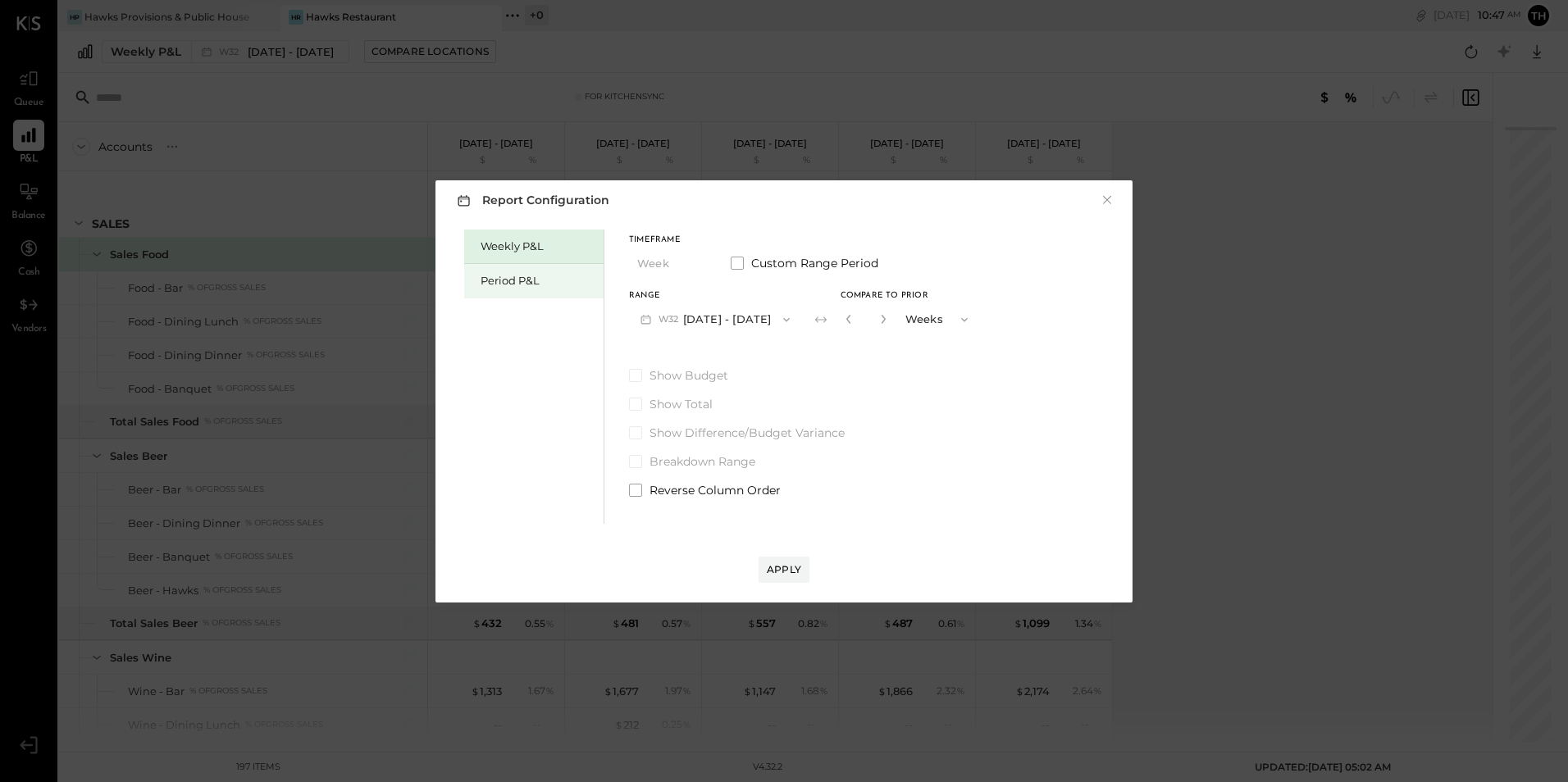
click at [510, 280] on div "Period P&L" at bounding box center [537, 280] width 115 height 15
click at [689, 317] on button "P08 [DATE] - [DATE]" at bounding box center [714, 320] width 171 height 31
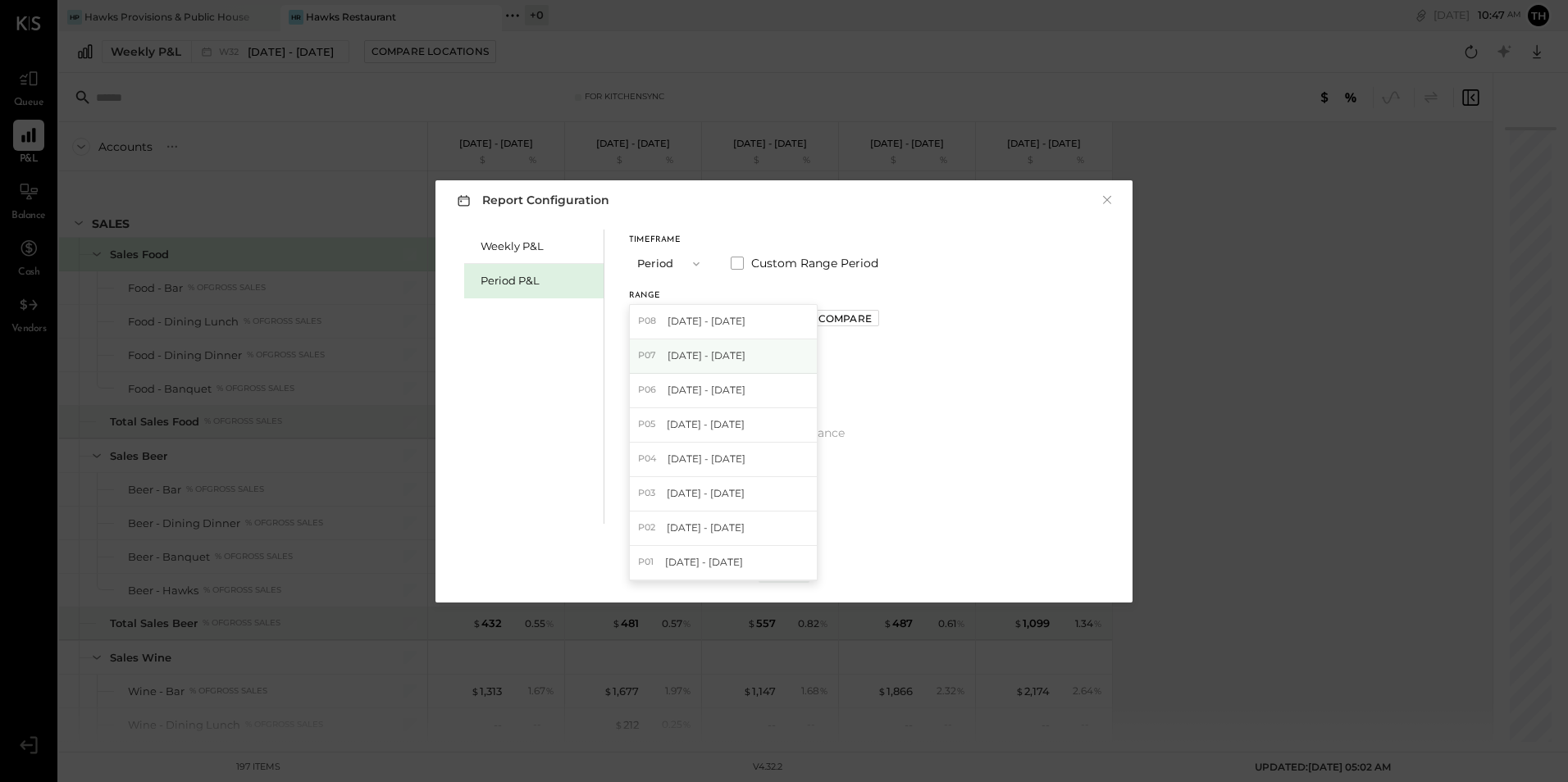
click at [684, 352] on span "[DATE] - [DATE]" at bounding box center [707, 355] width 78 height 14
click at [842, 314] on div "Compare" at bounding box center [844, 318] width 54 height 14
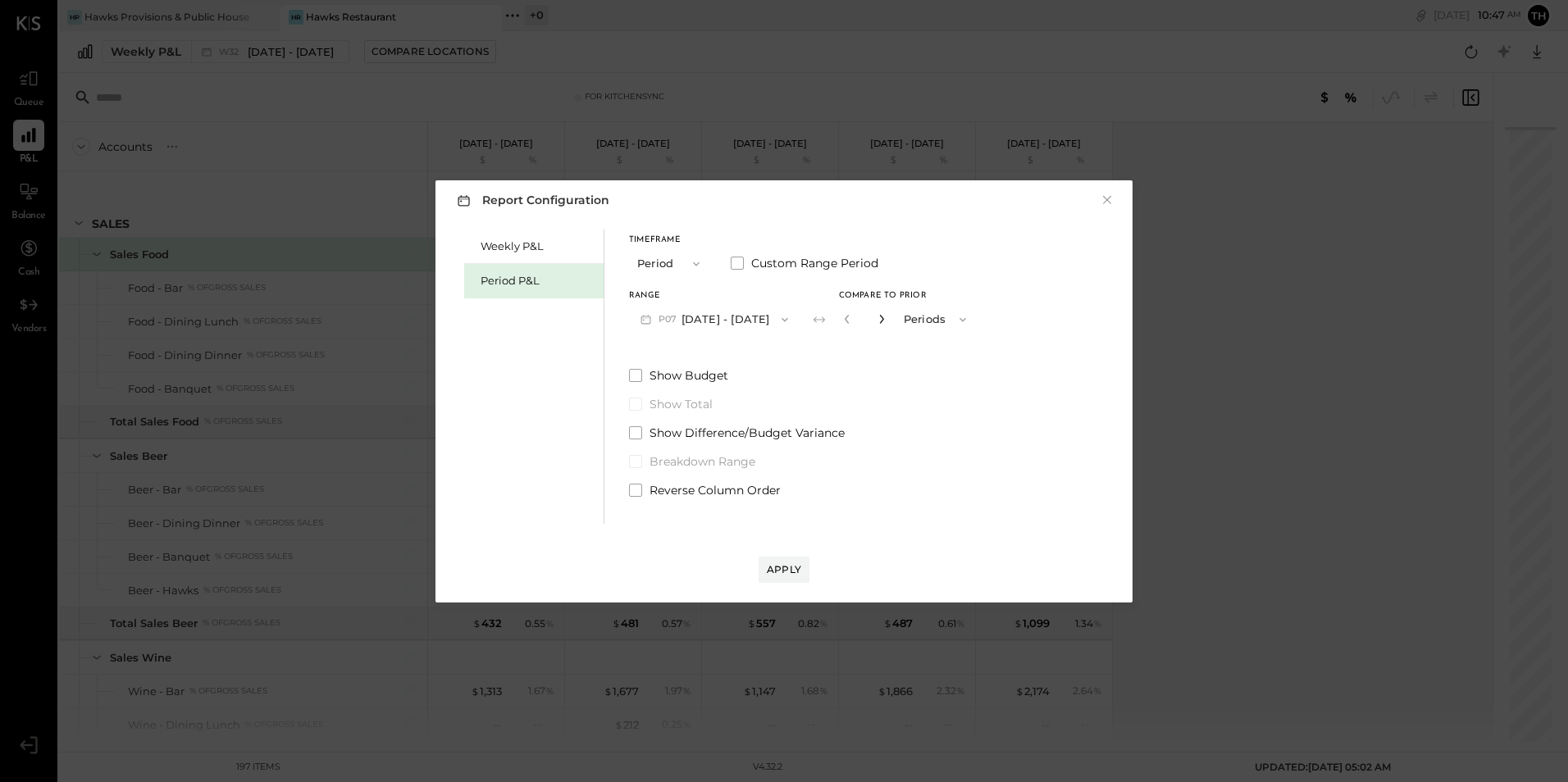
click at [886, 315] on icon "button" at bounding box center [882, 319] width 10 height 10
type input "*"
click at [647, 371] on label "Show Budget" at bounding box center [804, 375] width 349 height 16
click at [786, 555] on div "Apply" at bounding box center [783, 552] width 664 height 59
click at [773, 565] on div "Apply" at bounding box center [784, 569] width 34 height 14
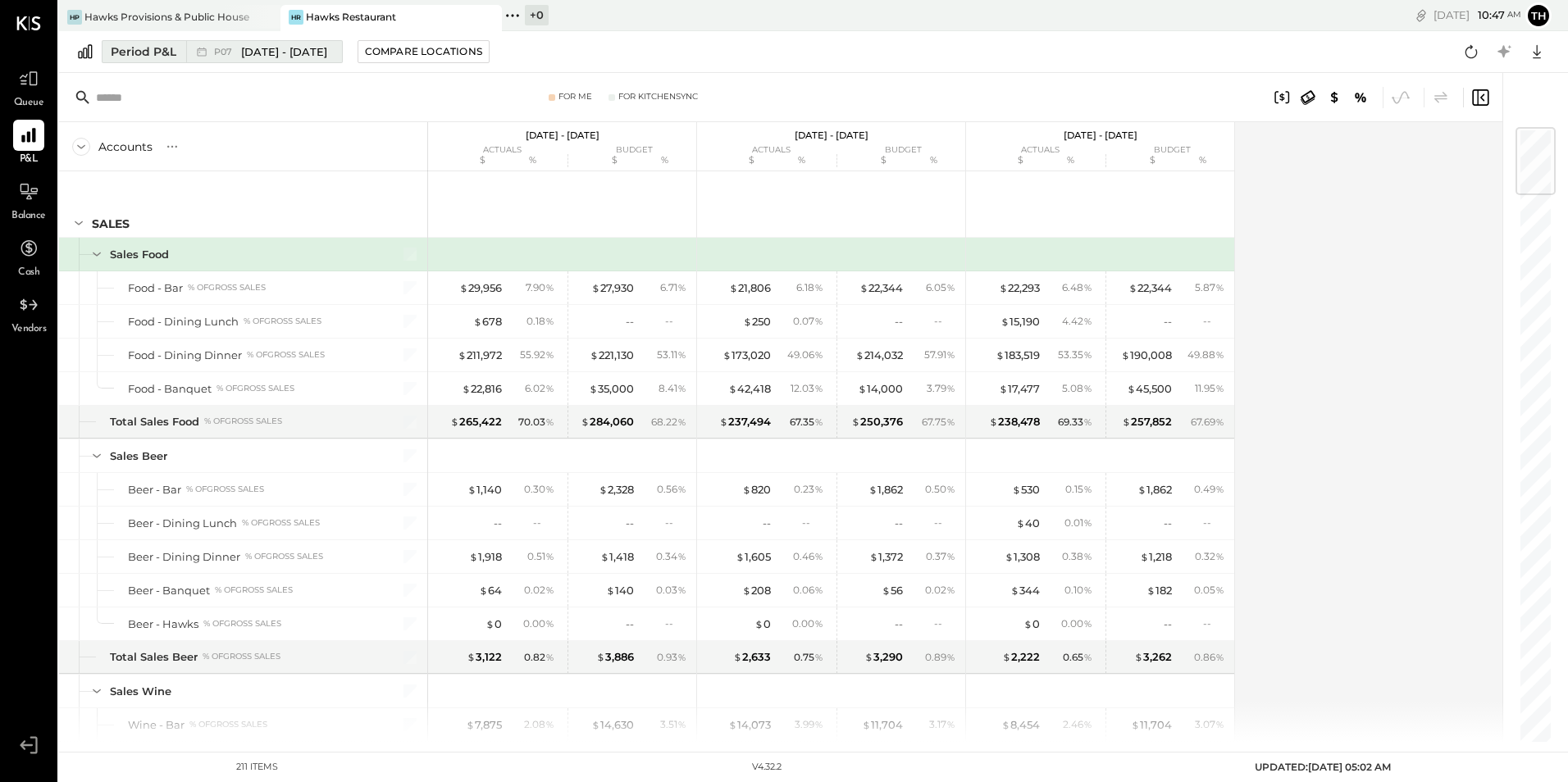
click at [275, 56] on span "[DATE] - [DATE]" at bounding box center [283, 52] width 86 height 15
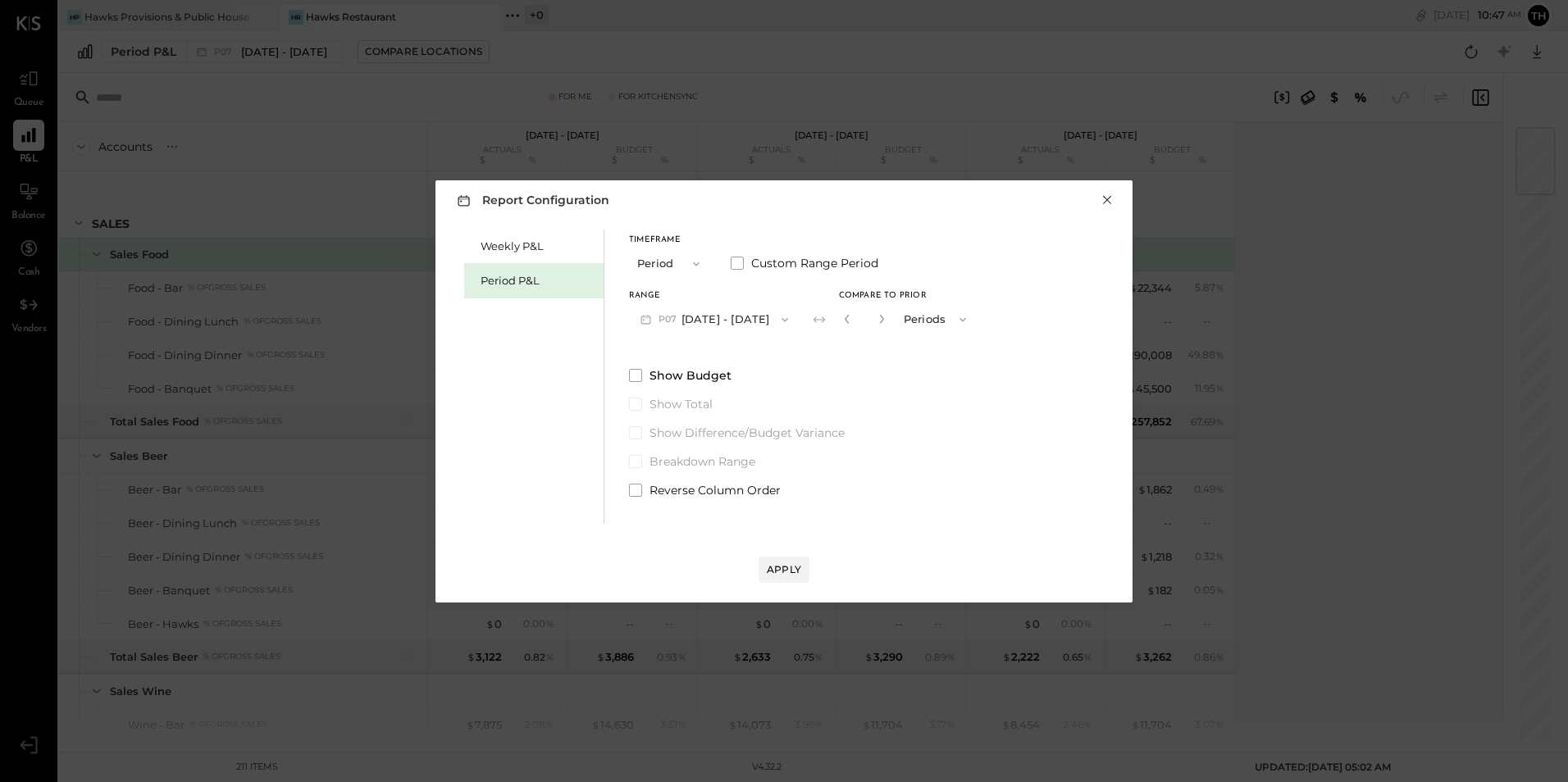
click at [1109, 198] on button "×" at bounding box center [1106, 200] width 14 height 16
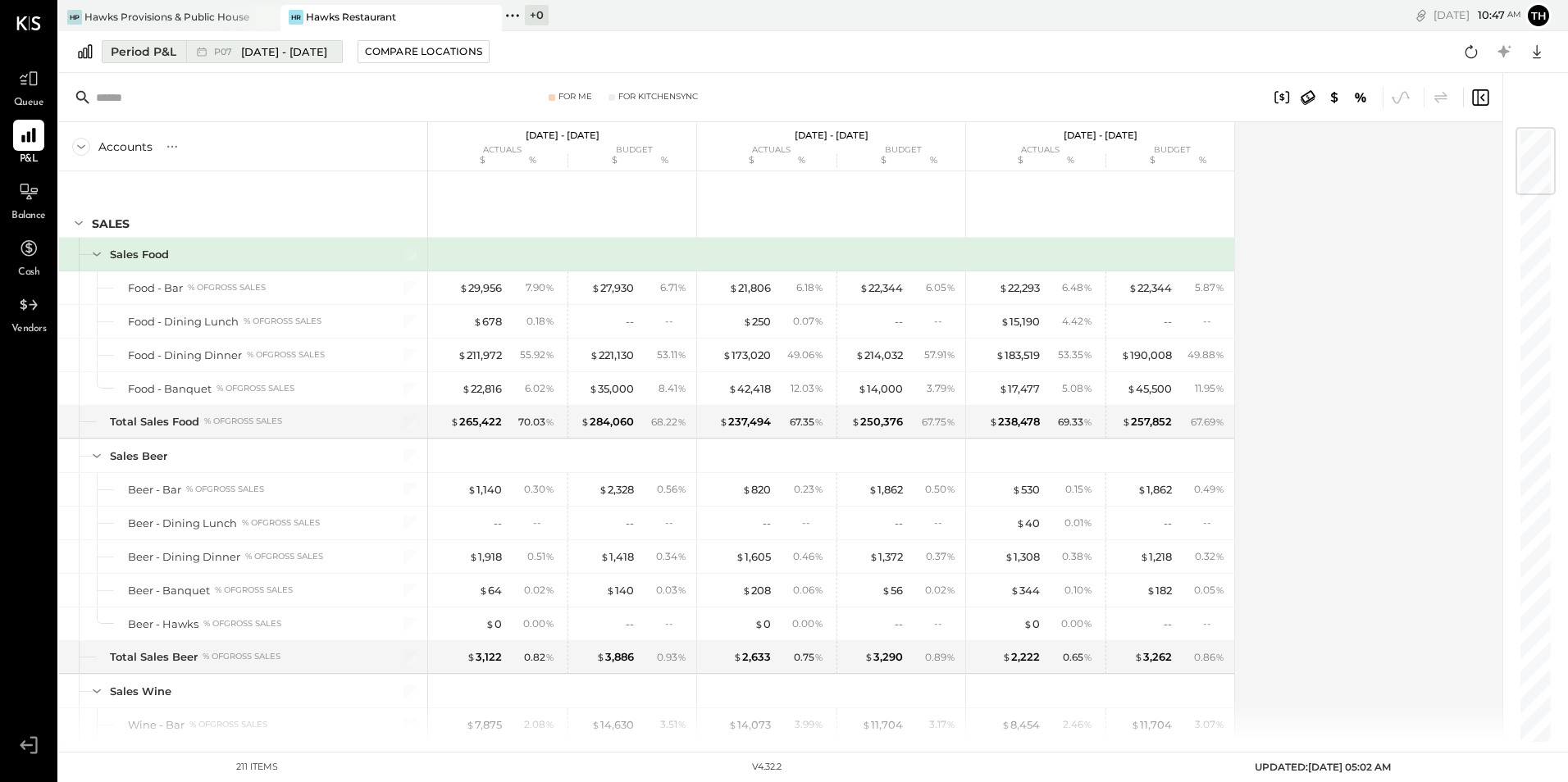
click at [264, 48] on span "[DATE] - [DATE]" at bounding box center [283, 52] width 86 height 15
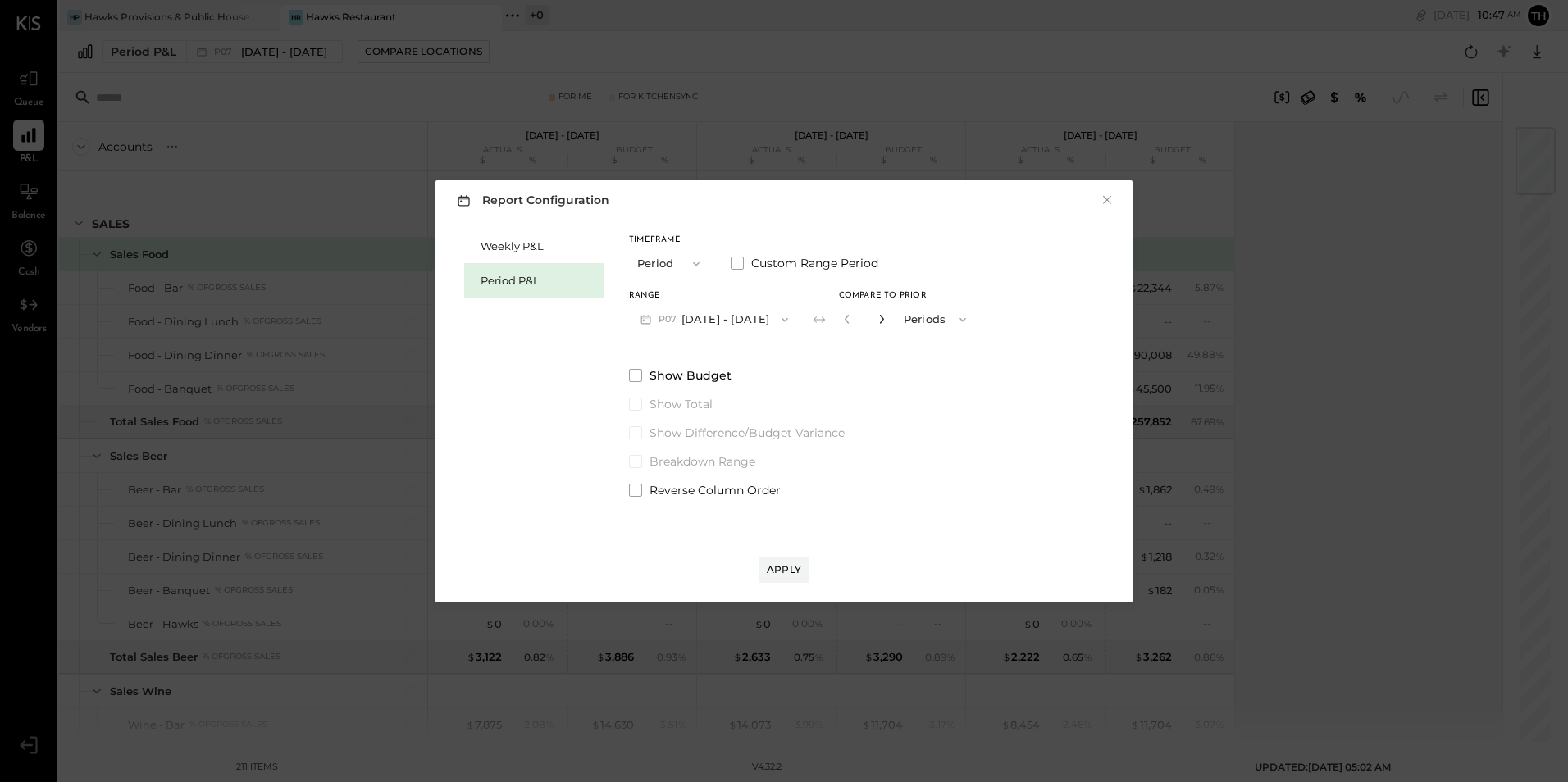
click at [889, 316] on div "*" at bounding box center [864, 320] width 51 height 31
click at [886, 316] on icon "button" at bounding box center [882, 319] width 10 height 10
click at [886, 317] on icon "button" at bounding box center [882, 319] width 10 height 10
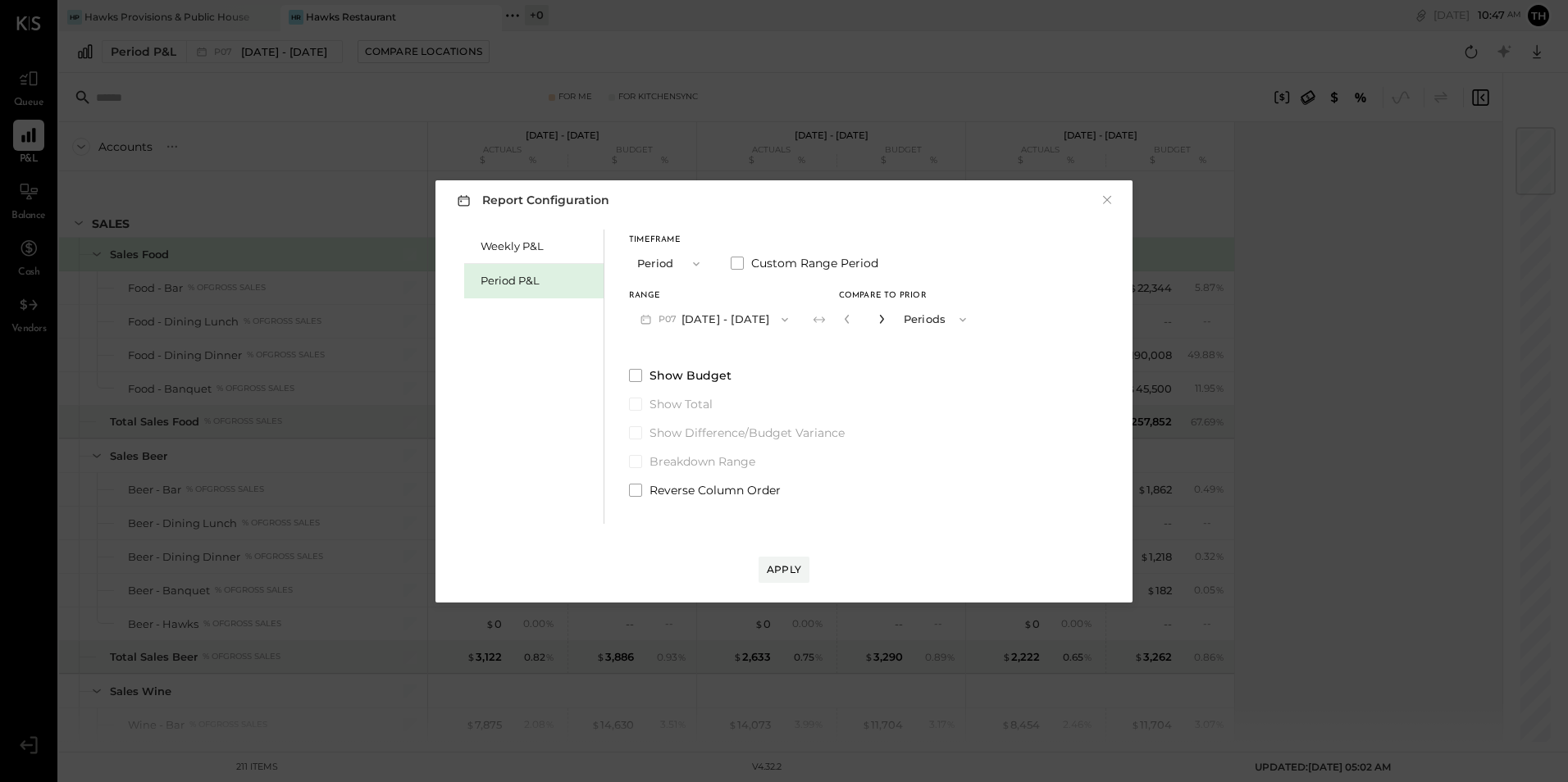
click at [886, 318] on icon "button" at bounding box center [882, 319] width 10 height 10
click at [849, 320] on icon "button" at bounding box center [846, 319] width 4 height 9
type input "*"
click at [633, 367] on label "Show Budget" at bounding box center [804, 375] width 349 height 16
click at [775, 574] on div "Apply" at bounding box center [784, 569] width 34 height 14
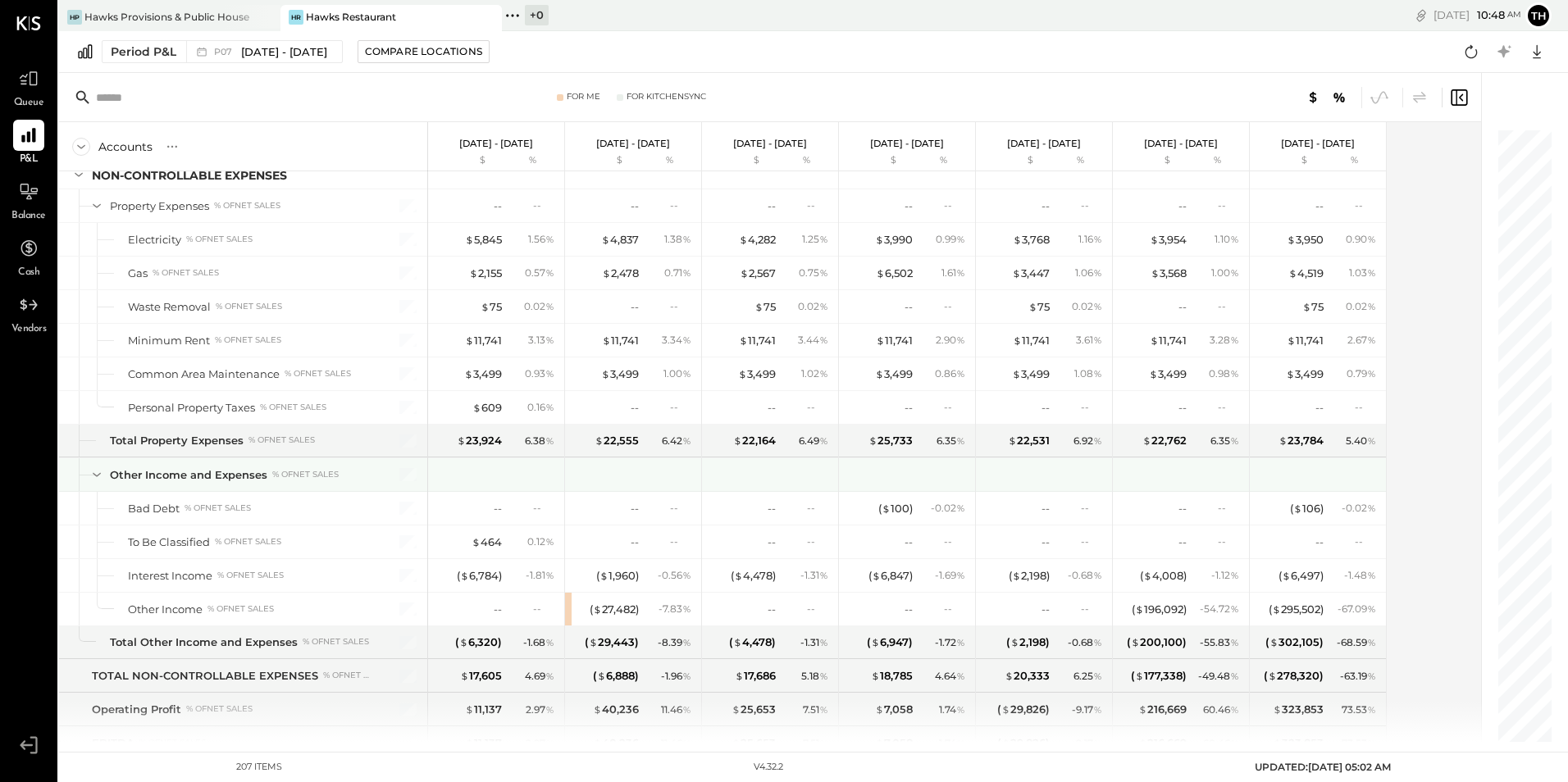
scroll to position [5748, 0]
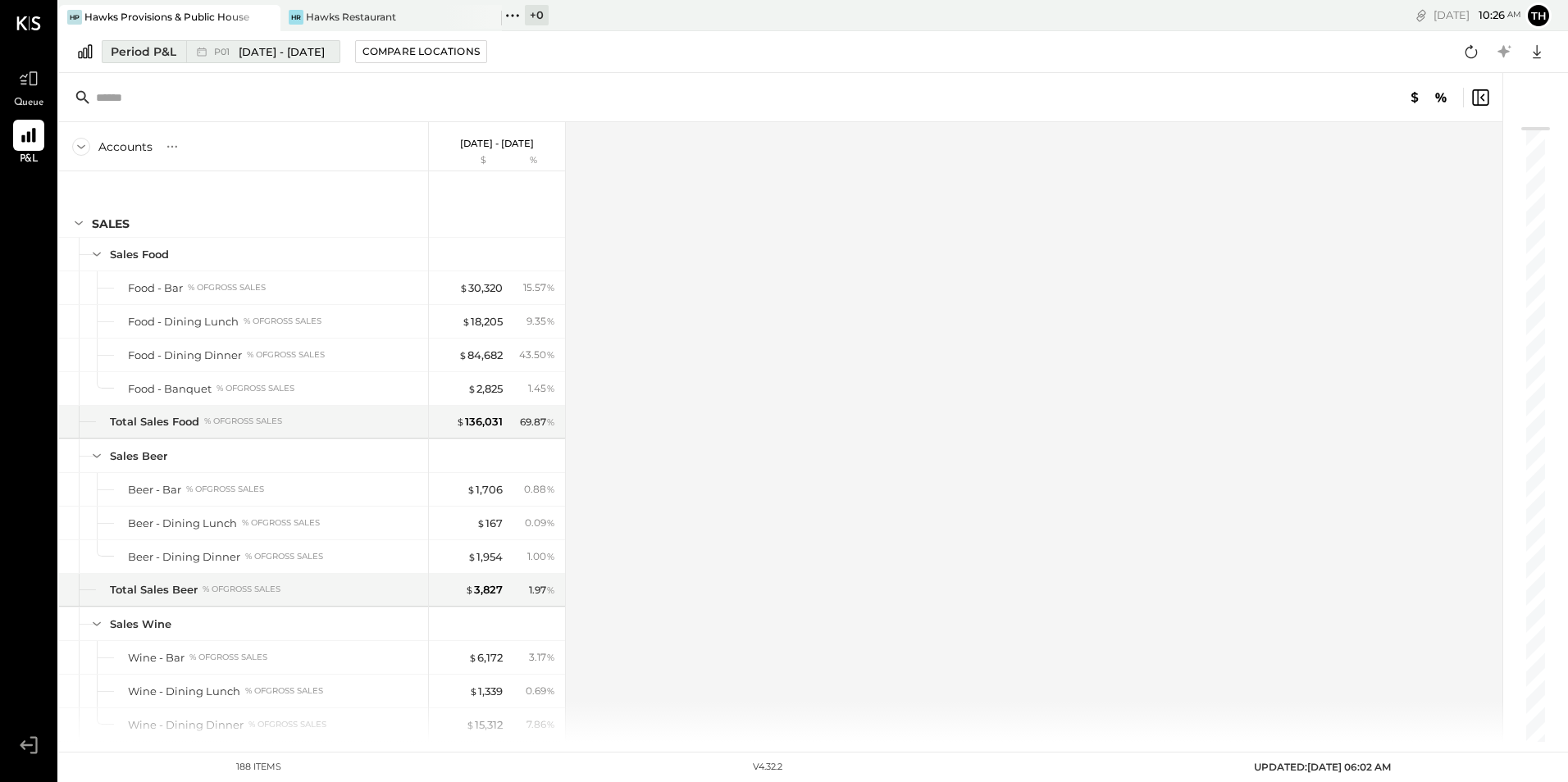
click at [189, 48] on div "P01 Dec 30, 2024 - Feb 2, 2025" at bounding box center [258, 51] width 145 height 21
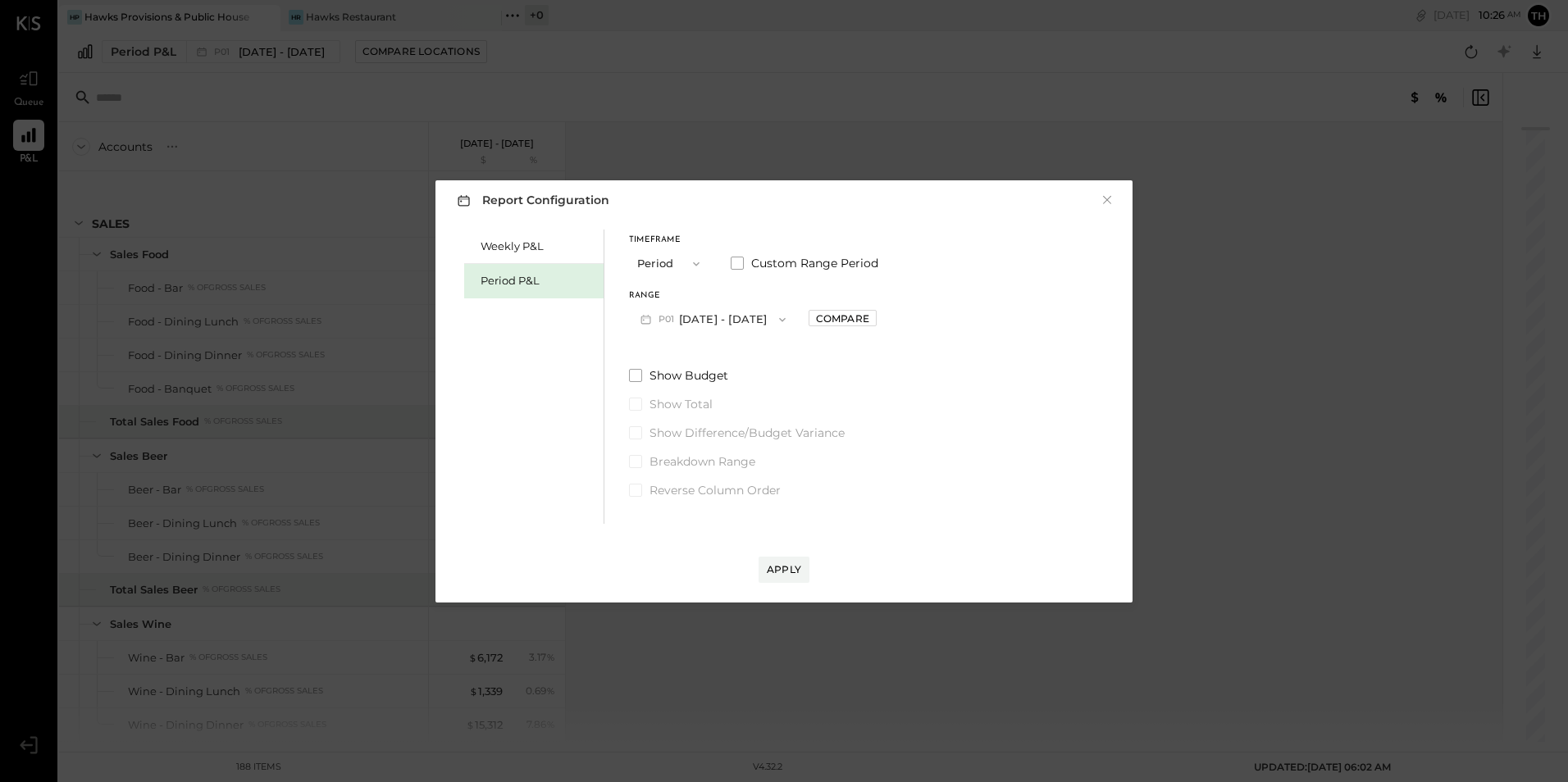
click at [676, 265] on button "Period" at bounding box center [670, 264] width 82 height 31
click at [672, 263] on span "Period" at bounding box center [658, 264] width 33 height 11
click at [813, 321] on button "Compare" at bounding box center [845, 317] width 68 height 16
click at [879, 315] on icon "button" at bounding box center [881, 319] width 4 height 9
type input "*"
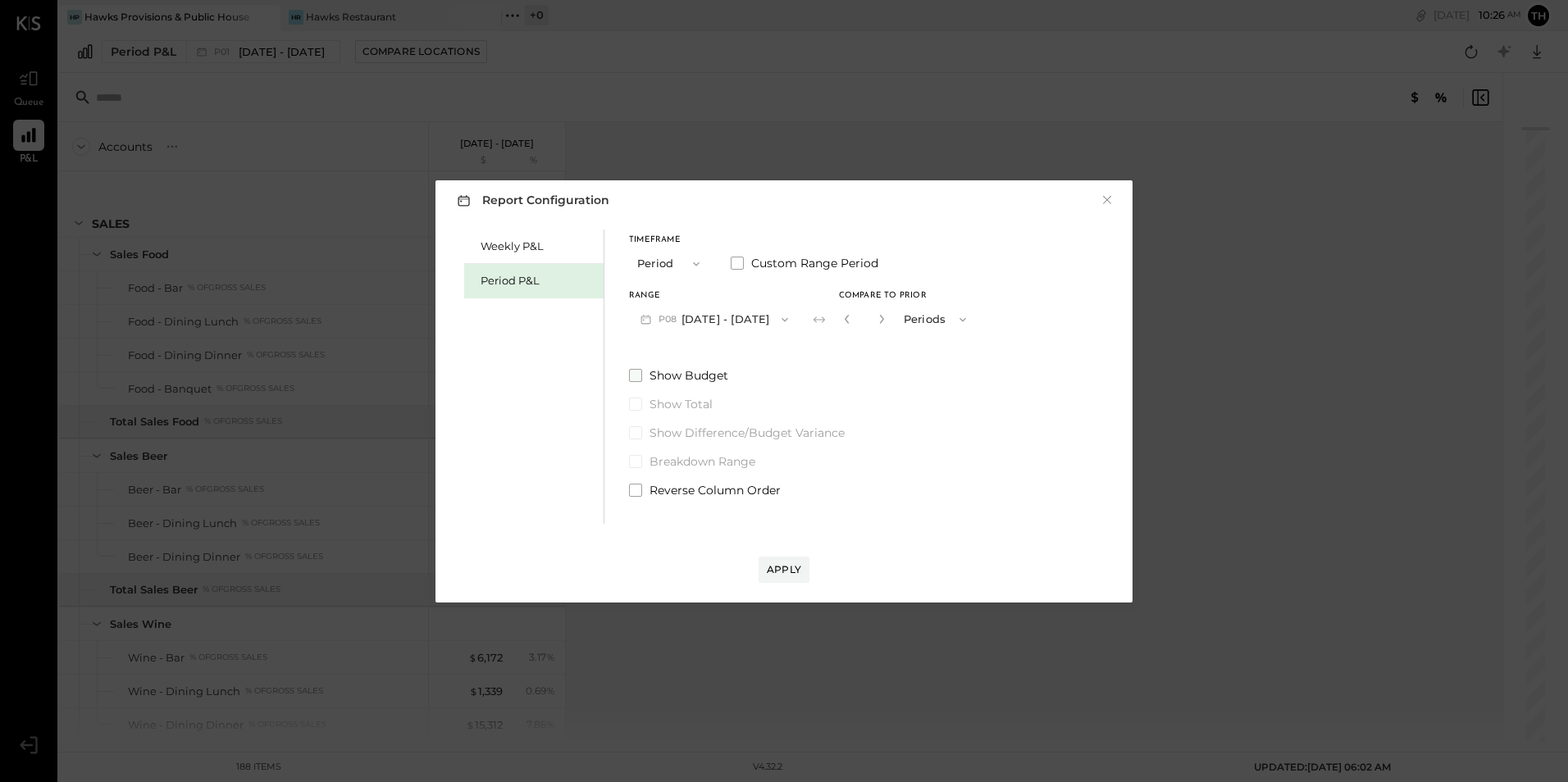
click at [639, 371] on span at bounding box center [635, 375] width 13 height 13
click at [769, 572] on div "Apply" at bounding box center [784, 569] width 34 height 14
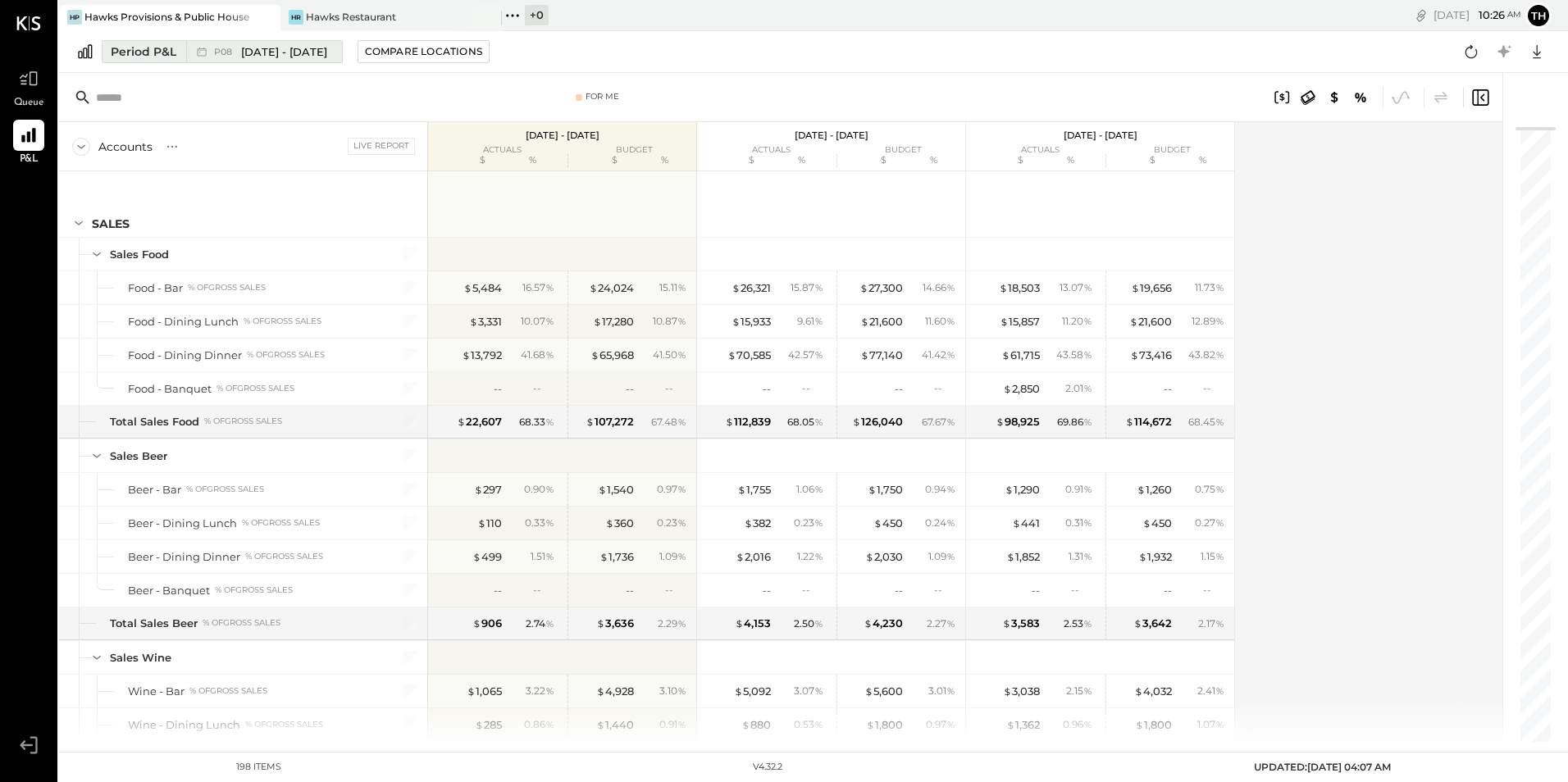
click at [264, 48] on span "[DATE] - [DATE]" at bounding box center [283, 52] width 86 height 15
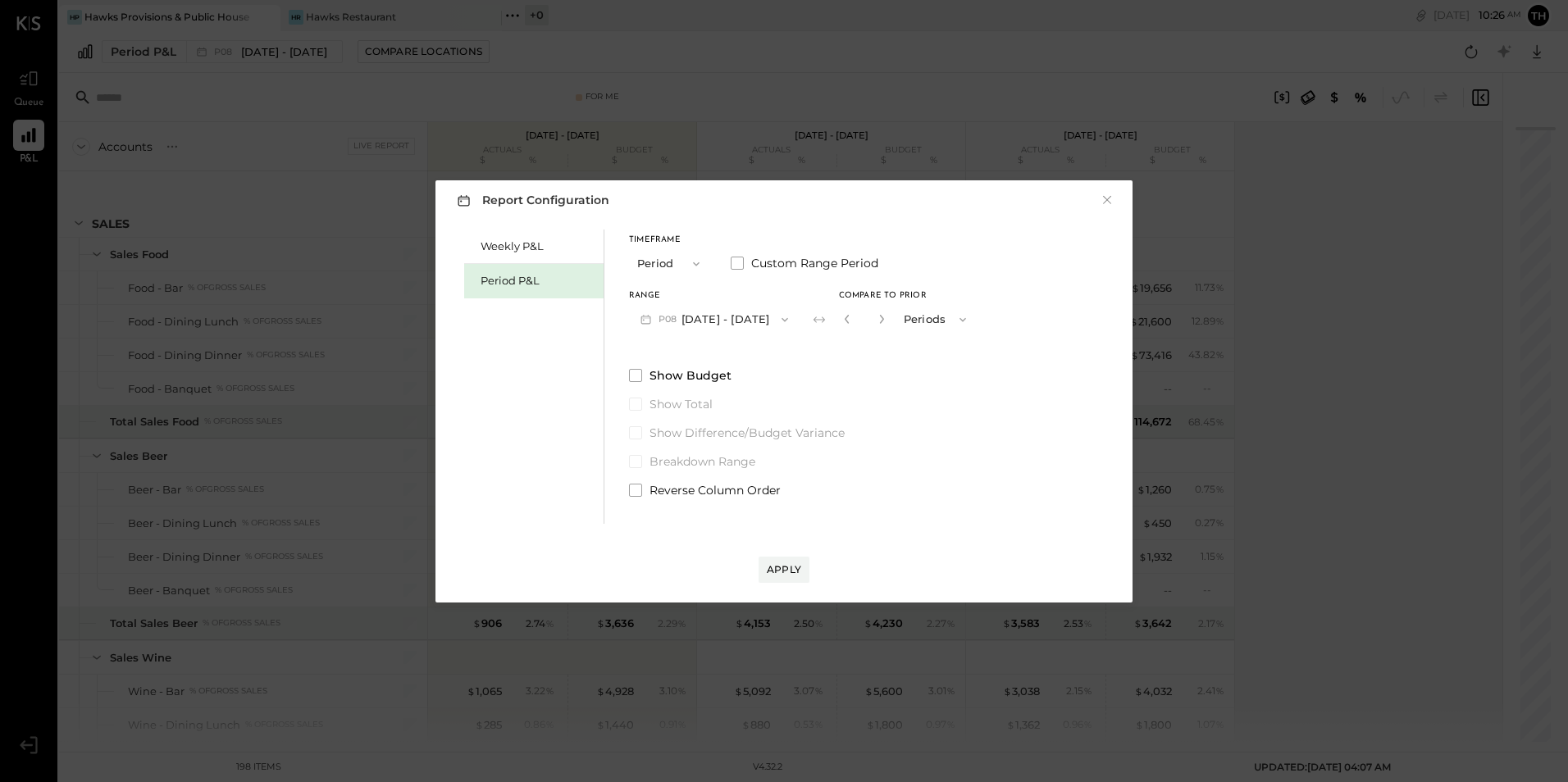
click at [690, 261] on icon "button" at bounding box center [696, 264] width 13 height 13
click at [866, 396] on label "Show Total" at bounding box center [804, 404] width 349 height 16
click at [781, 319] on icon "button" at bounding box center [784, 319] width 13 height 13
click at [686, 352] on span "[DATE] - [DATE]" at bounding box center [707, 355] width 78 height 14
click at [787, 563] on div "Apply" at bounding box center [784, 569] width 34 height 14
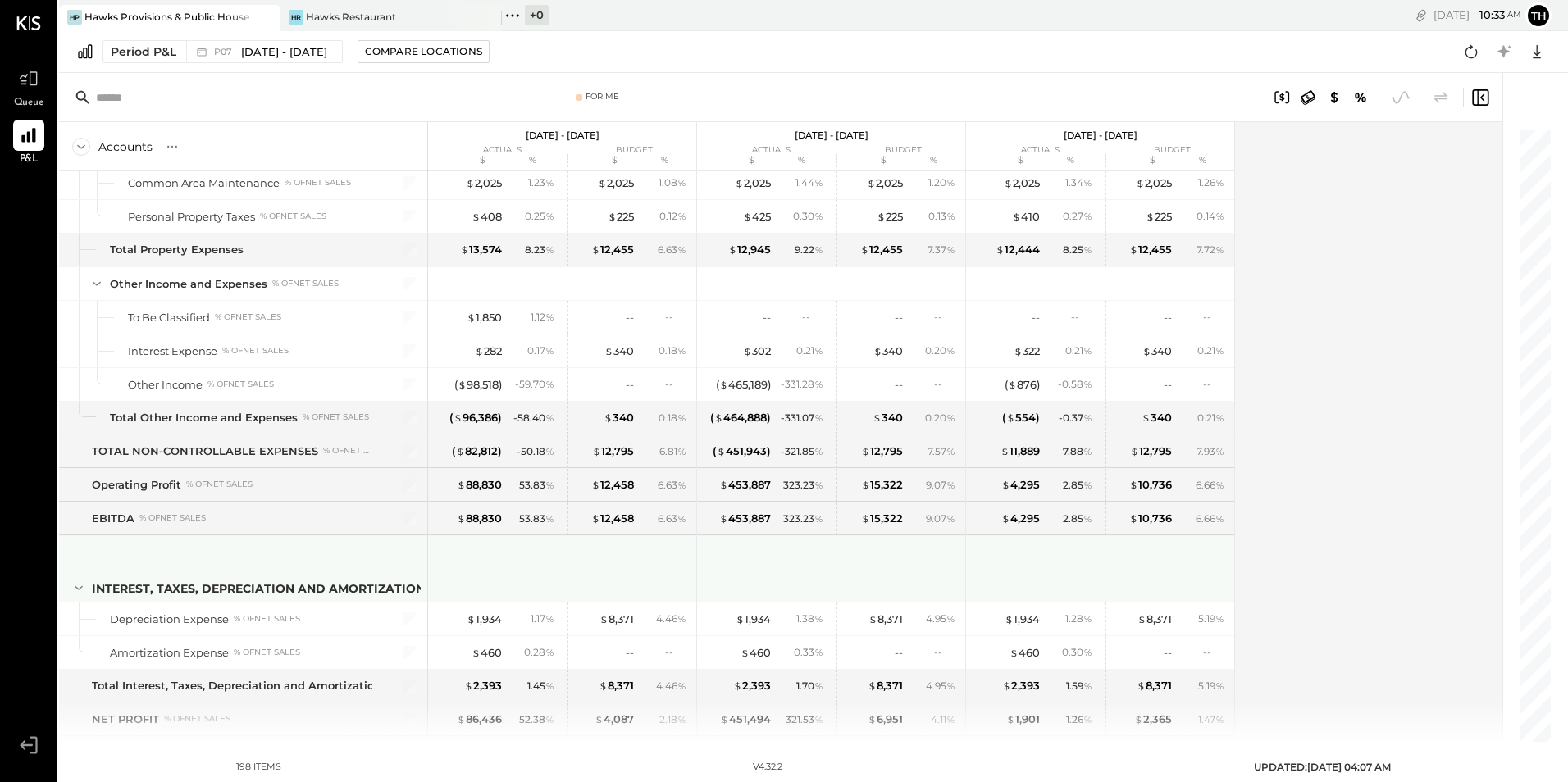
scroll to position [5444, 0]
